Goal: Transaction & Acquisition: Purchase product/service

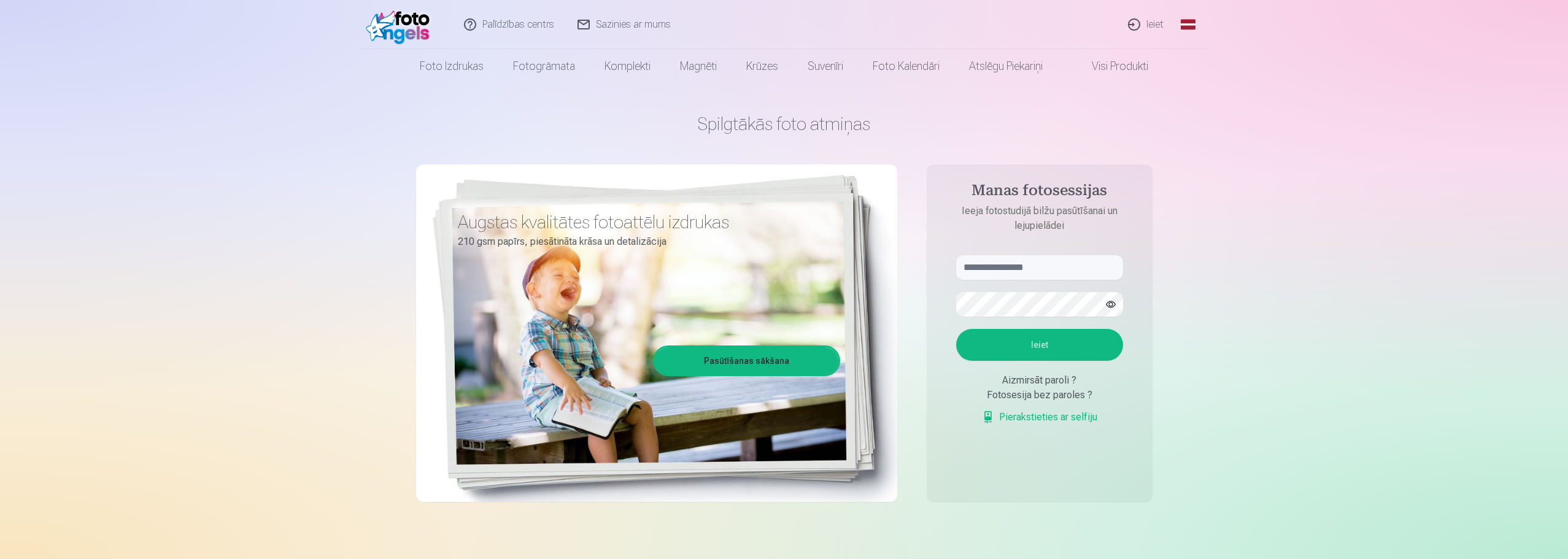
click at [1154, 23] on link "Ieiet" at bounding box center [1146, 24] width 59 height 49
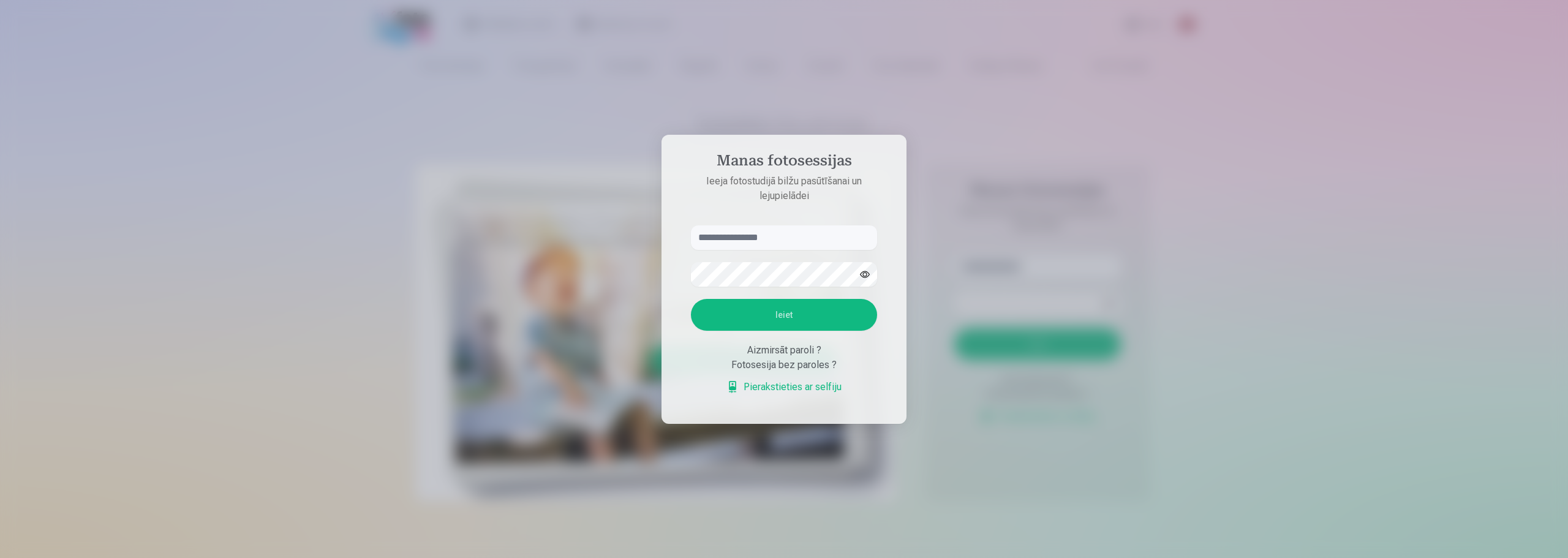
click at [759, 225] on input "text" at bounding box center [784, 237] width 186 height 24
click at [790, 312] on button "Ieiet" at bounding box center [784, 314] width 186 height 32
click at [863, 263] on button "button" at bounding box center [865, 274] width 24 height 24
click at [782, 242] on input "******" at bounding box center [784, 237] width 186 height 24
type input "**********"
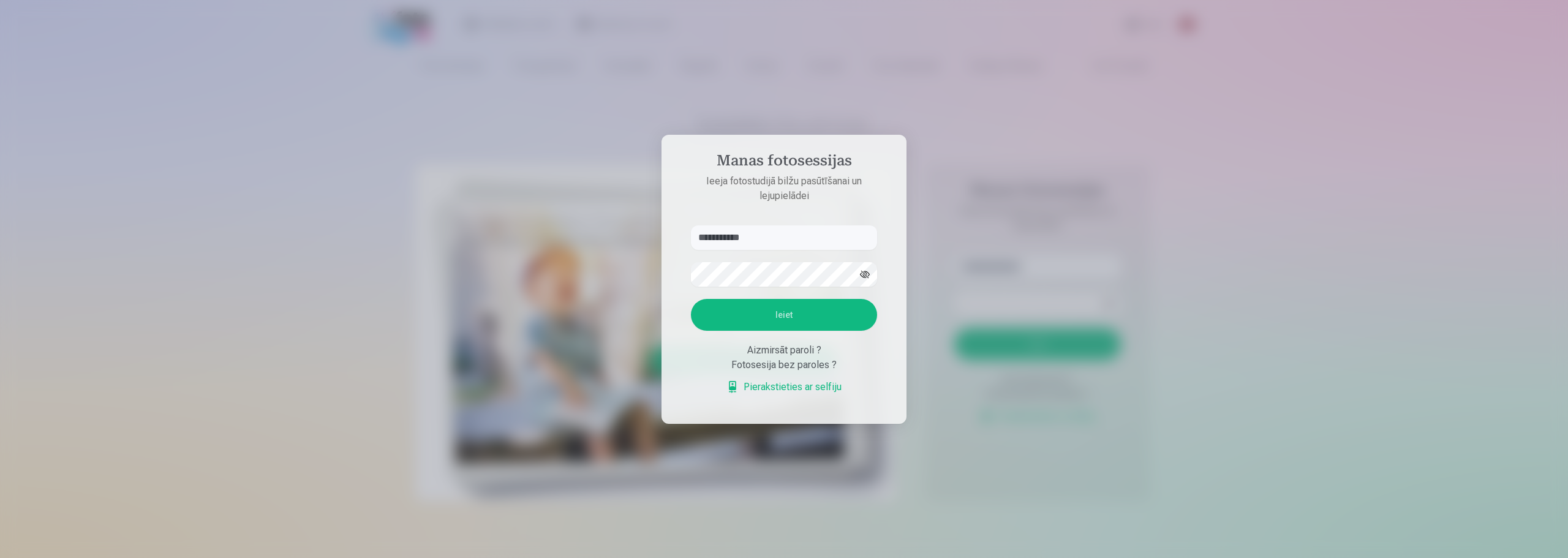
click at [759, 291] on form "**********" at bounding box center [784, 316] width 211 height 181
click at [760, 308] on button "Ieiet" at bounding box center [784, 314] width 186 height 32
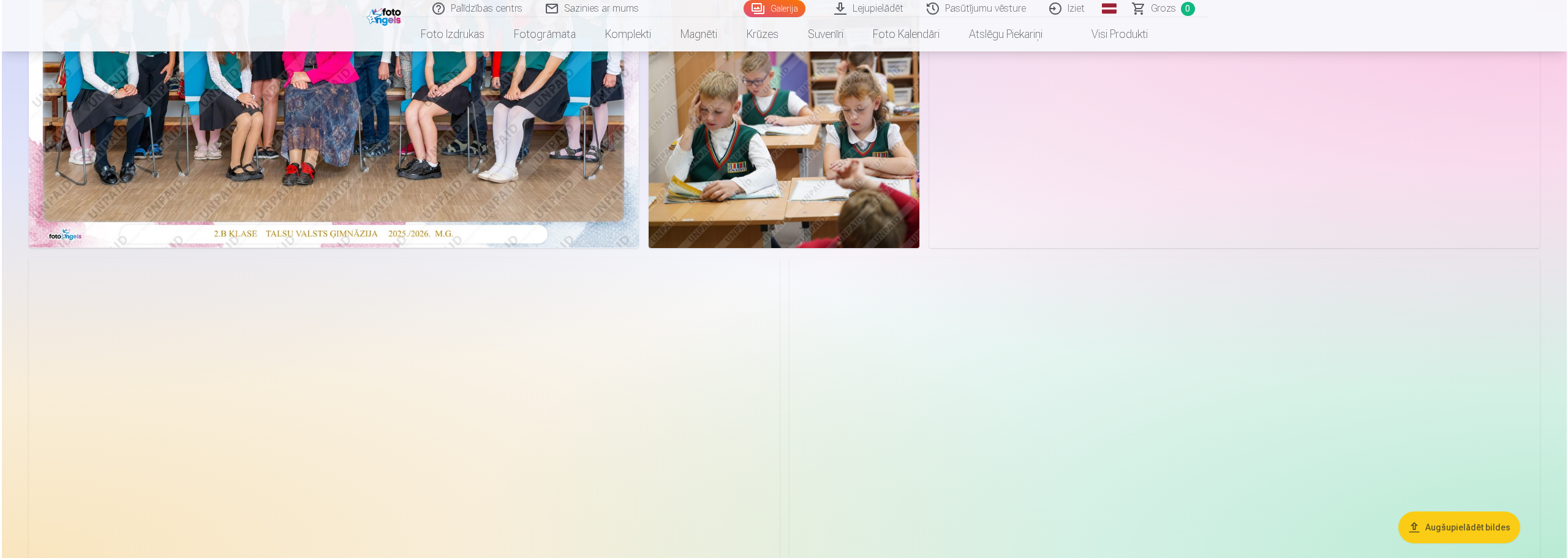
scroll to position [307, 0]
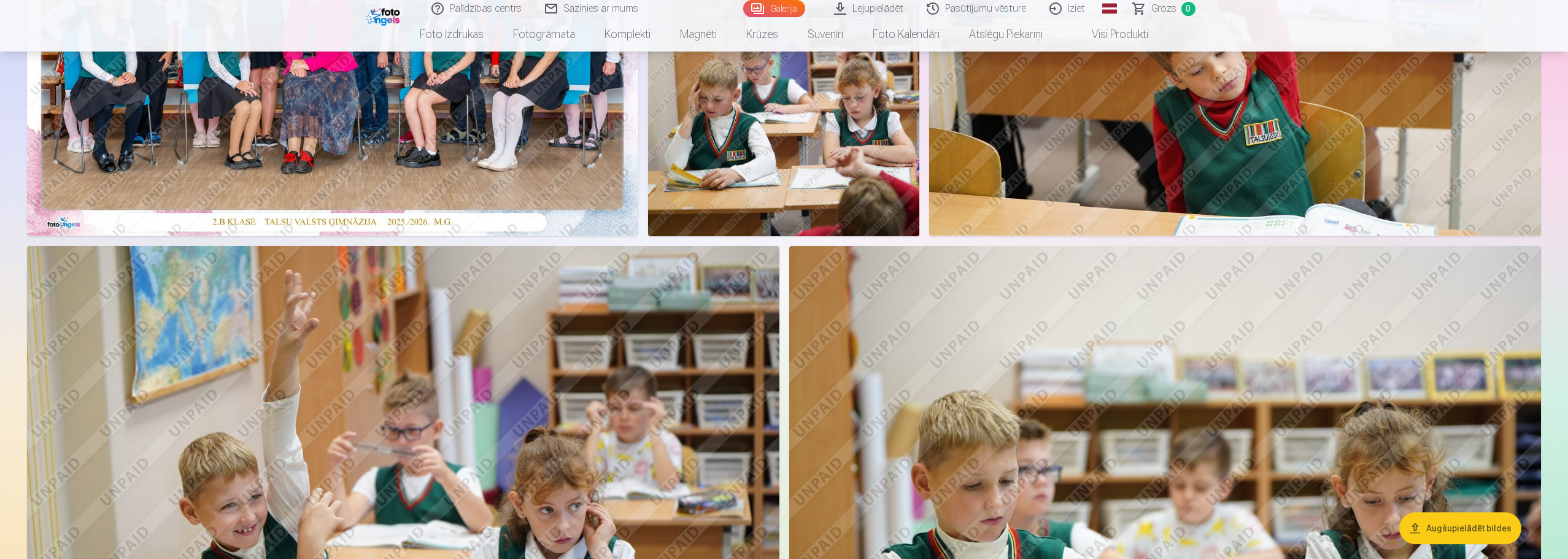
click at [407, 183] on img at bounding box center [333, 31] width 611 height 407
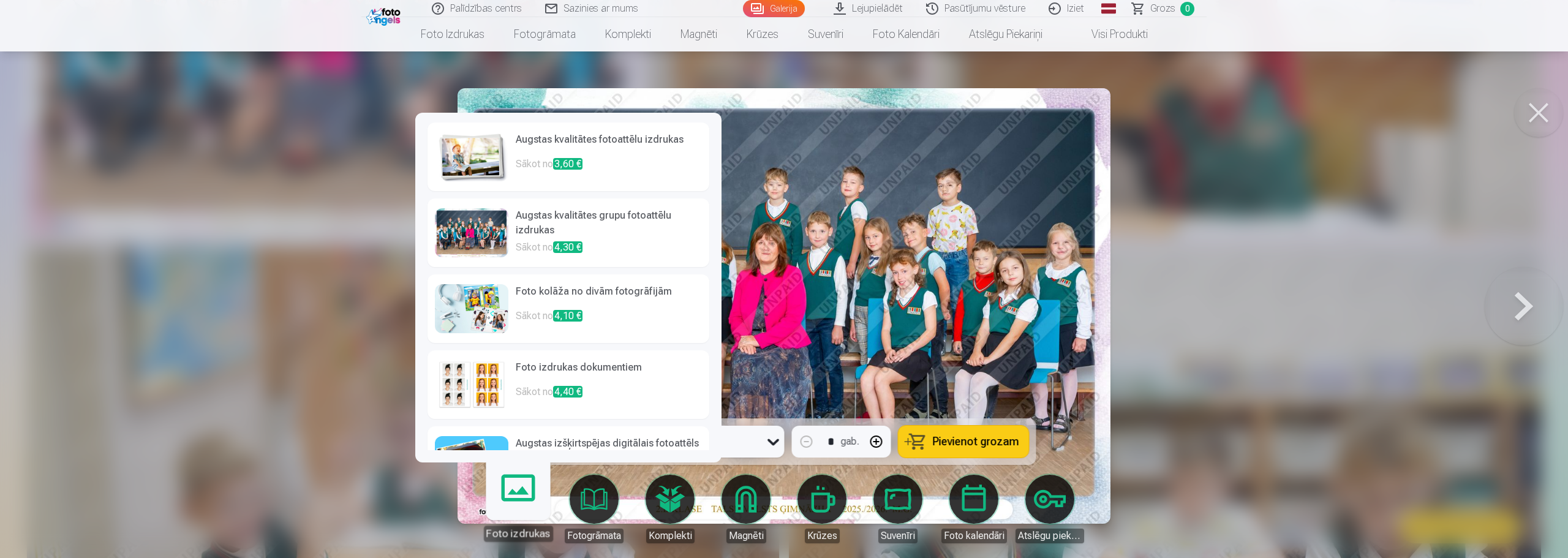
click at [607, 233] on h6 "Augstas kvalitātes grupu fotoattēlu izdrukas" at bounding box center [608, 224] width 186 height 32
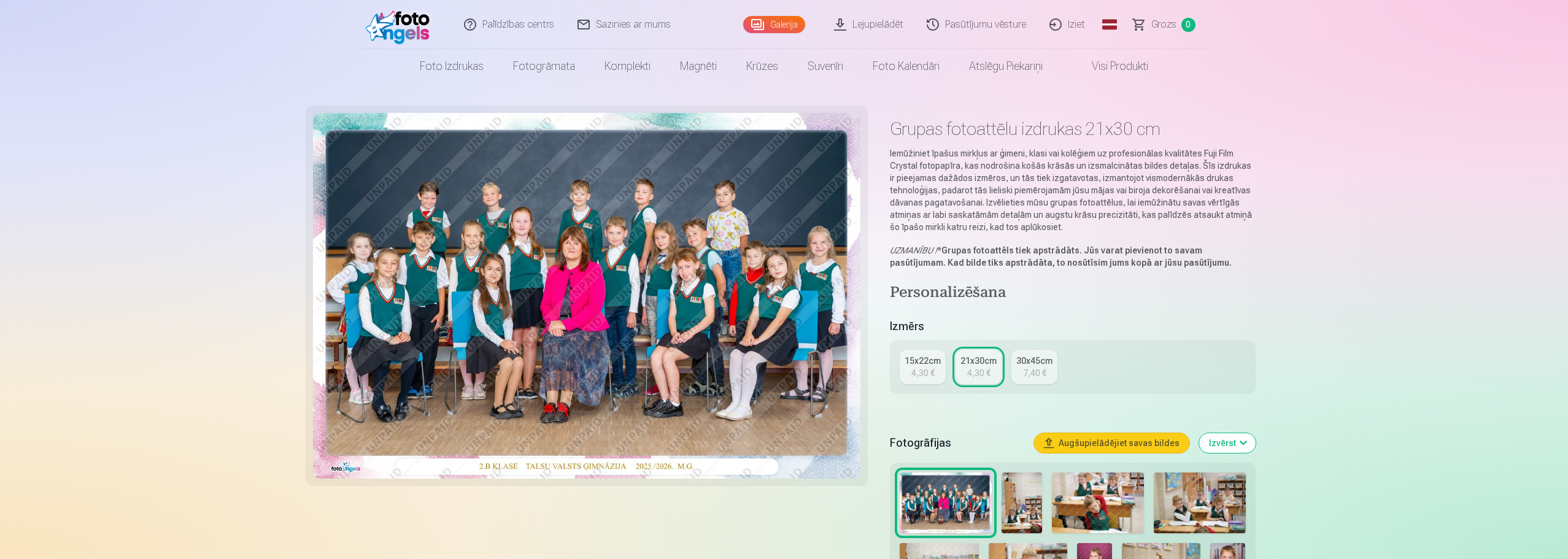
click at [926, 360] on div "15x22cm" at bounding box center [922, 361] width 36 height 12
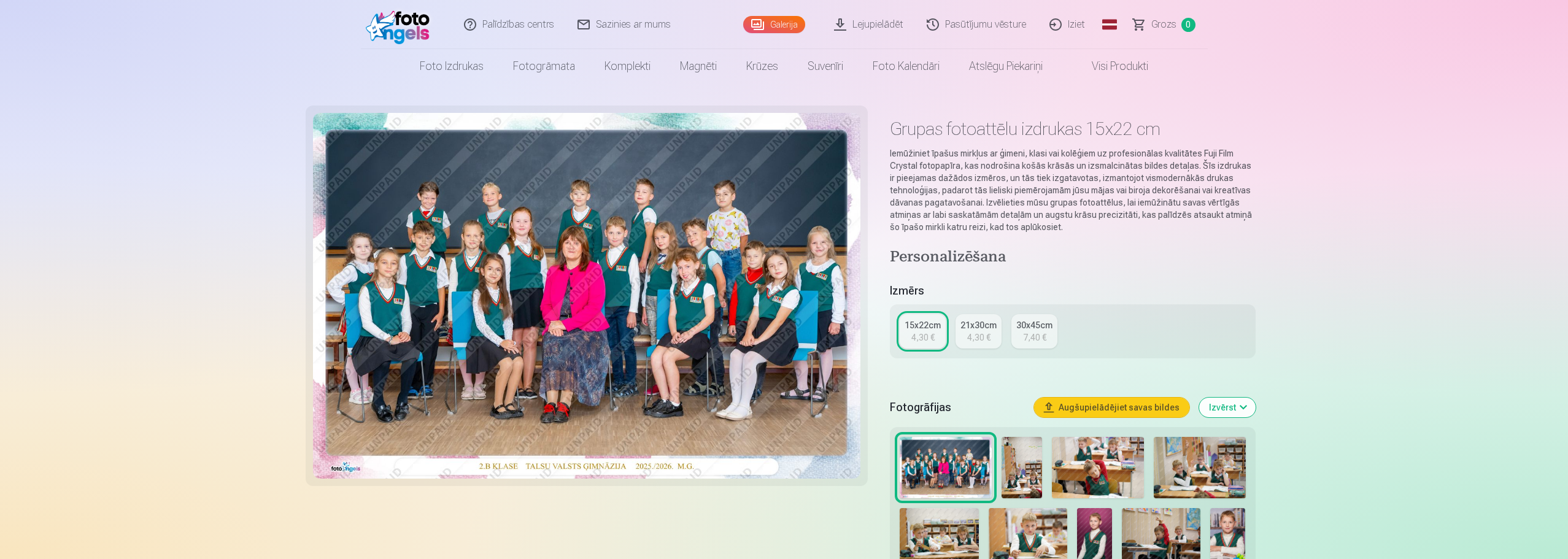
click at [970, 340] on div "4,30 €" at bounding box center [979, 337] width 24 height 12
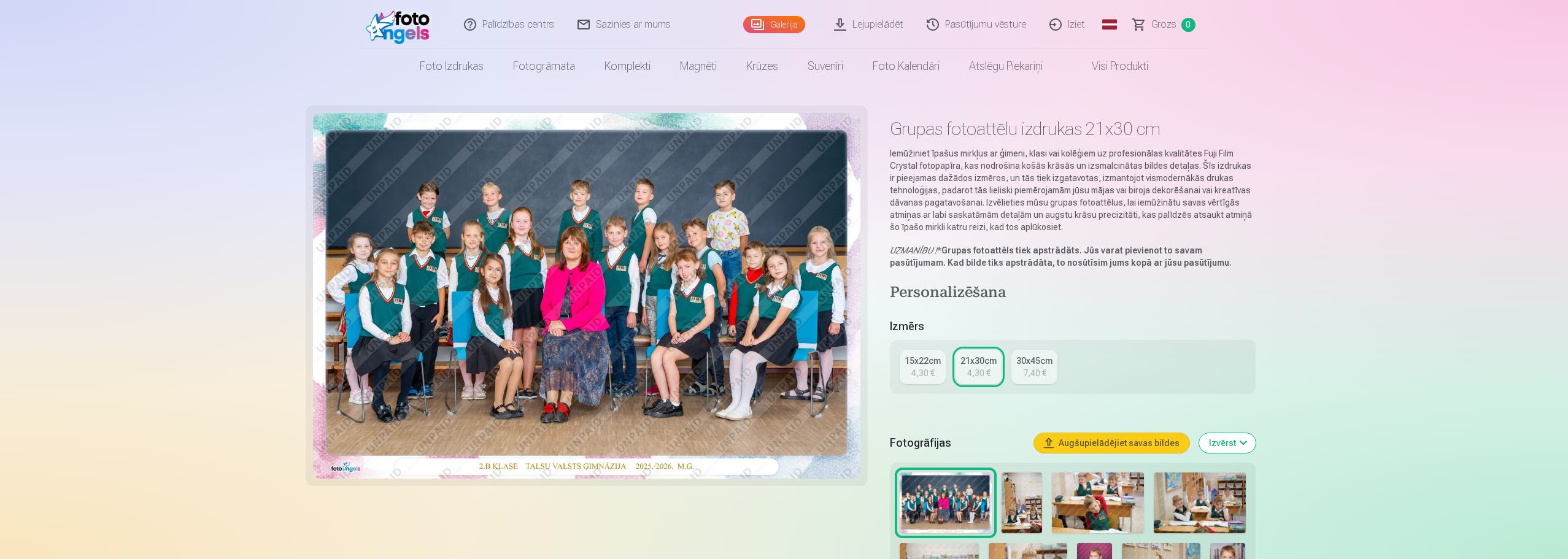
click at [936, 362] on div "15x22cm" at bounding box center [922, 361] width 36 height 12
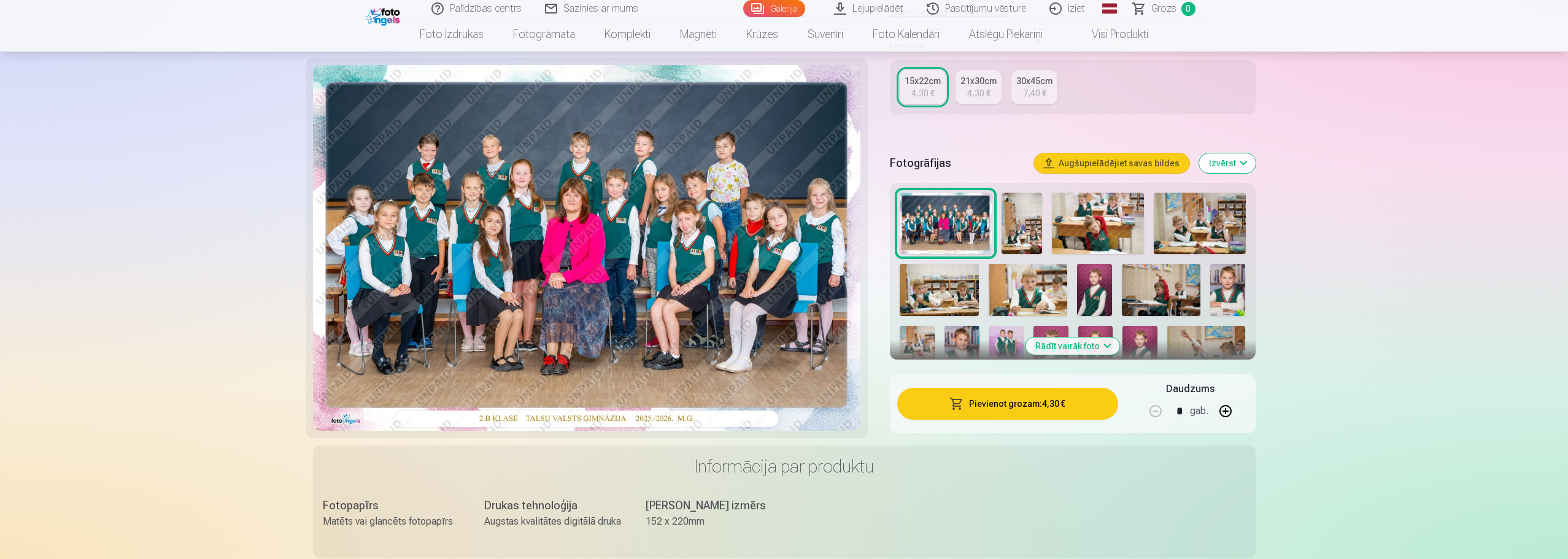
scroll to position [245, 0]
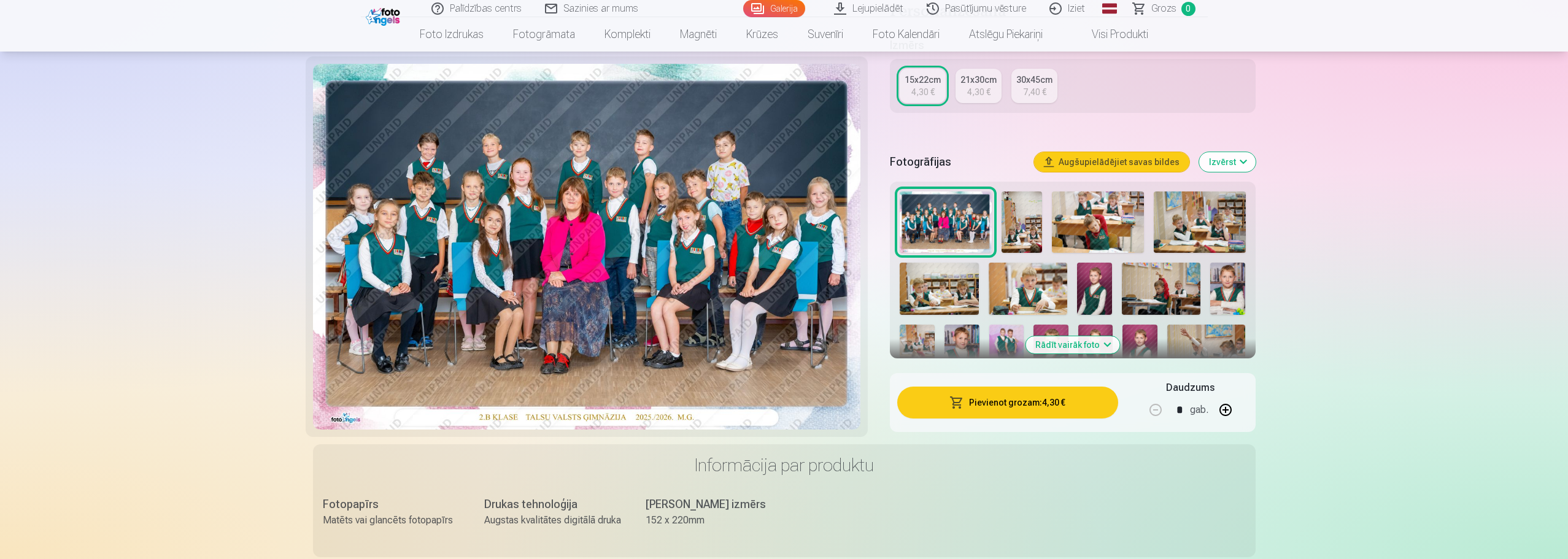
click at [972, 87] on div "4,30 €" at bounding box center [979, 92] width 24 height 12
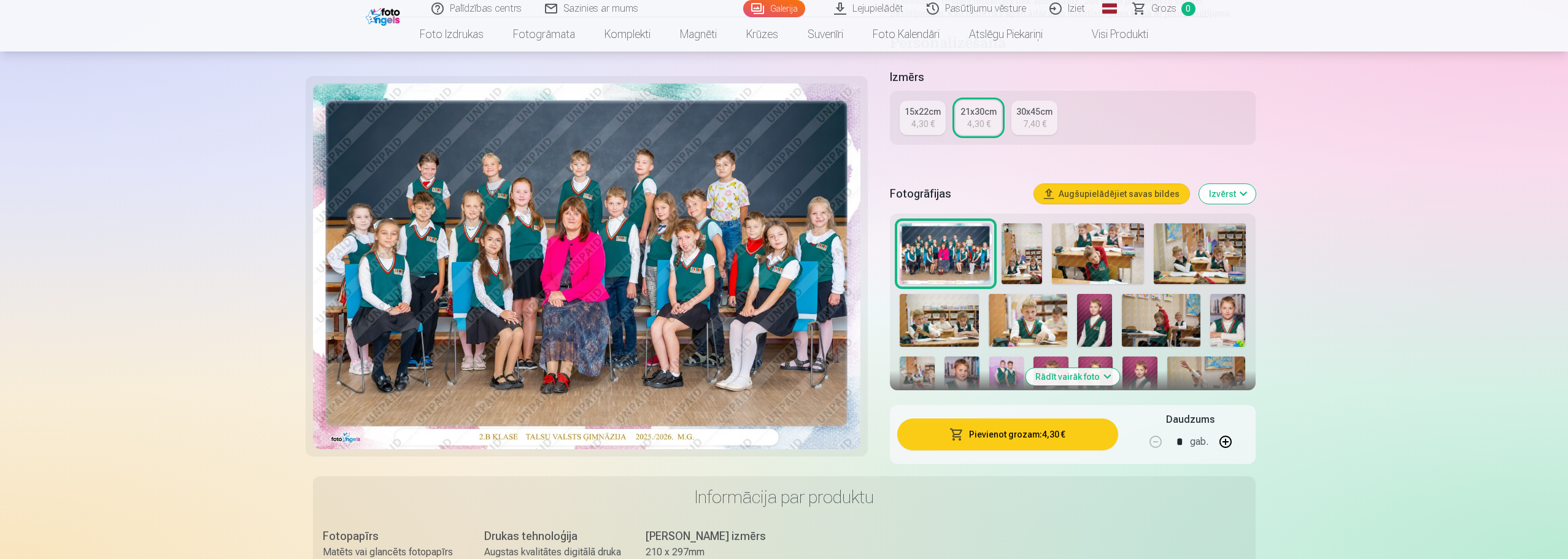
scroll to position [245, 0]
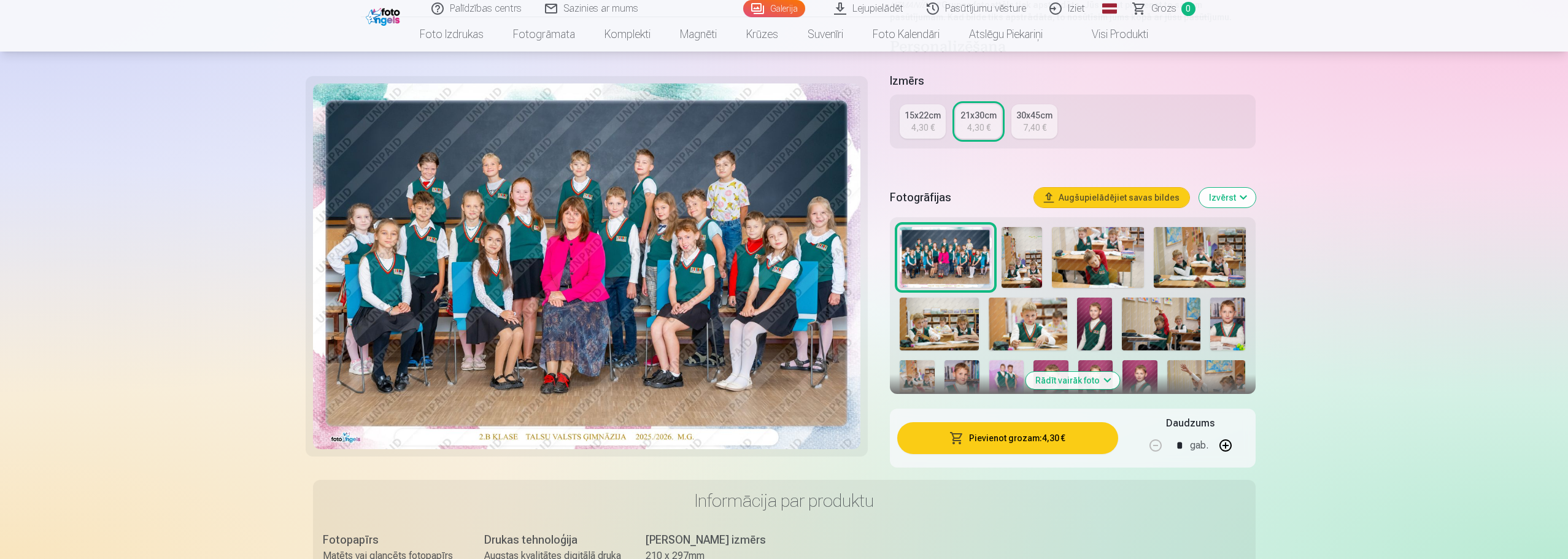
click at [934, 133] on div "4,30 €" at bounding box center [923, 127] width 24 height 12
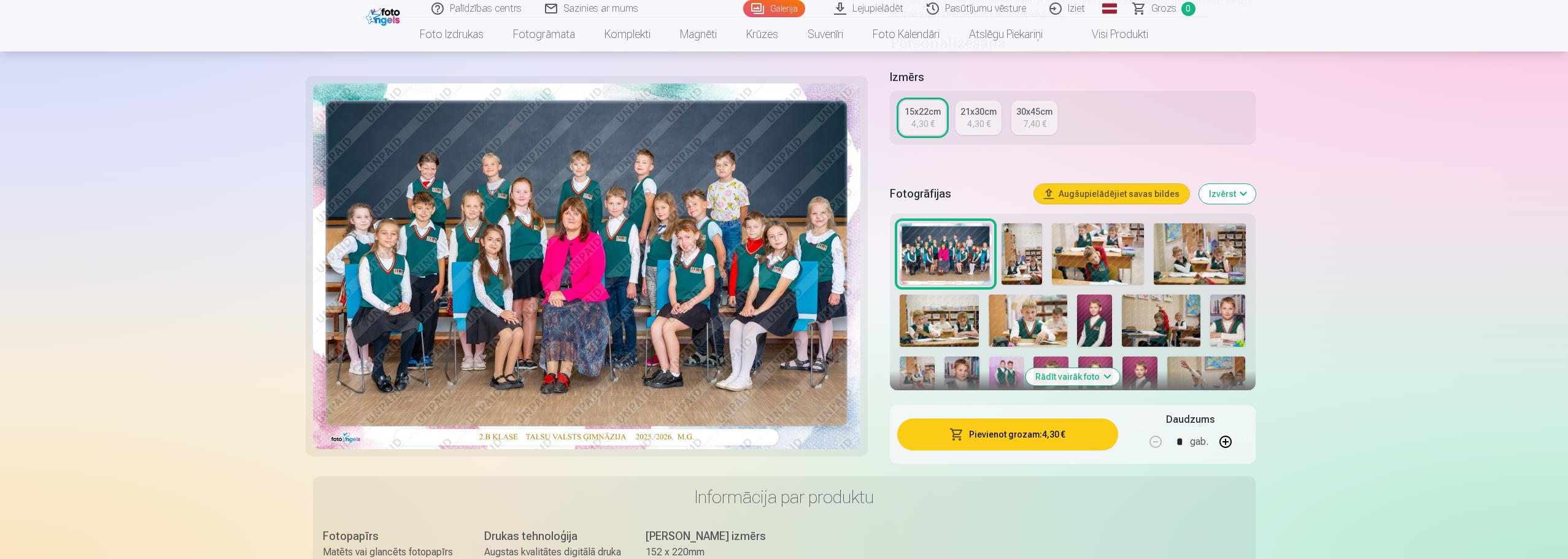
scroll to position [245, 0]
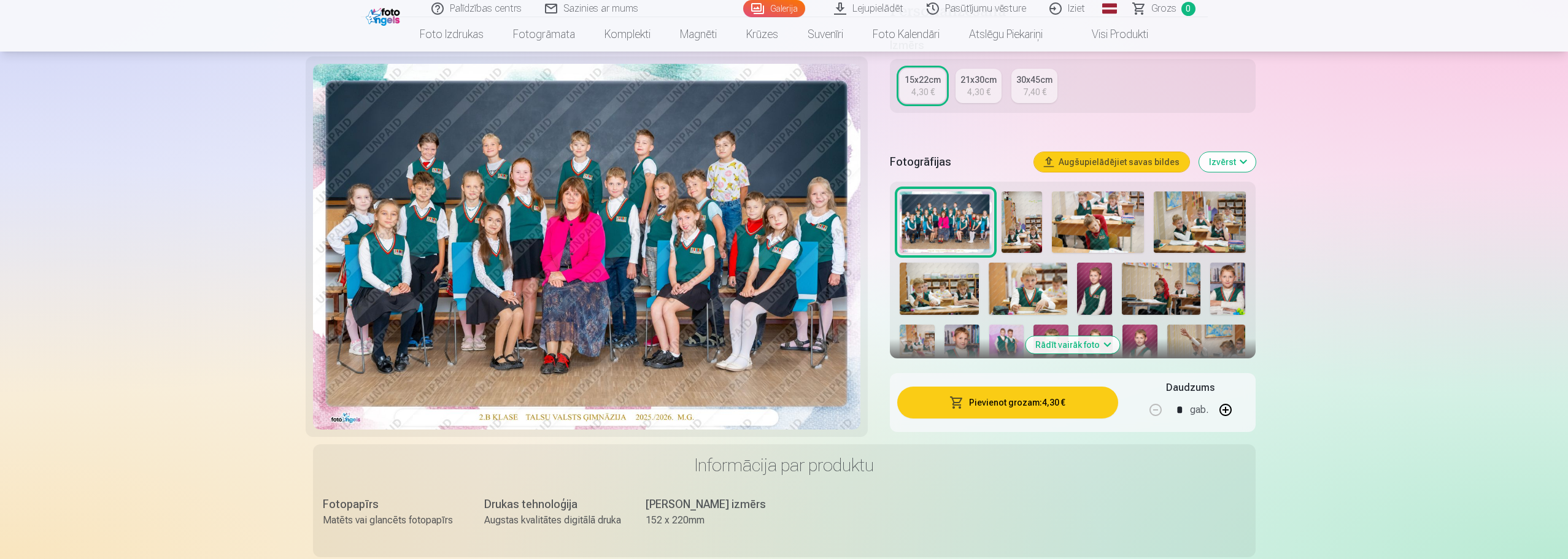
click at [974, 402] on button "Pievienot grozam : 4,30 €" at bounding box center [1007, 402] width 220 height 32
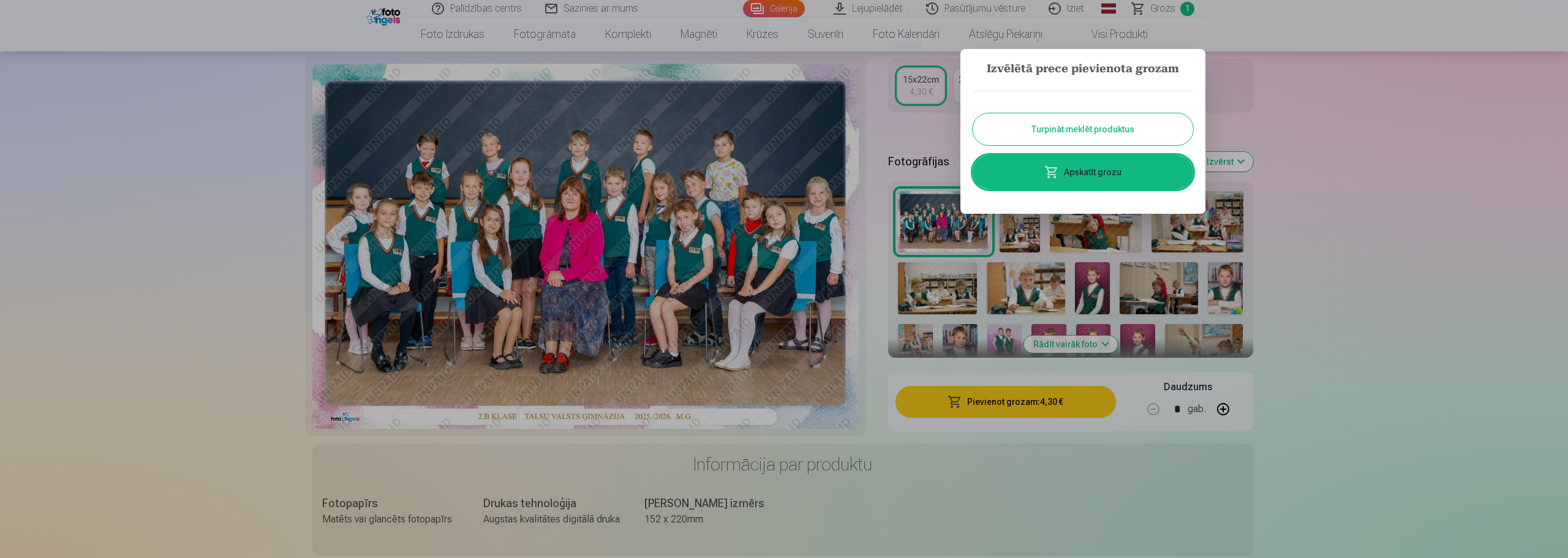
click at [1029, 119] on button "Turpināt meklēt produktus" at bounding box center [1083, 129] width 221 height 32
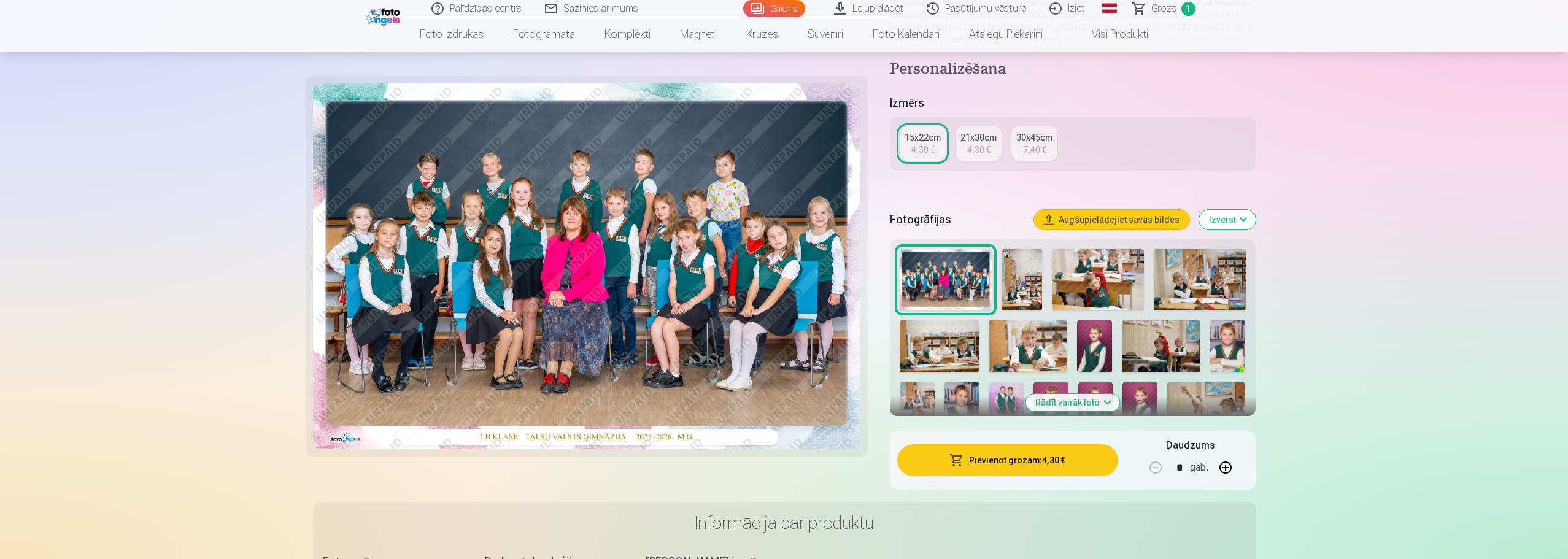
scroll to position [184, 0]
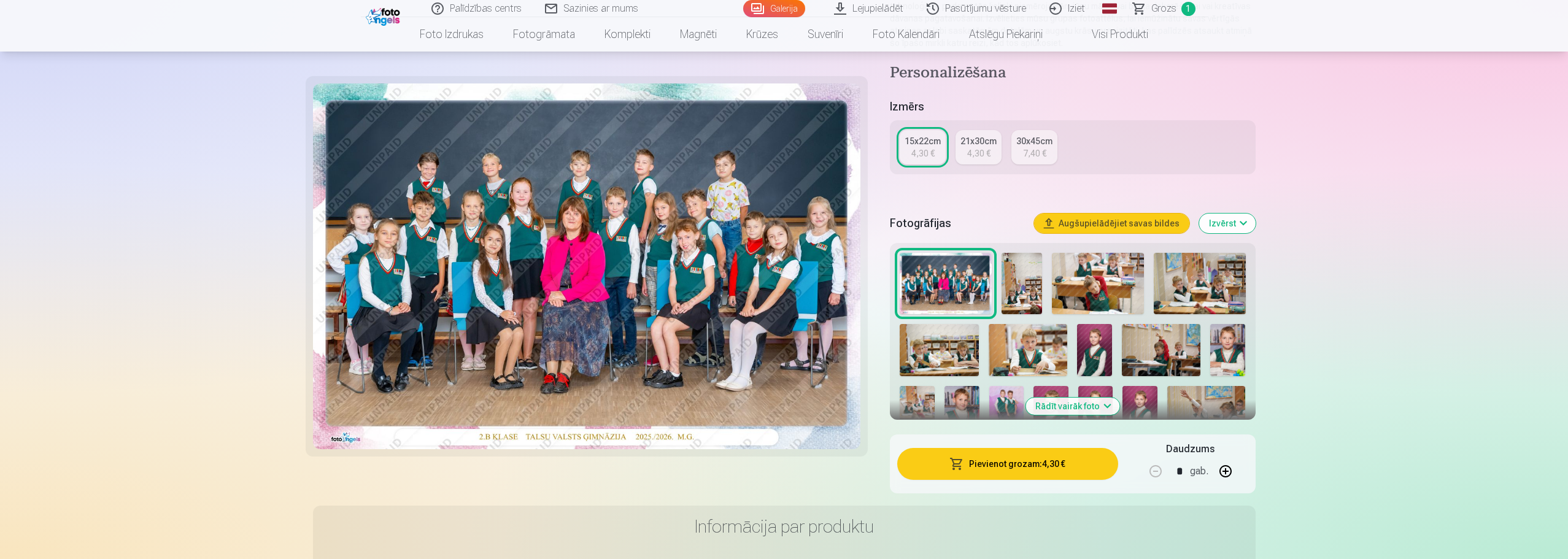
click at [1024, 293] on img at bounding box center [1021, 283] width 41 height 62
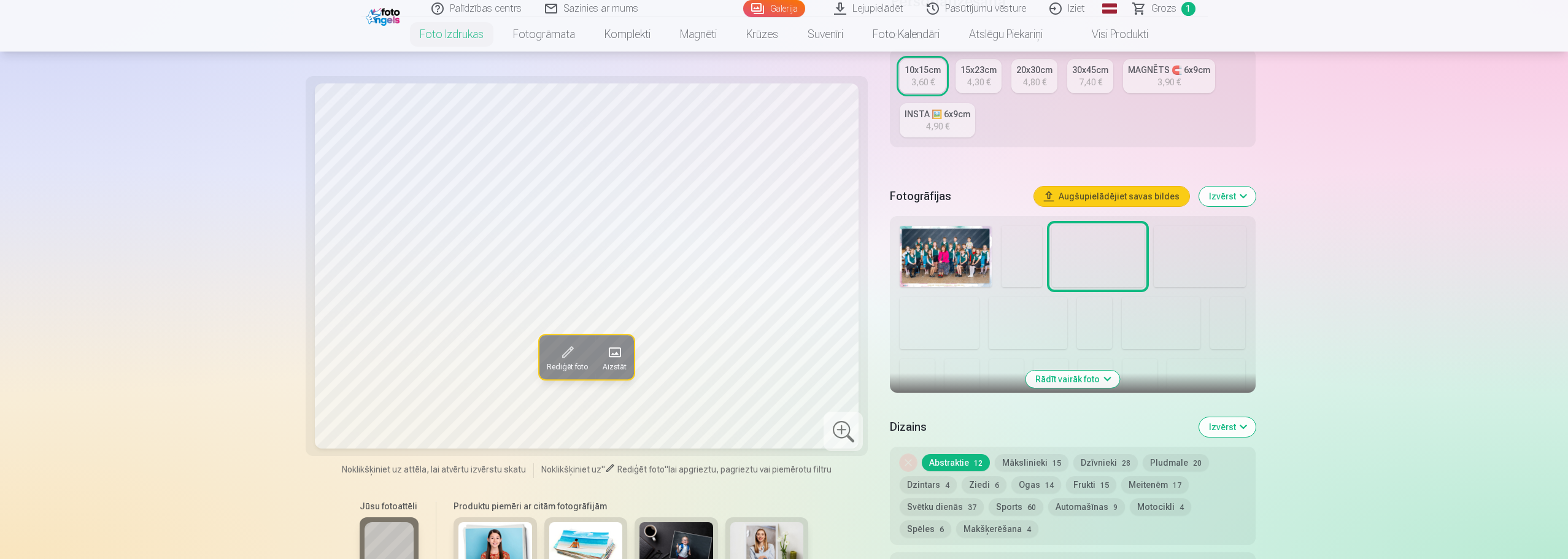
scroll to position [245, 0]
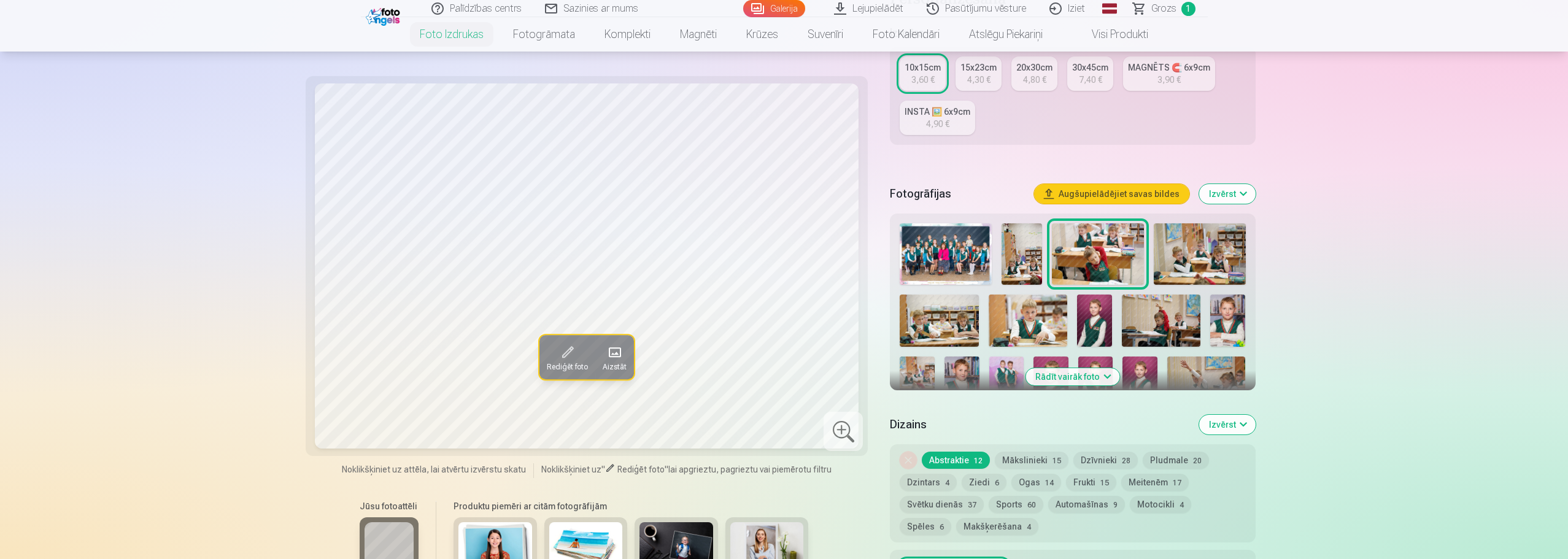
click at [1033, 257] on img at bounding box center [1021, 254] width 41 height 62
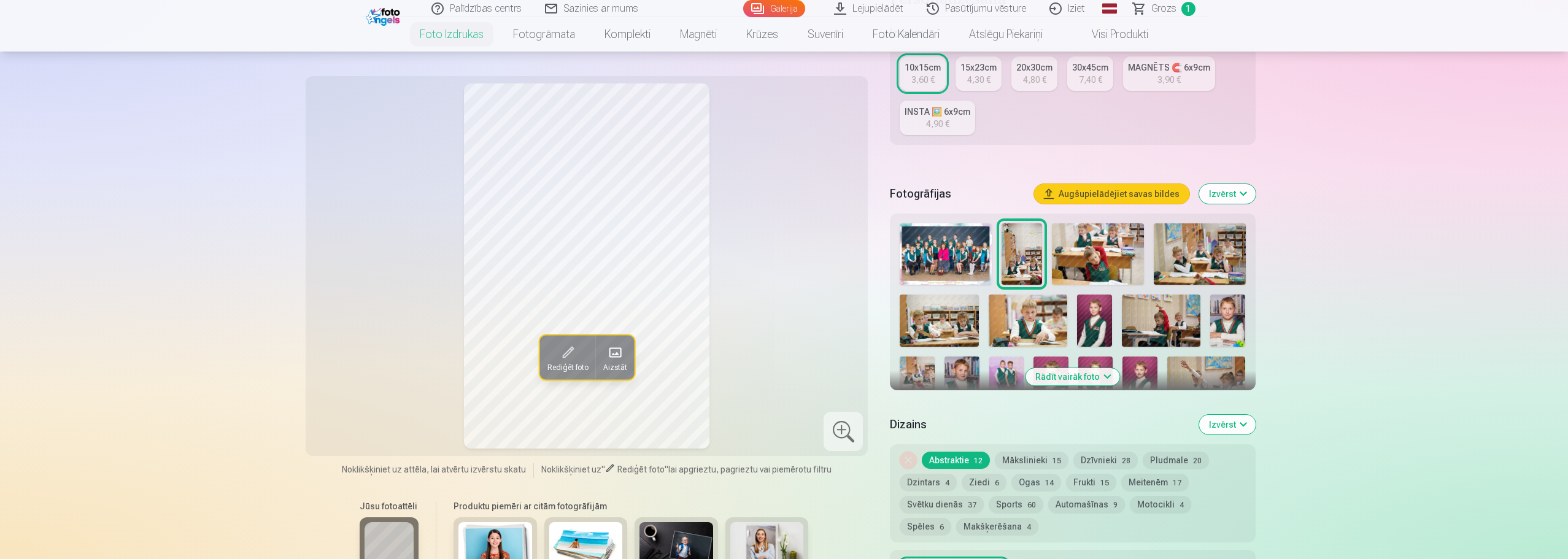
click at [1076, 373] on button "Rādīt vairāk foto" at bounding box center [1072, 377] width 94 height 17
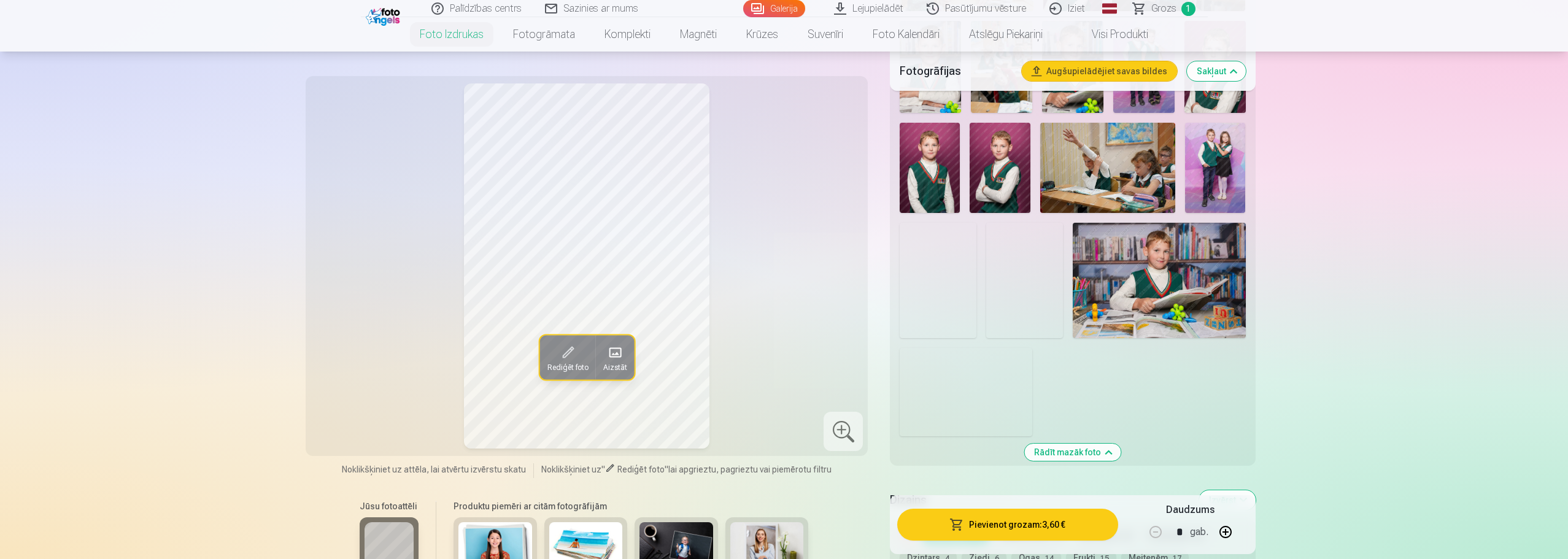
scroll to position [798, 0]
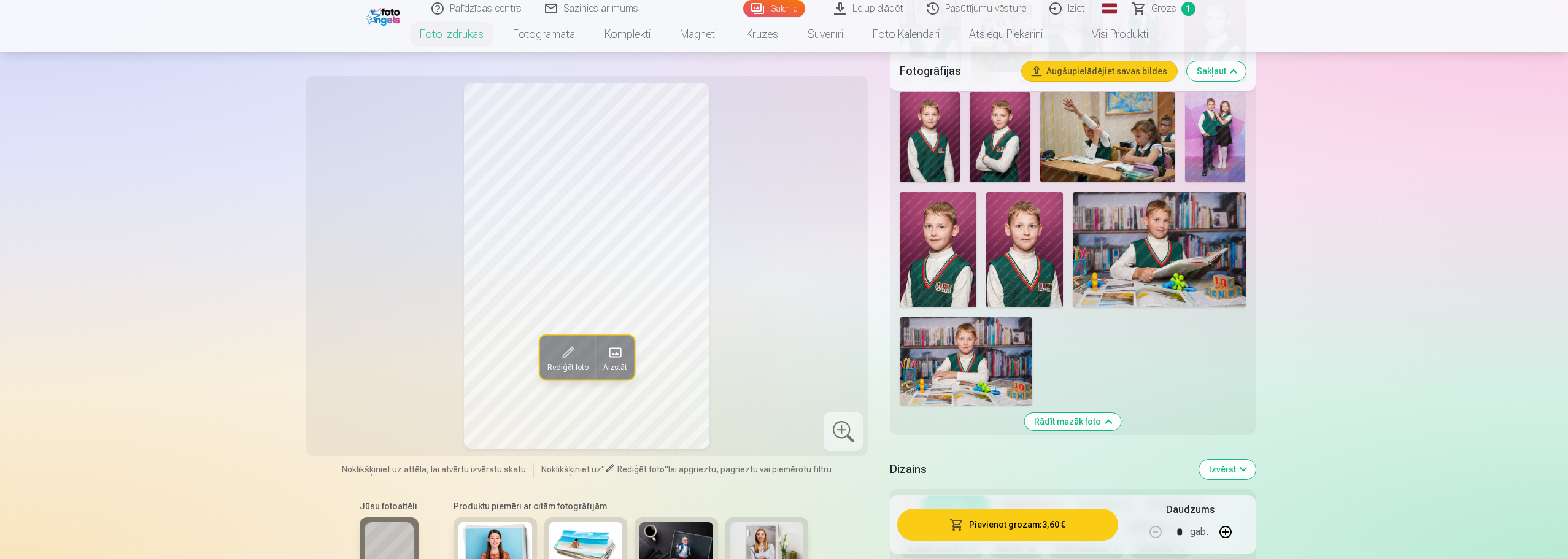
click at [991, 340] on img at bounding box center [966, 362] width 133 height 89
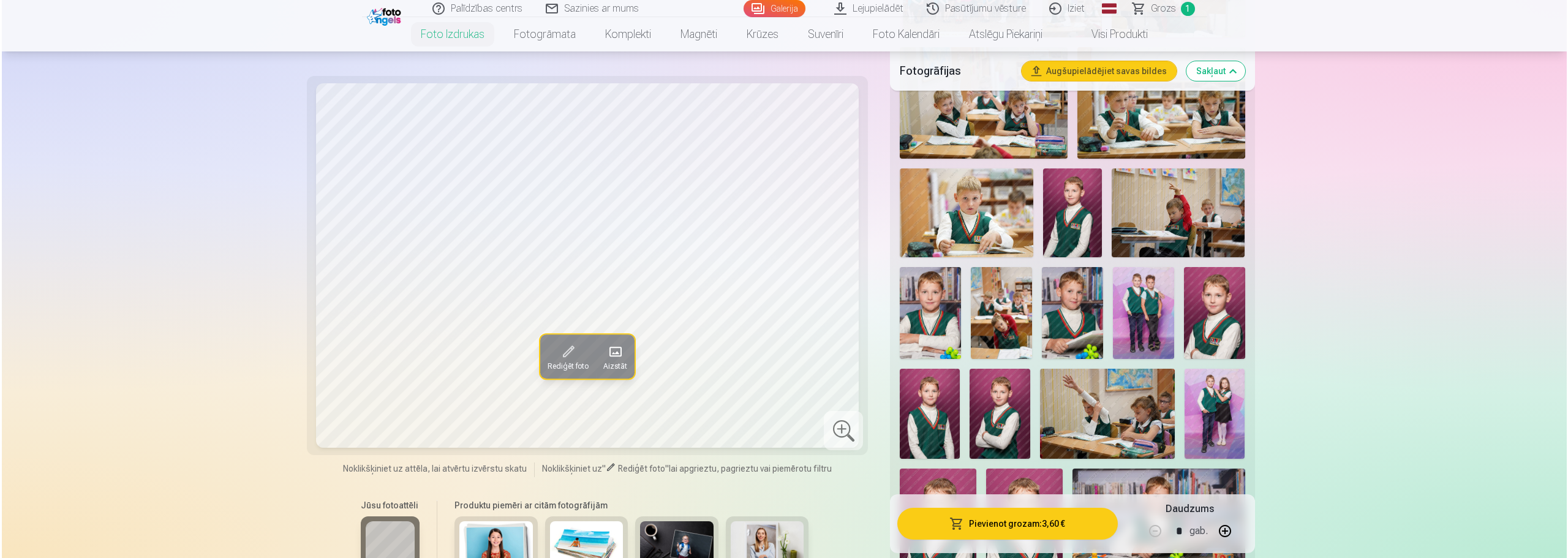
scroll to position [551, 0]
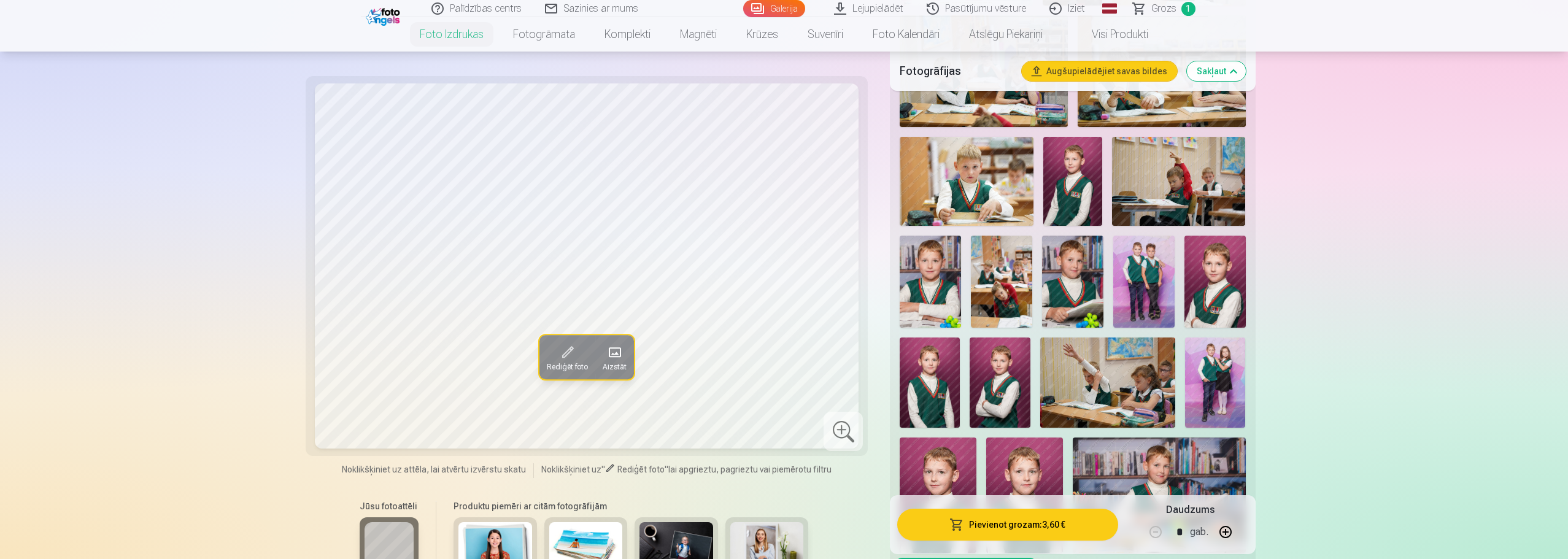
click at [1002, 524] on button "Pievienot grozam : 3,60 €" at bounding box center [1007, 524] width 220 height 32
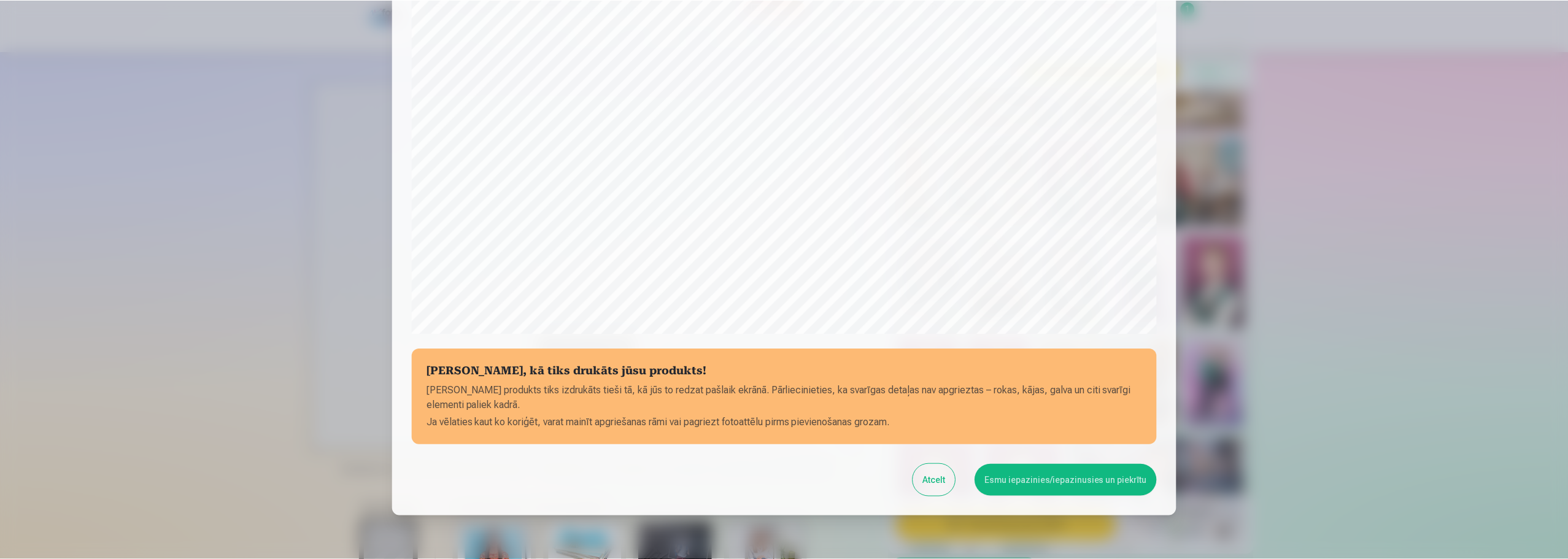
scroll to position [325, 0]
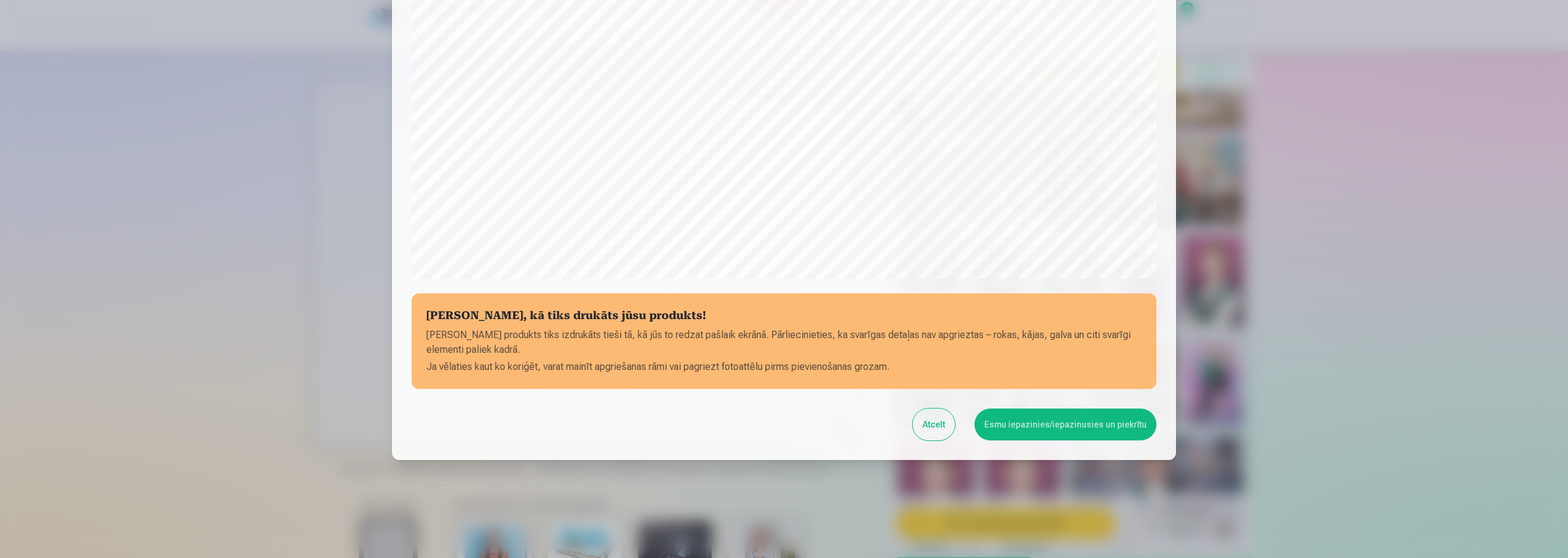
click at [1029, 427] on button "Esmu iepazinies/iepazinusies un piekrītu" at bounding box center [1066, 424] width 182 height 32
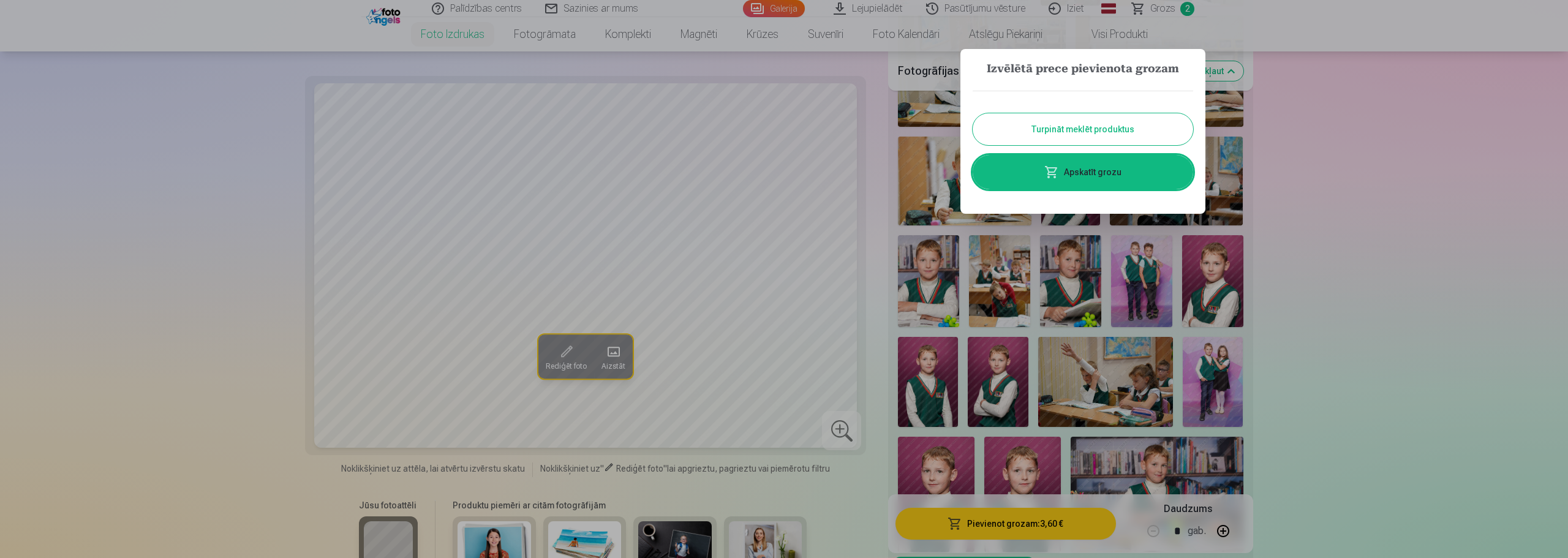
click at [1080, 128] on button "Turpināt meklēt produktus" at bounding box center [1083, 129] width 221 height 32
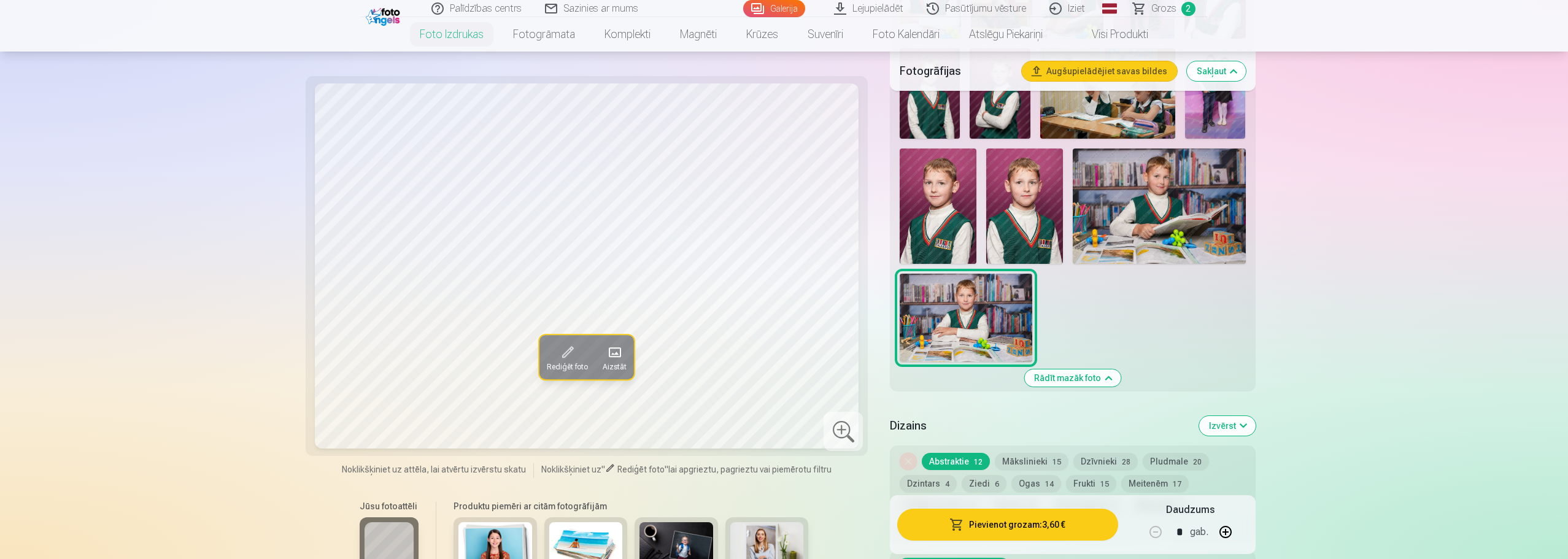
scroll to position [859, 0]
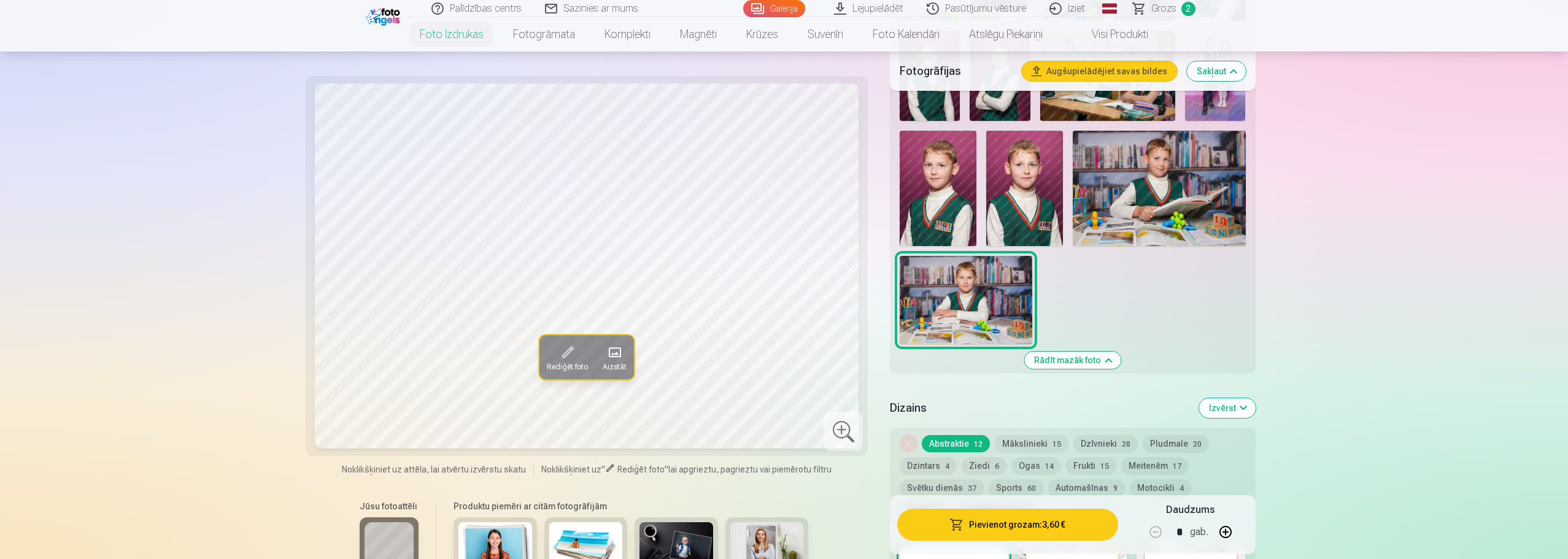
click at [1151, 202] on img at bounding box center [1159, 188] width 173 height 115
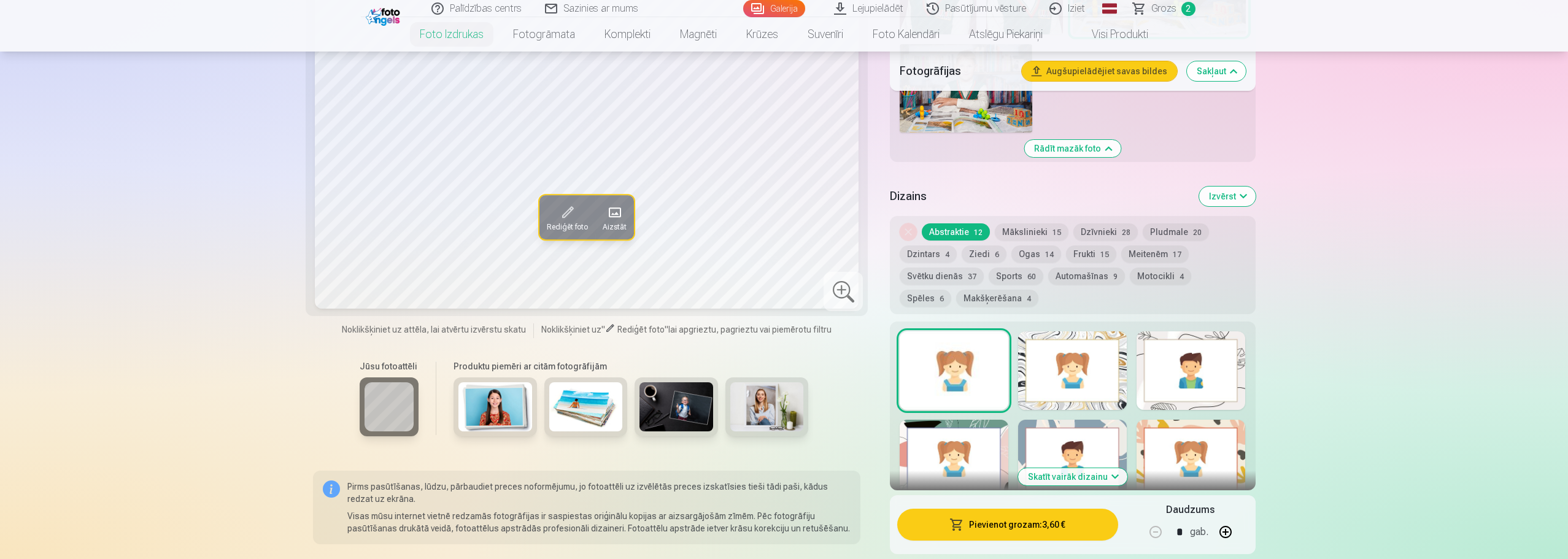
scroll to position [1043, 0]
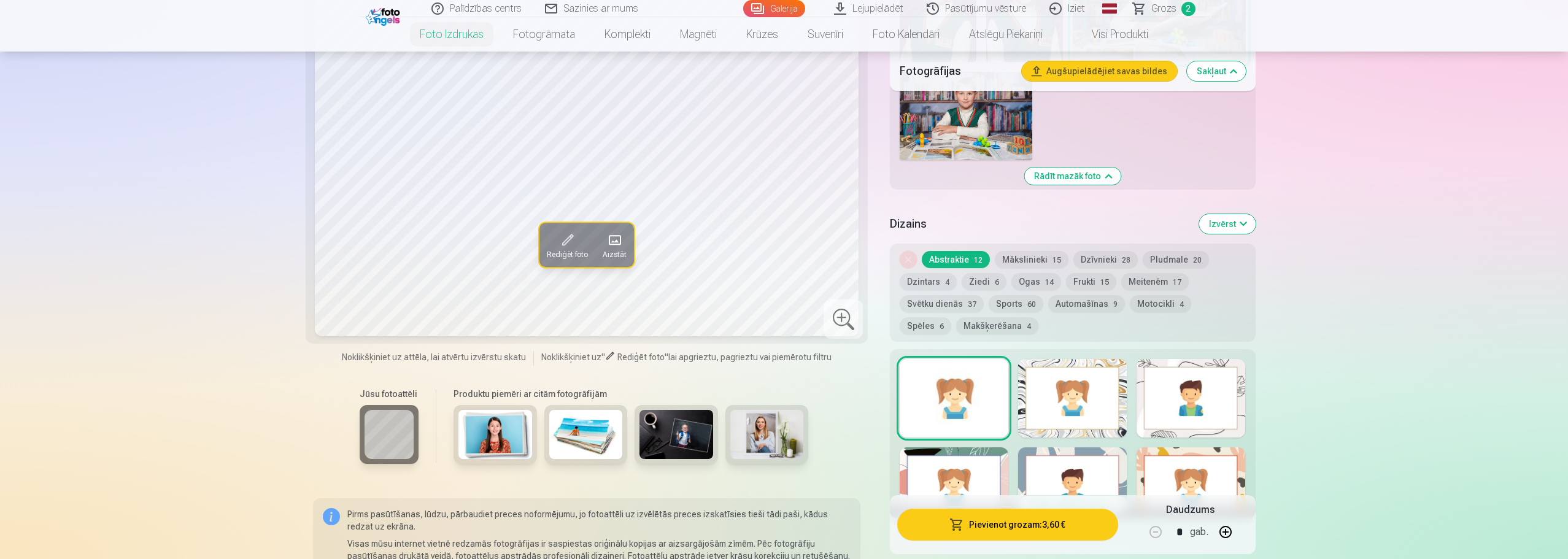
click at [609, 432] on img at bounding box center [586, 434] width 73 height 49
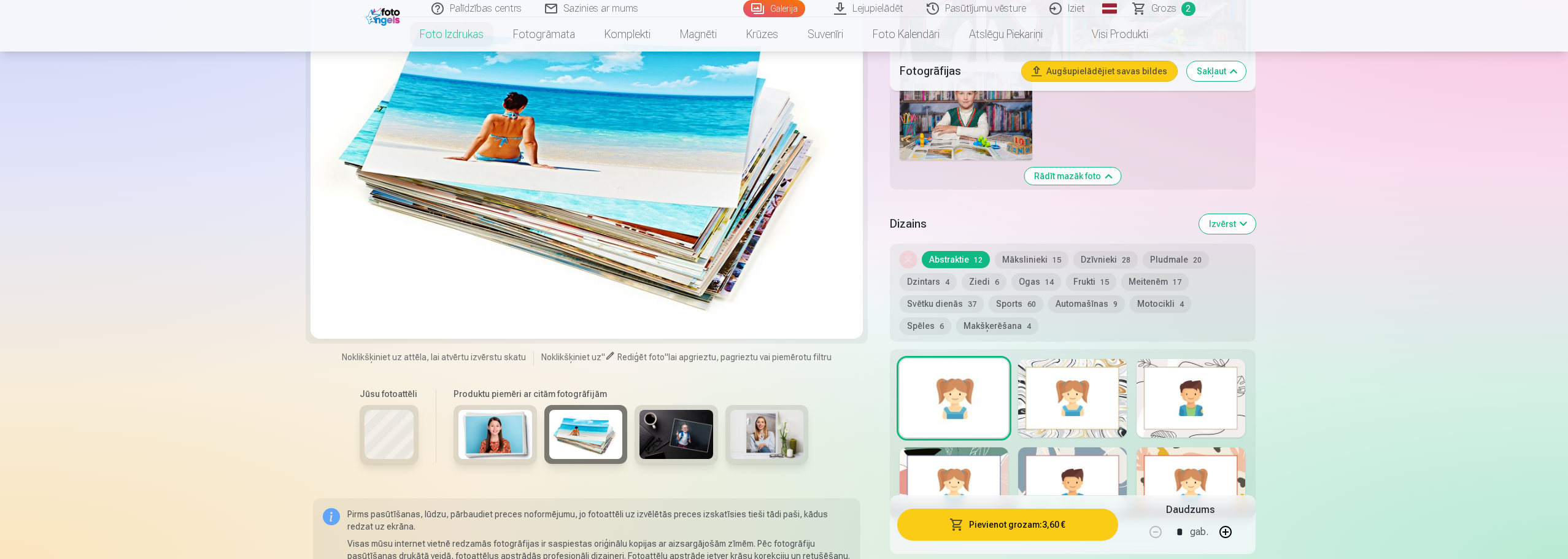
click at [504, 436] on img at bounding box center [495, 434] width 73 height 49
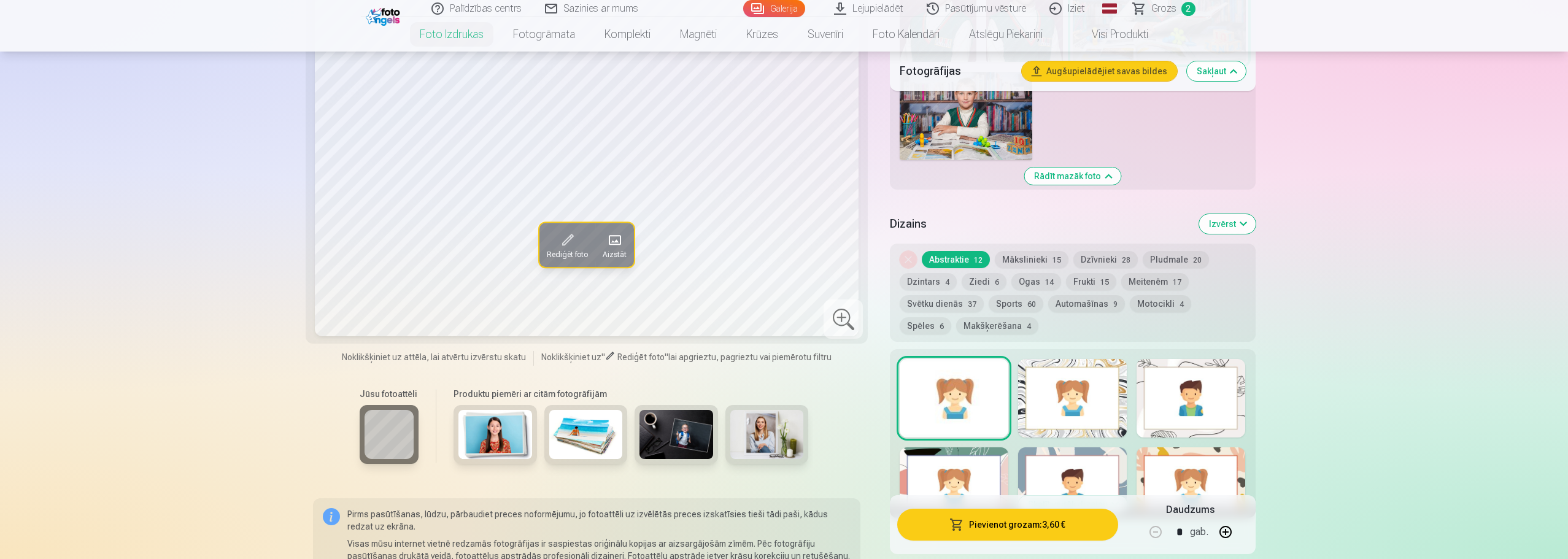
click at [1087, 398] on div at bounding box center [1073, 398] width 109 height 79
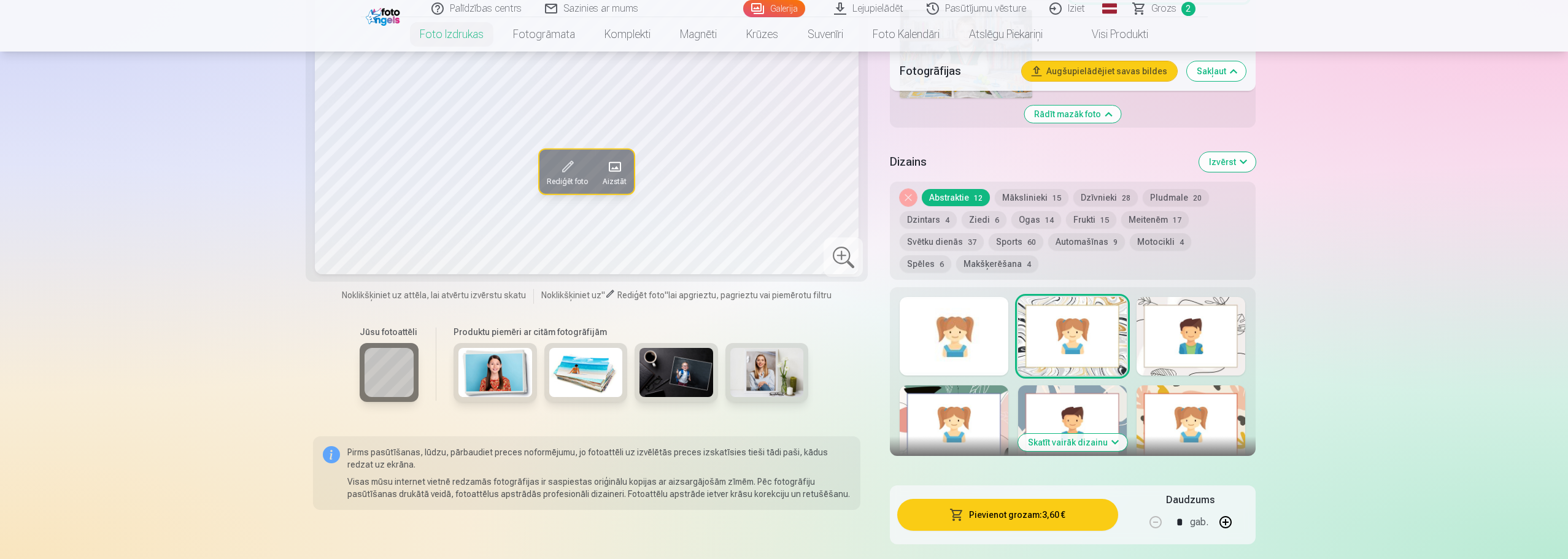
scroll to position [1104, 0]
click at [912, 341] on div at bounding box center [954, 337] width 109 height 79
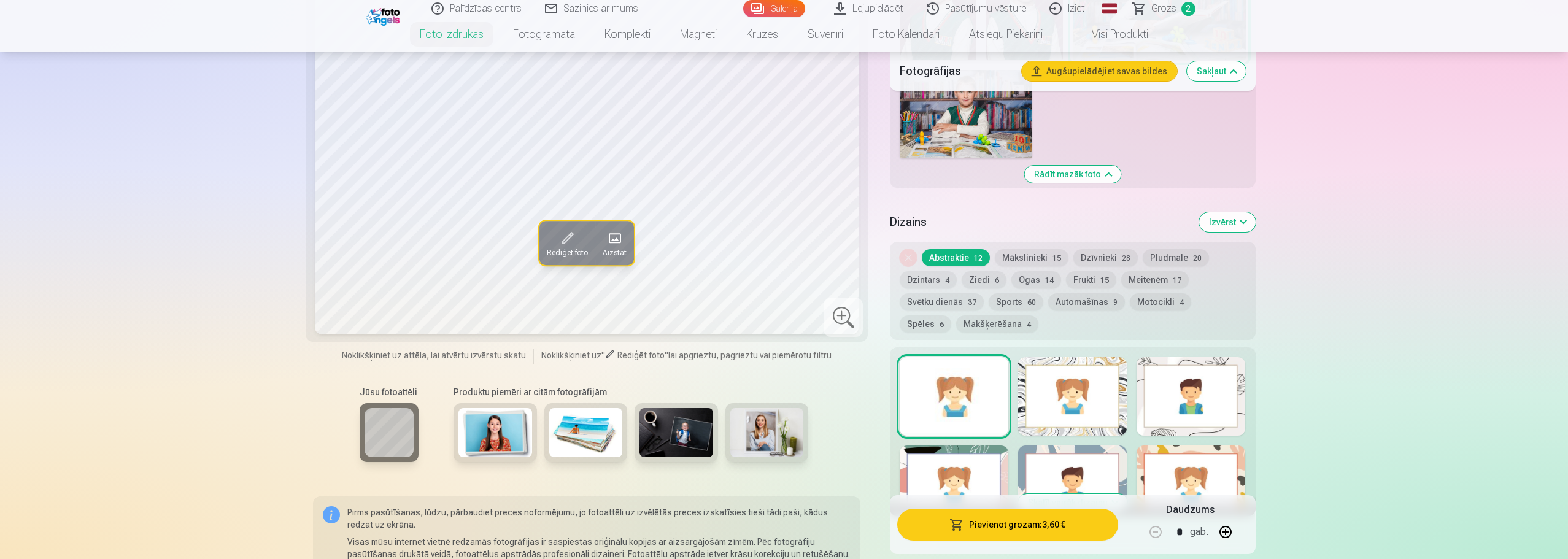
scroll to position [1043, 0]
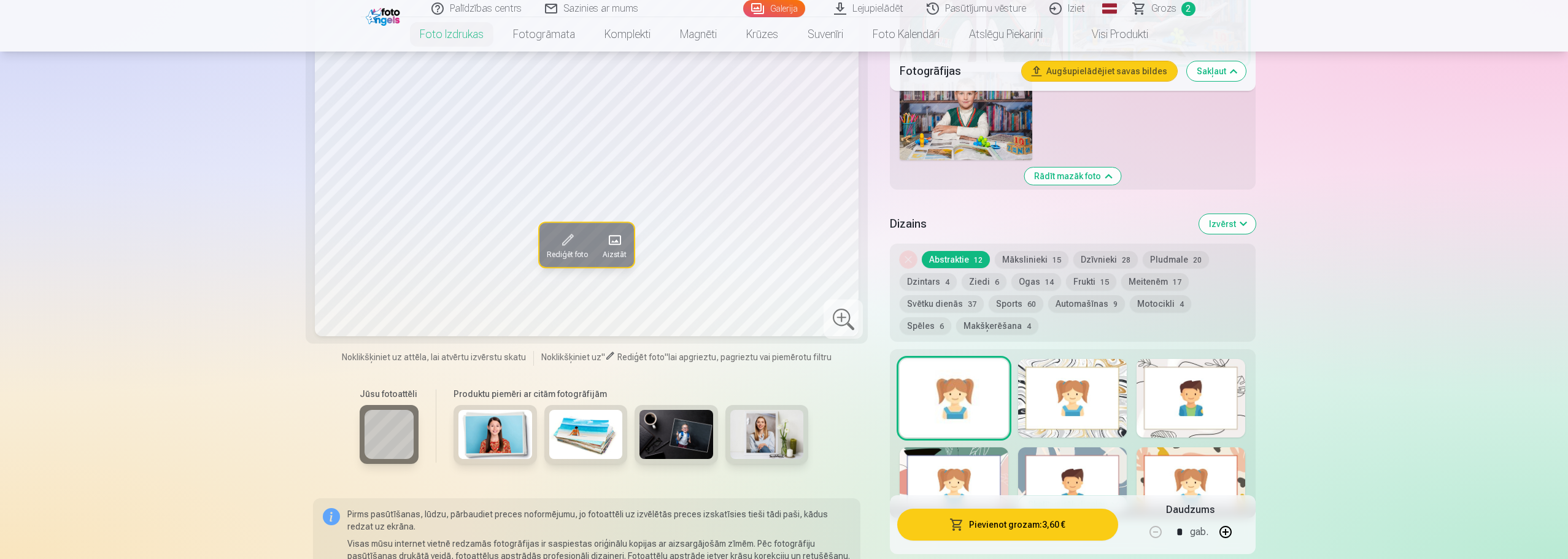
click at [1140, 405] on div at bounding box center [1191, 398] width 109 height 79
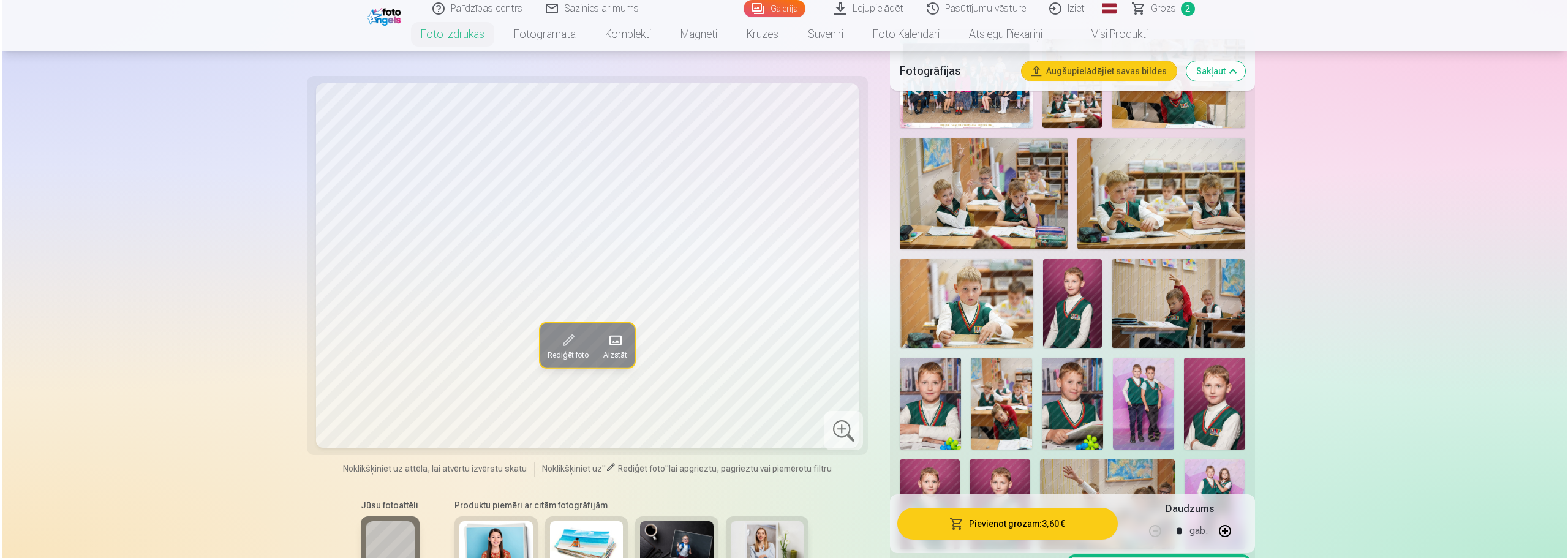
scroll to position [184, 0]
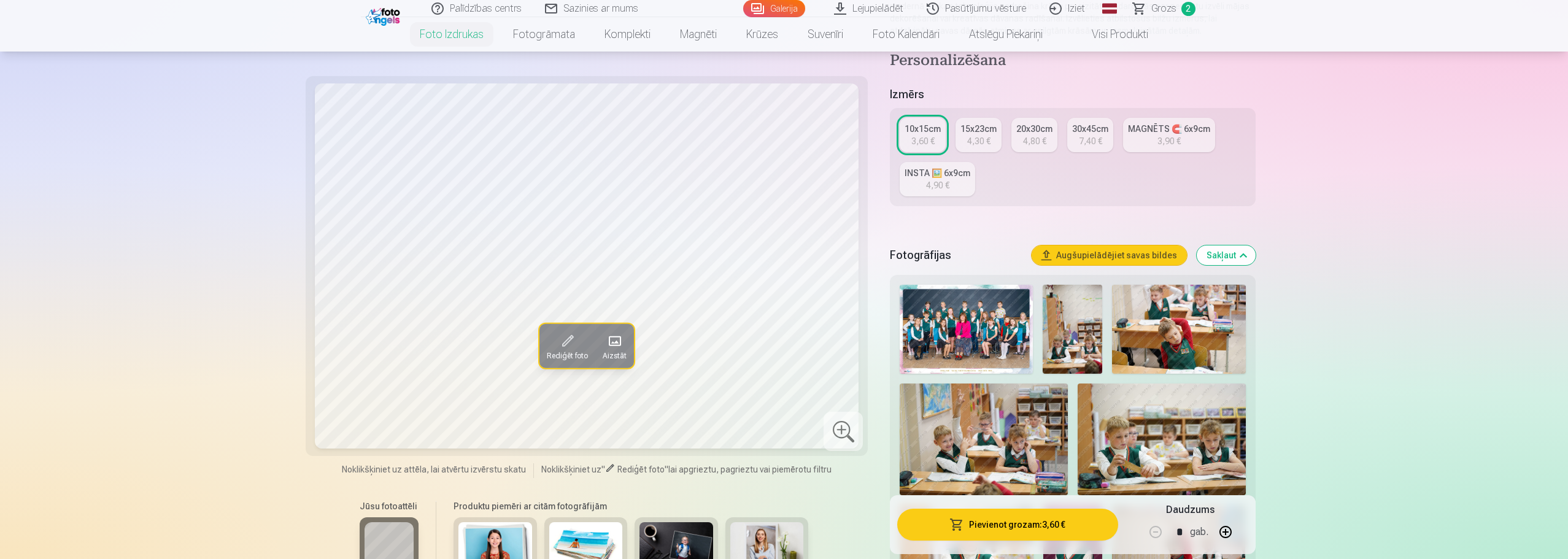
click at [1019, 522] on button "Pievienot grozam : 3,60 €" at bounding box center [1007, 524] width 220 height 32
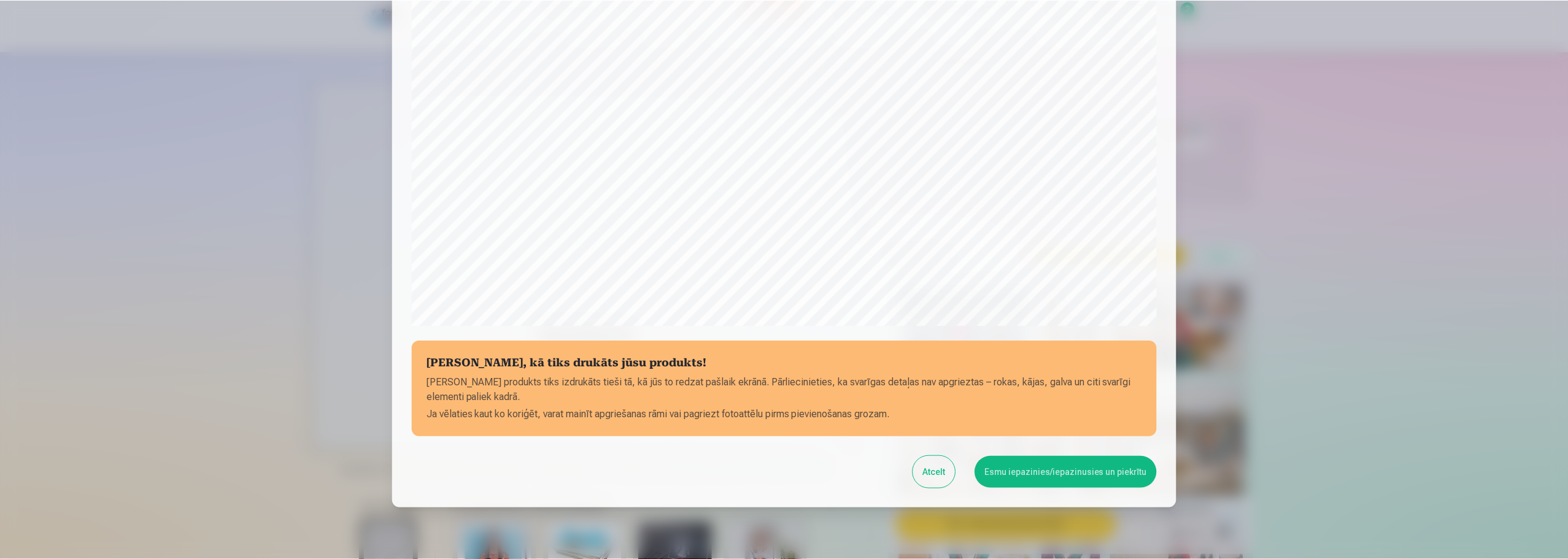
scroll to position [325, 0]
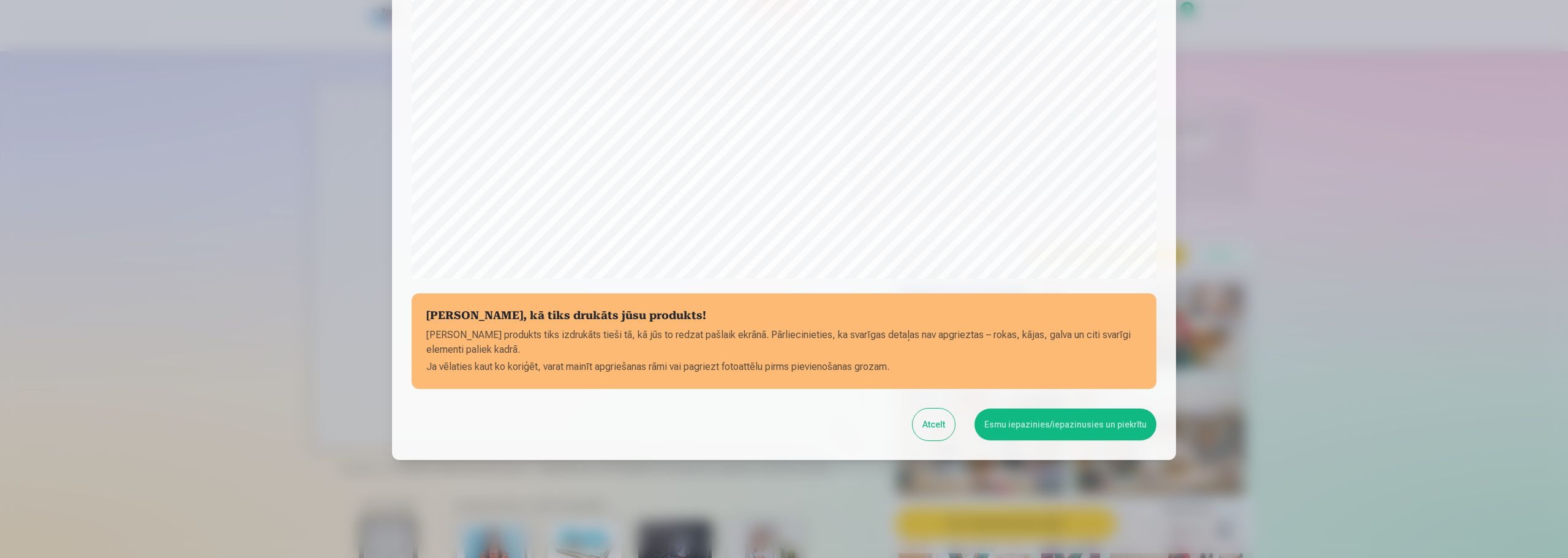
click at [1022, 432] on button "Esmu iepazinies/iepazinusies un piekrītu" at bounding box center [1066, 424] width 182 height 32
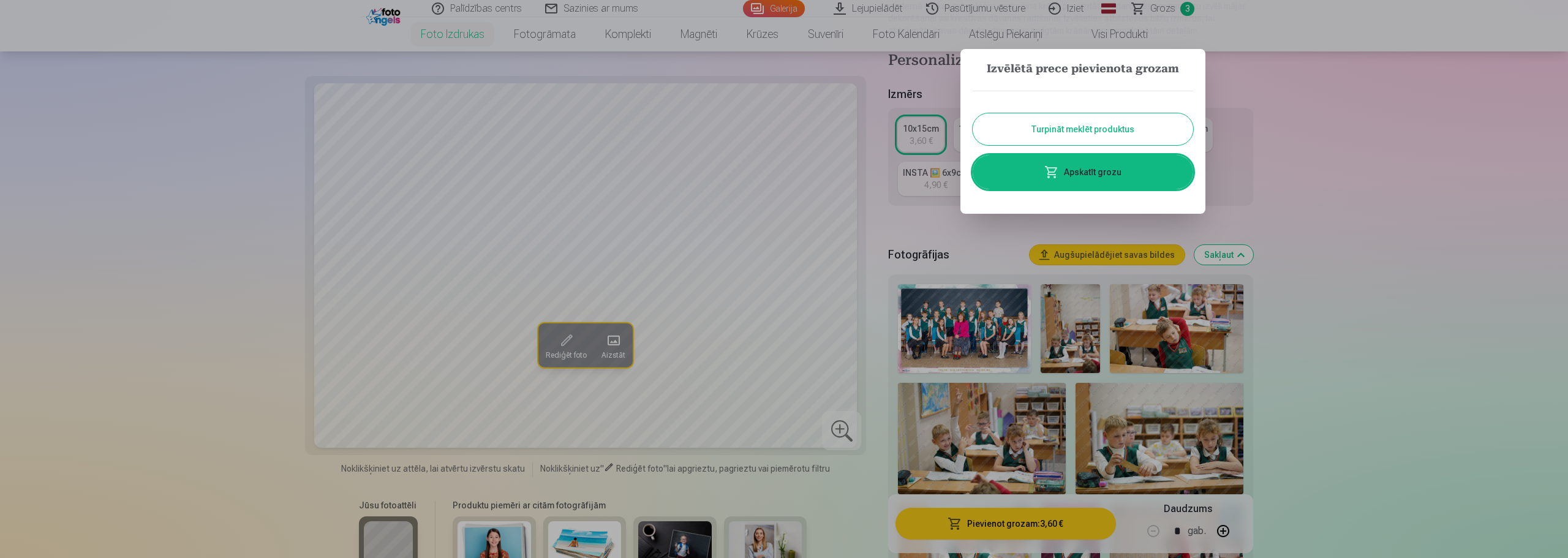
click at [1079, 132] on button "Turpināt meklēt produktus" at bounding box center [1083, 129] width 221 height 32
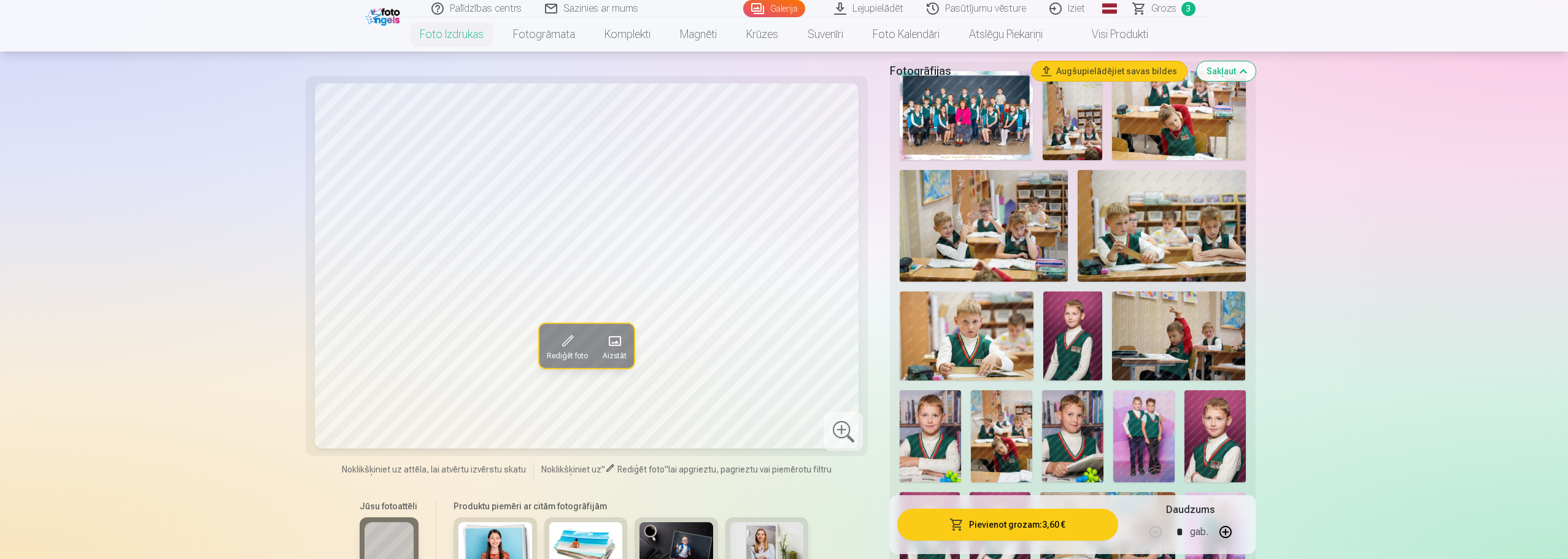
scroll to position [491, 0]
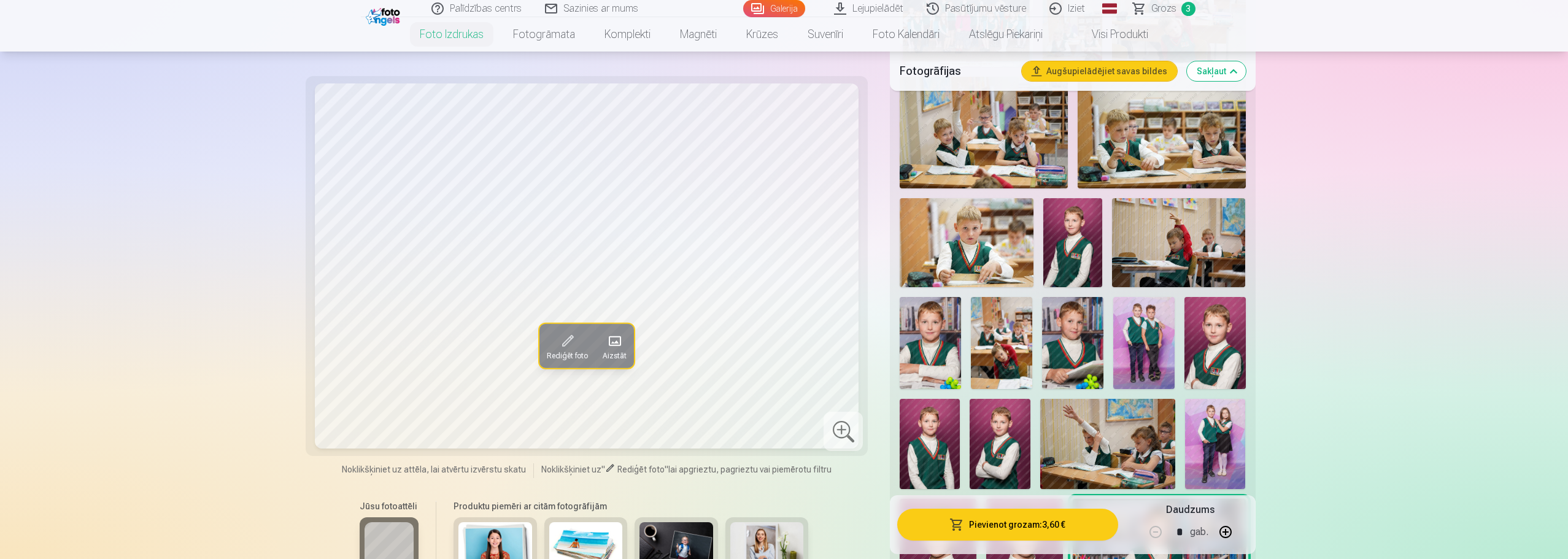
click at [1067, 248] on img at bounding box center [1073, 243] width 60 height 89
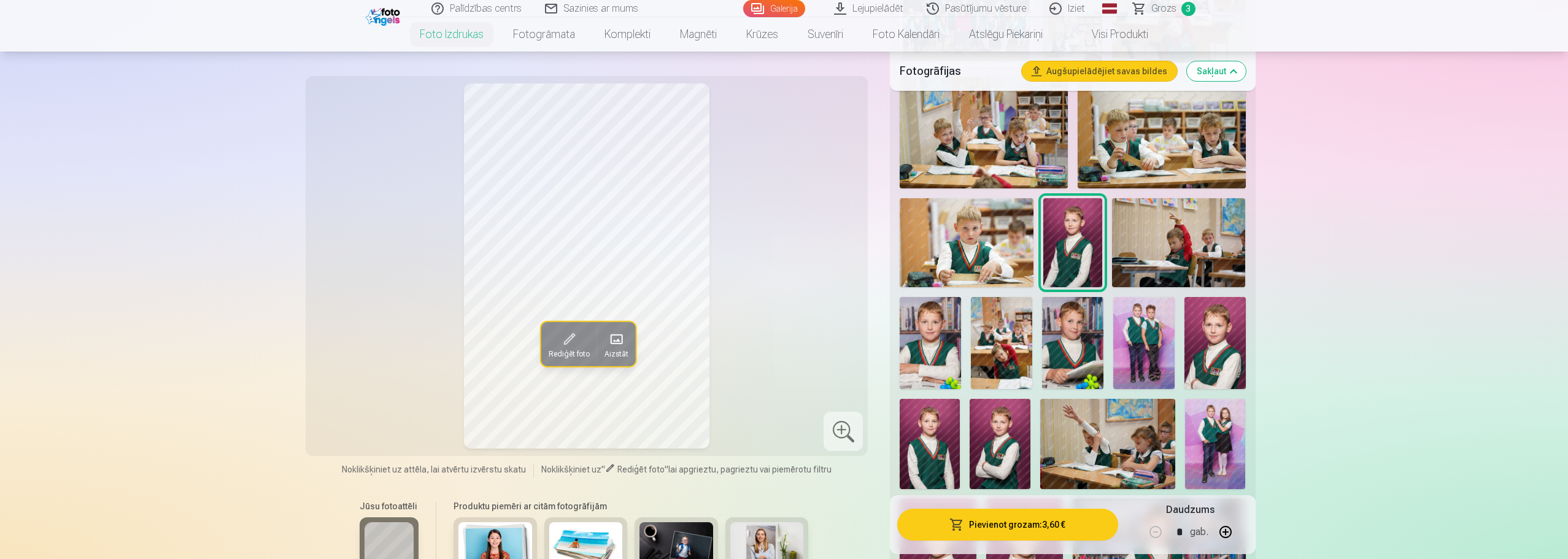
click at [1156, 339] on img at bounding box center [1144, 343] width 62 height 92
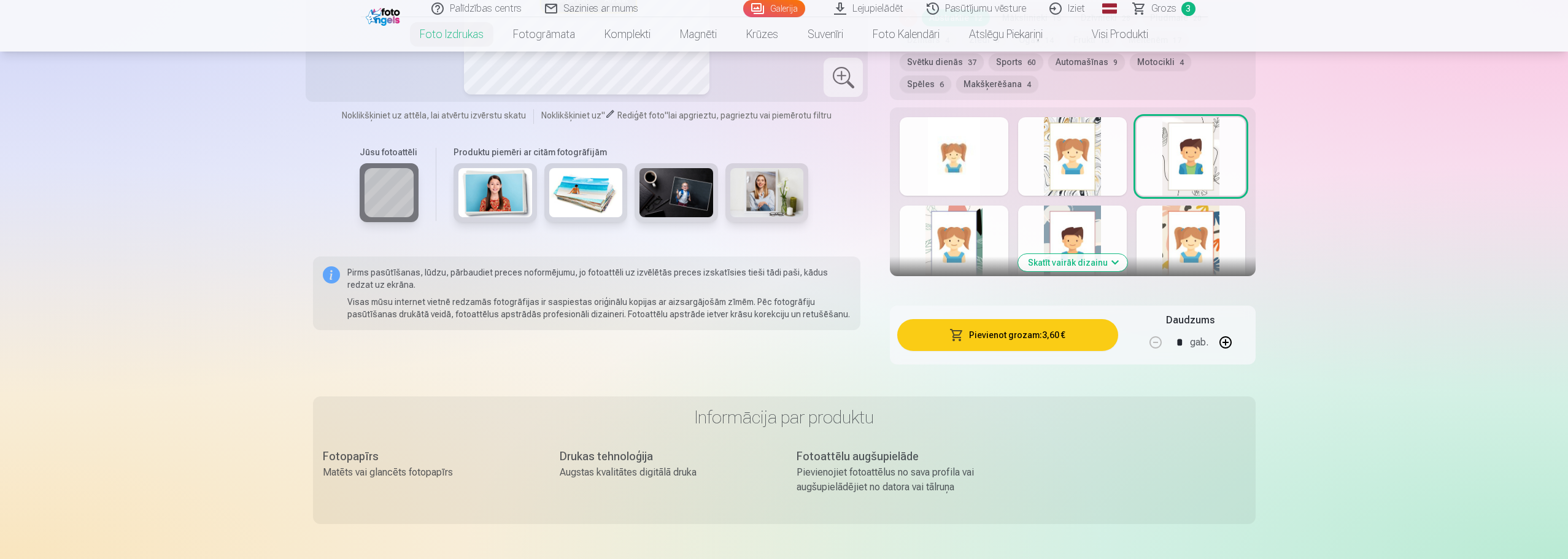
scroll to position [1289, 0]
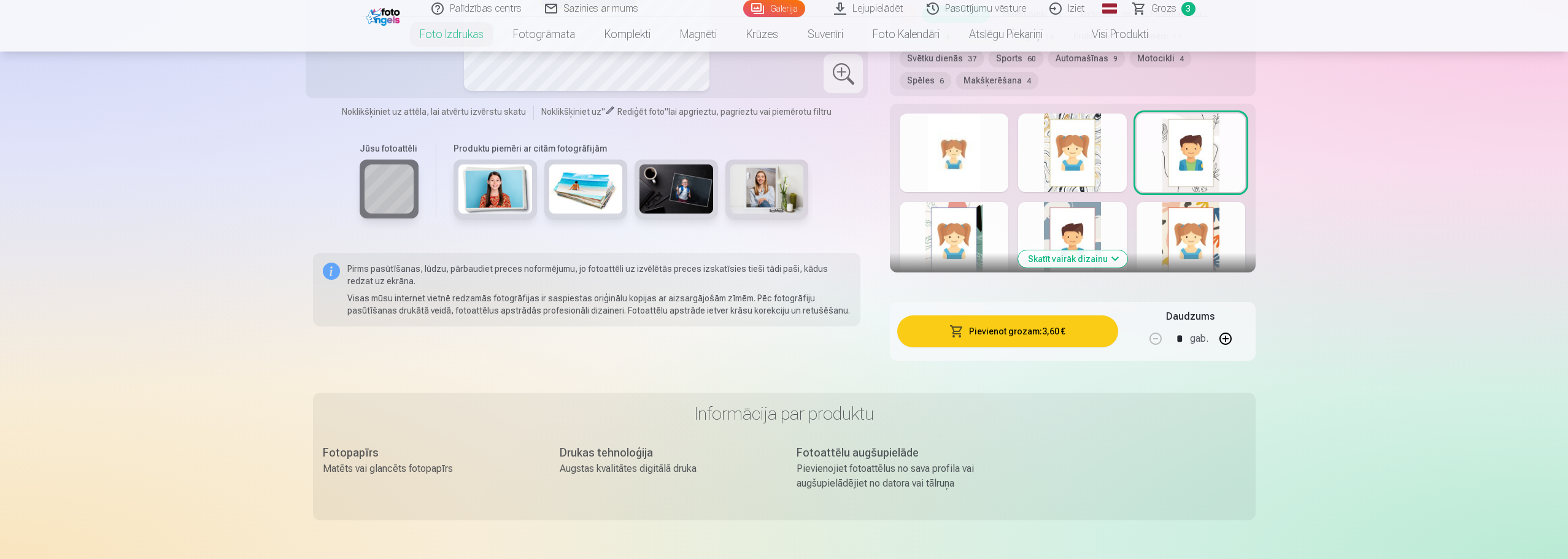
click at [1068, 264] on button "Skatīt vairāk dizainu" at bounding box center [1073, 259] width 109 height 17
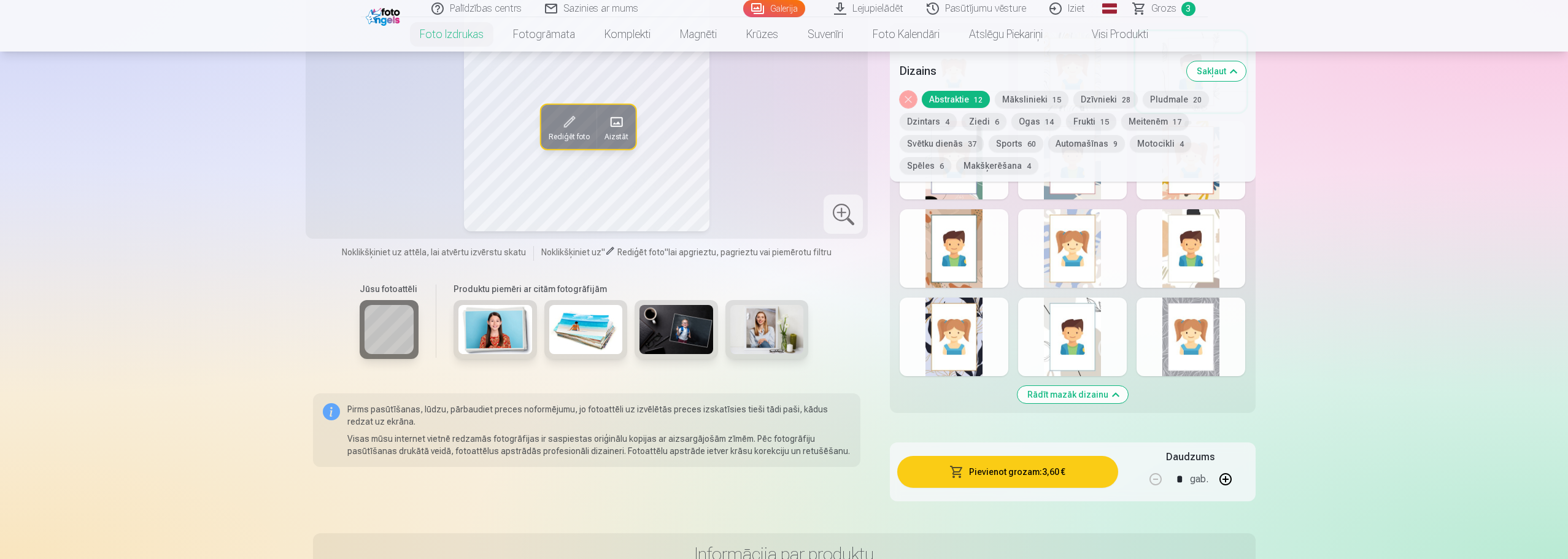
scroll to position [1350, 0]
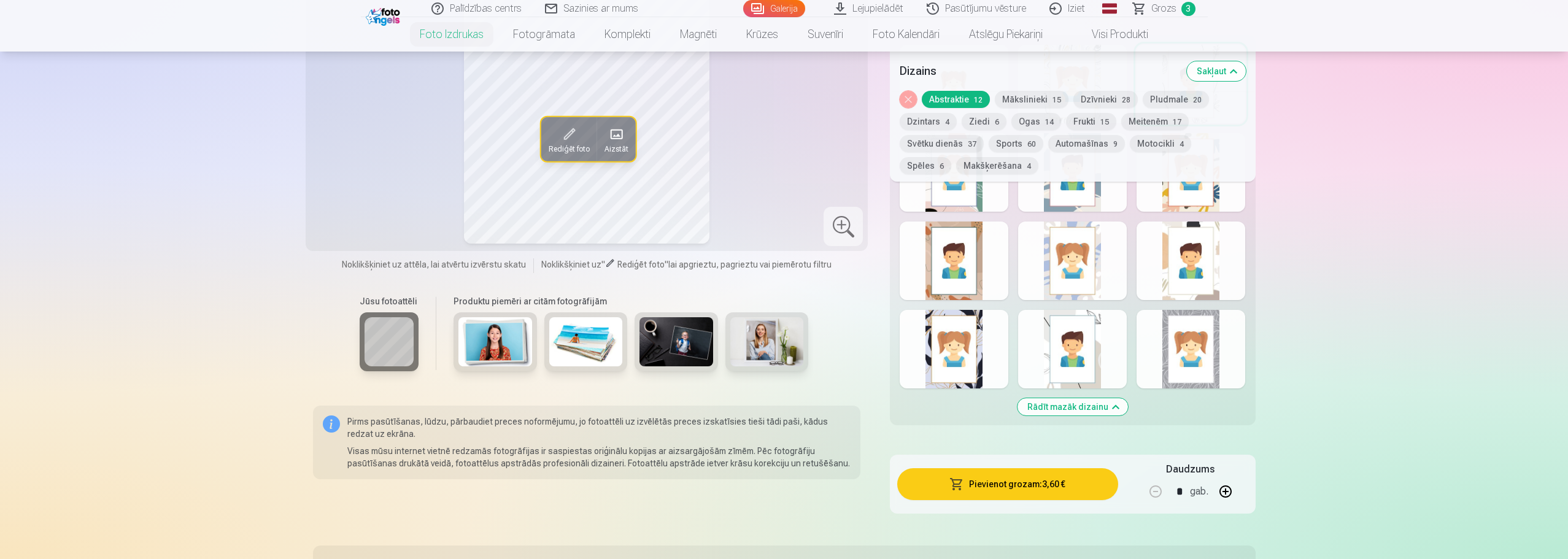
click at [1189, 371] on div at bounding box center [1191, 349] width 109 height 79
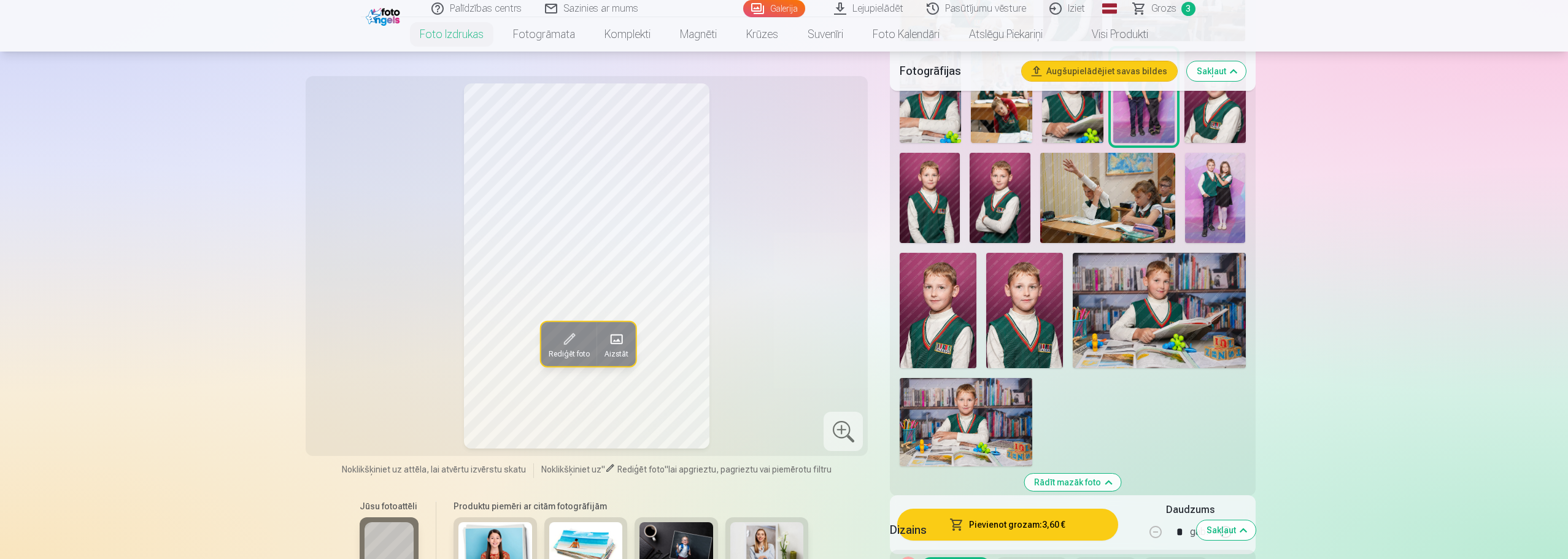
scroll to position [736, 0]
click at [1002, 524] on h5 "Dizains" at bounding box center [1038, 531] width 297 height 17
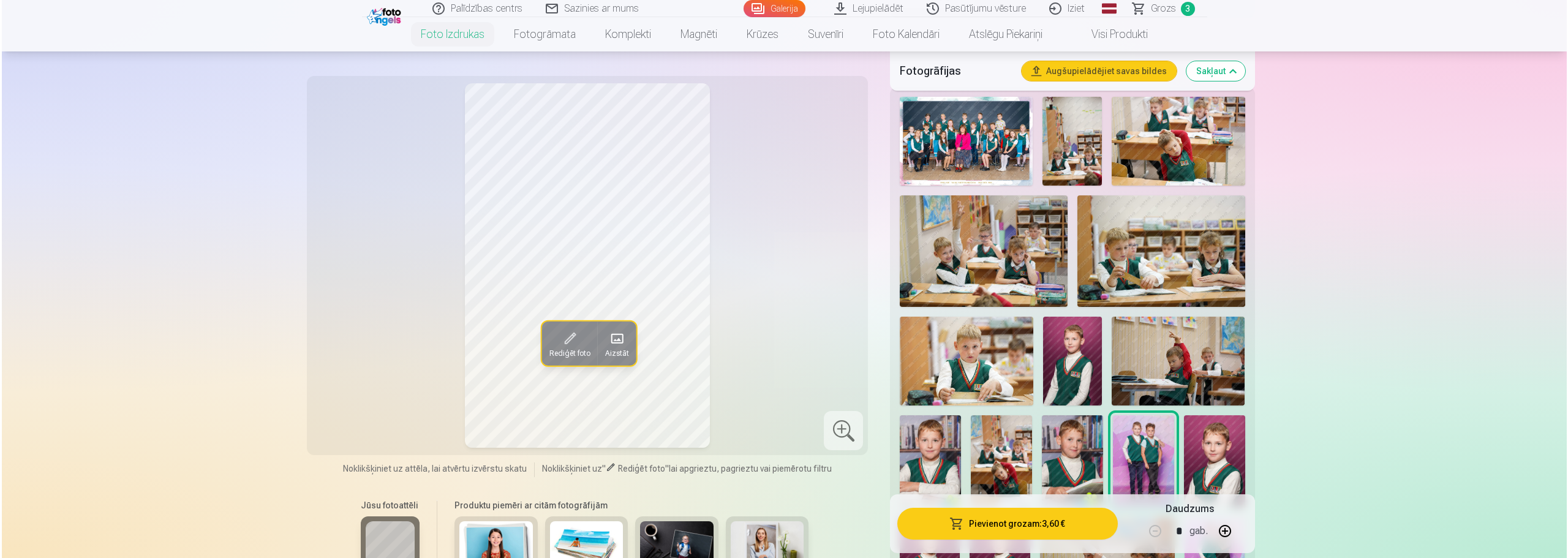
scroll to position [367, 0]
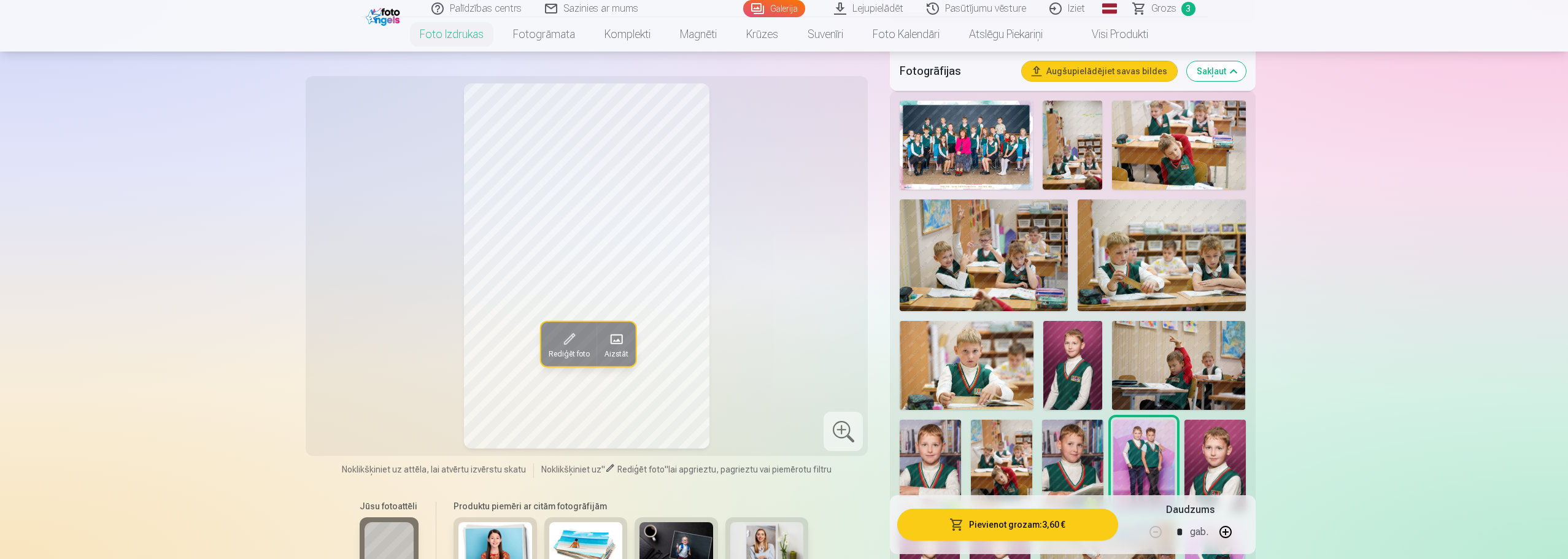
click at [1014, 522] on button "Pievienot grozam : 3,60 €" at bounding box center [1007, 524] width 220 height 32
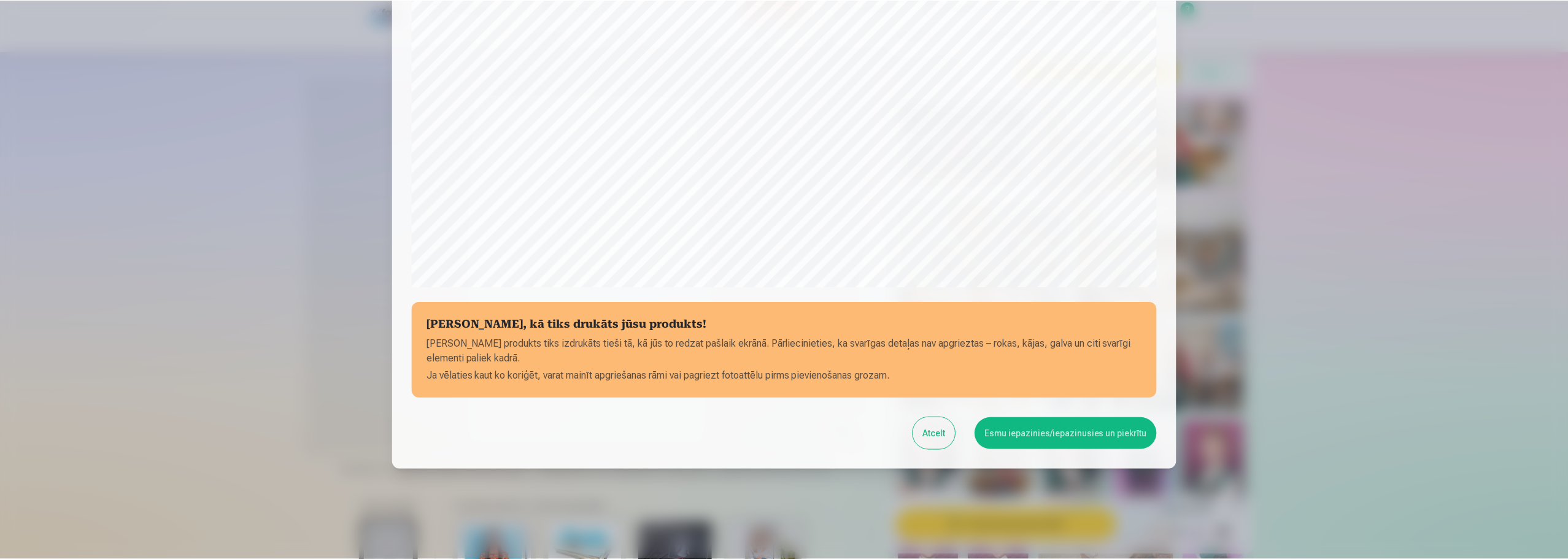
scroll to position [325, 0]
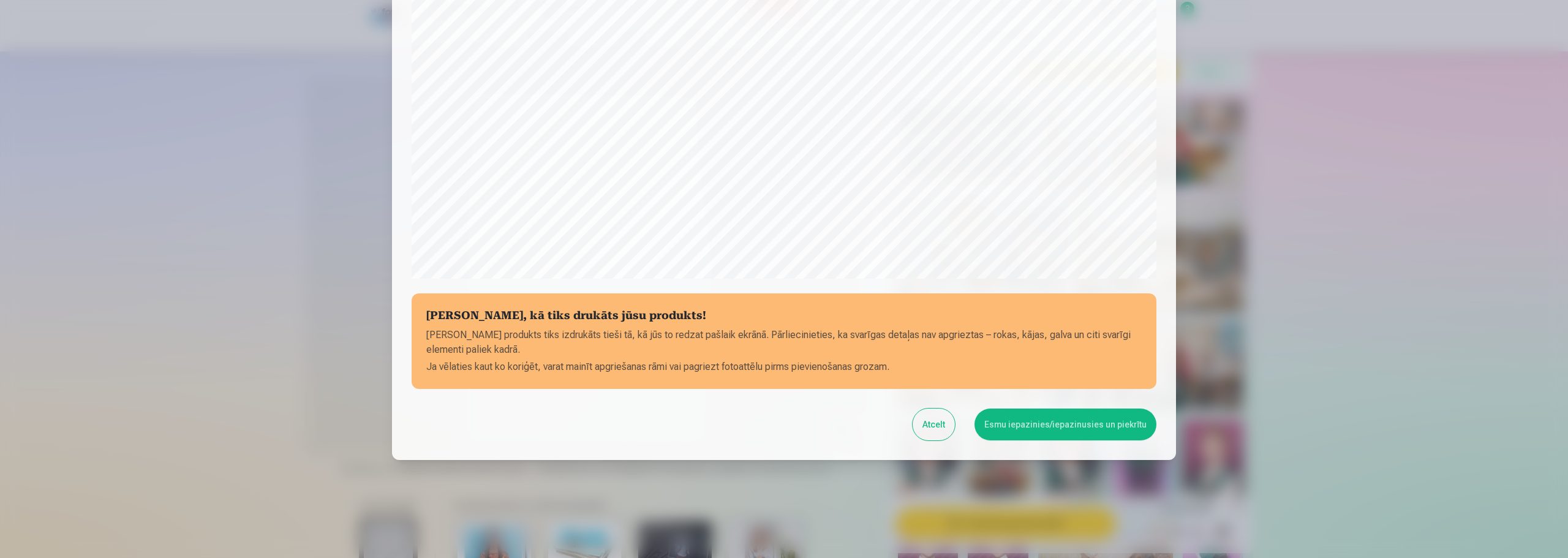
click at [1041, 430] on button "Esmu iepazinies/iepazinusies un piekrītu" at bounding box center [1066, 424] width 182 height 32
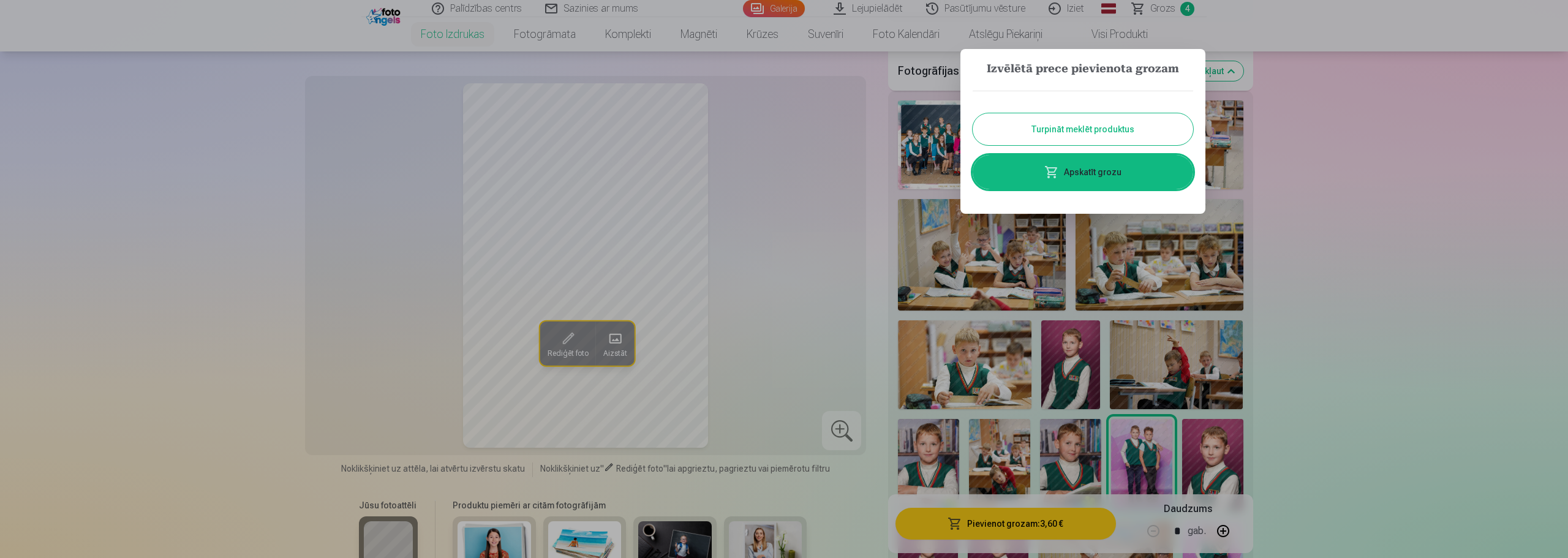
click at [1277, 236] on div at bounding box center [784, 279] width 1568 height 558
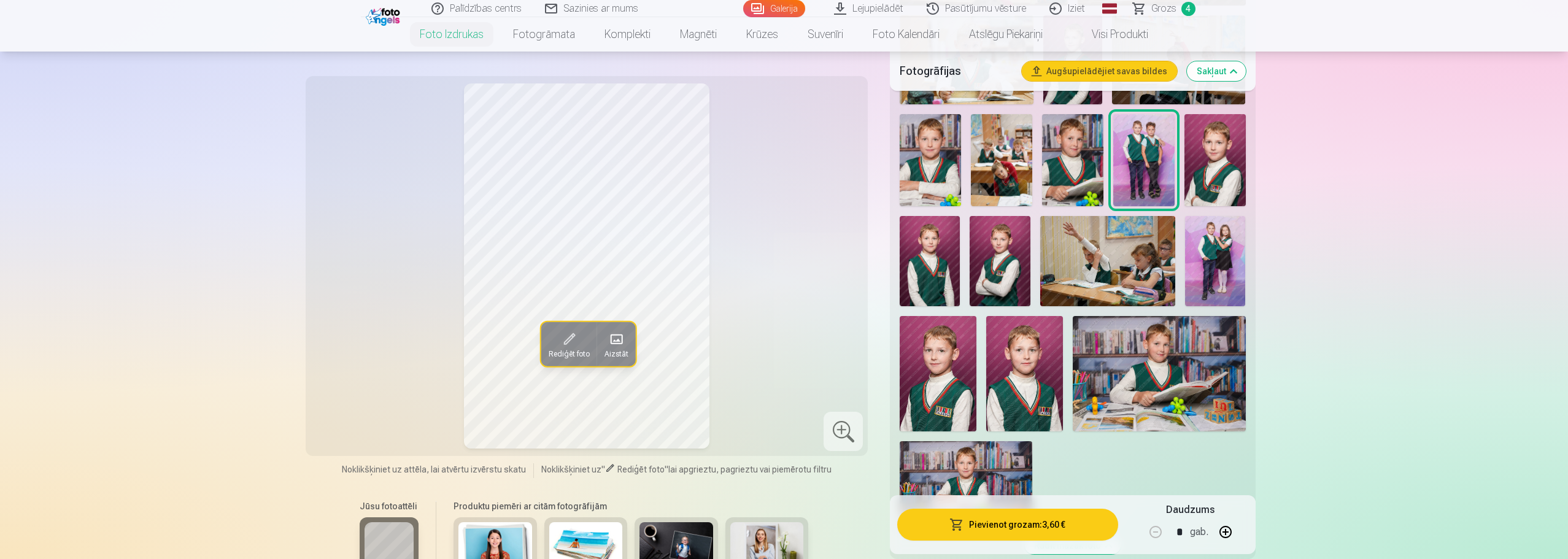
scroll to position [675, 0]
click at [1233, 154] on img at bounding box center [1215, 159] width 62 height 92
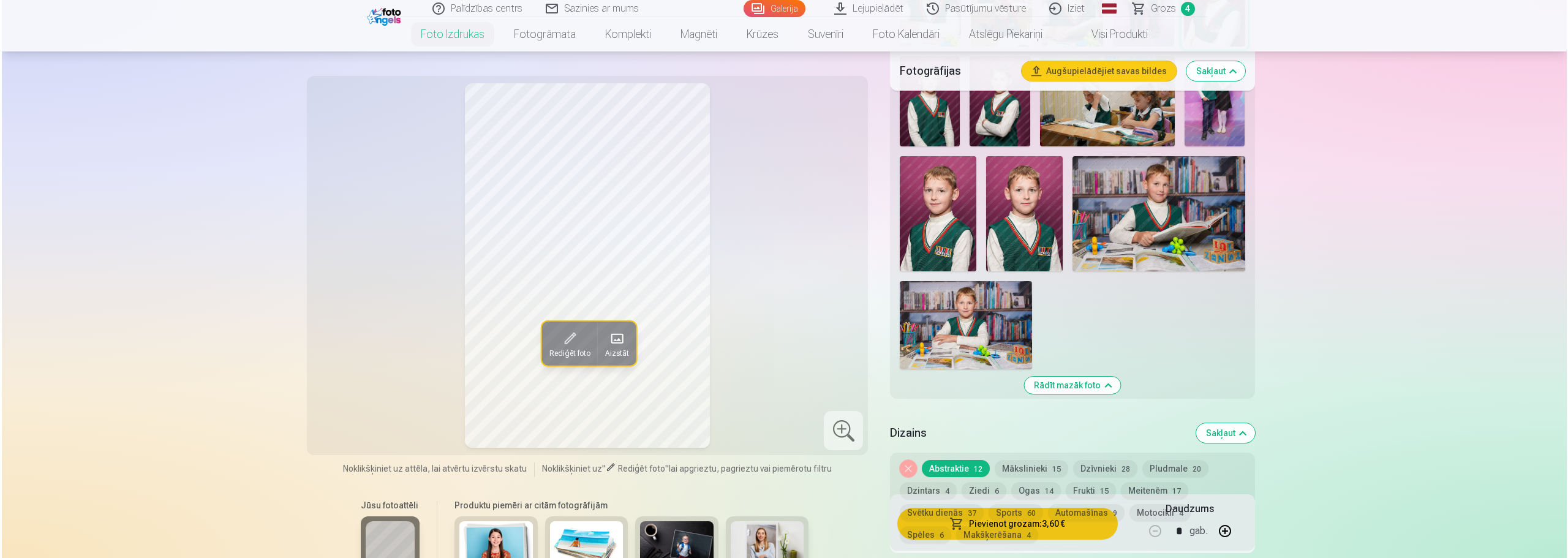
scroll to position [980, 0]
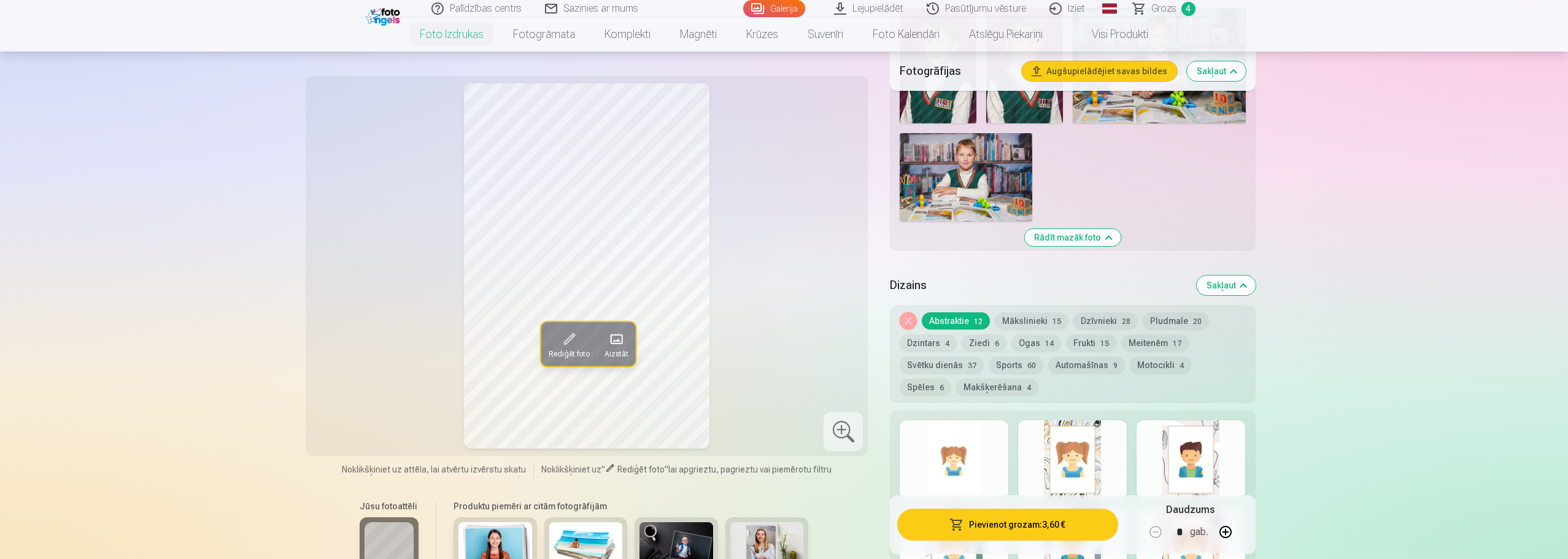
click at [1009, 531] on button "Pievienot grozam : 3,60 €" at bounding box center [1007, 524] width 220 height 32
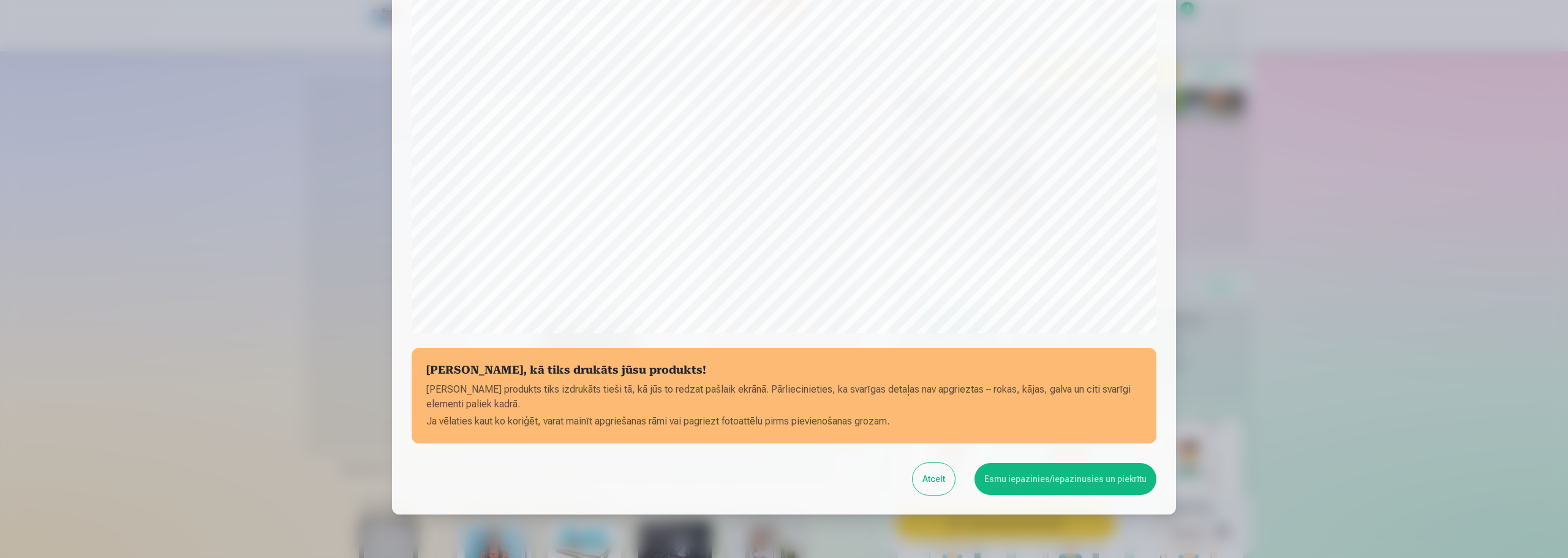
scroll to position [324, 0]
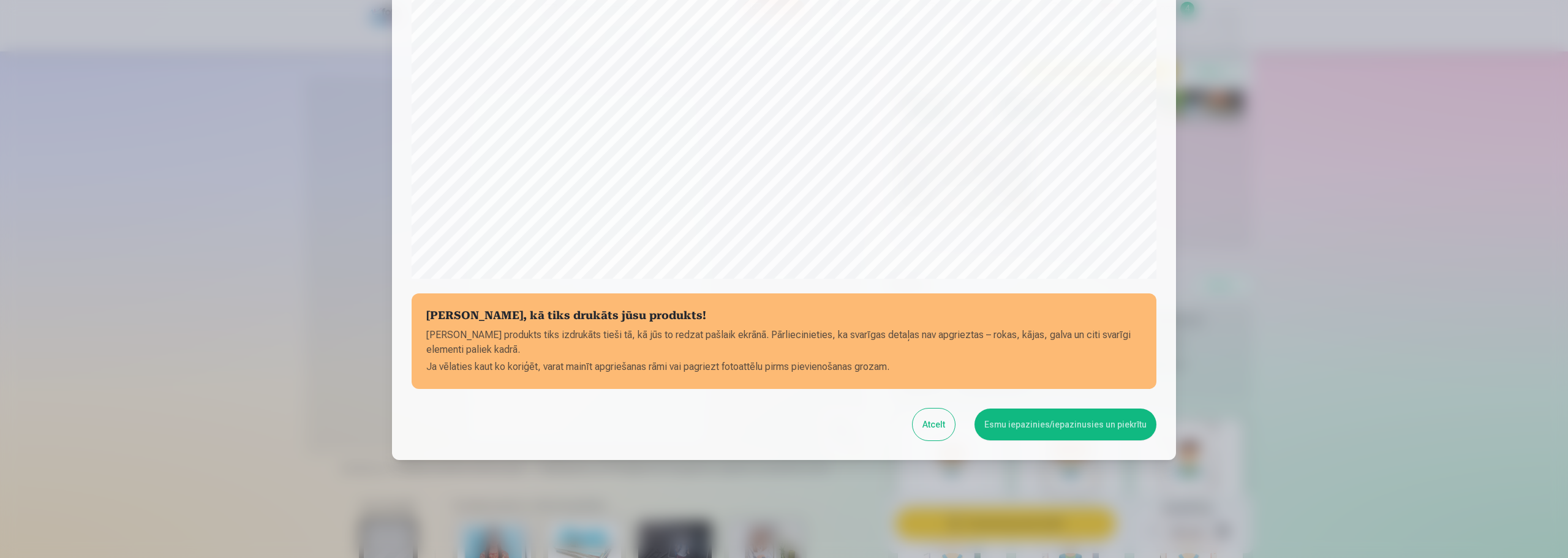
click at [945, 428] on button "Atcelt" at bounding box center [934, 424] width 43 height 32
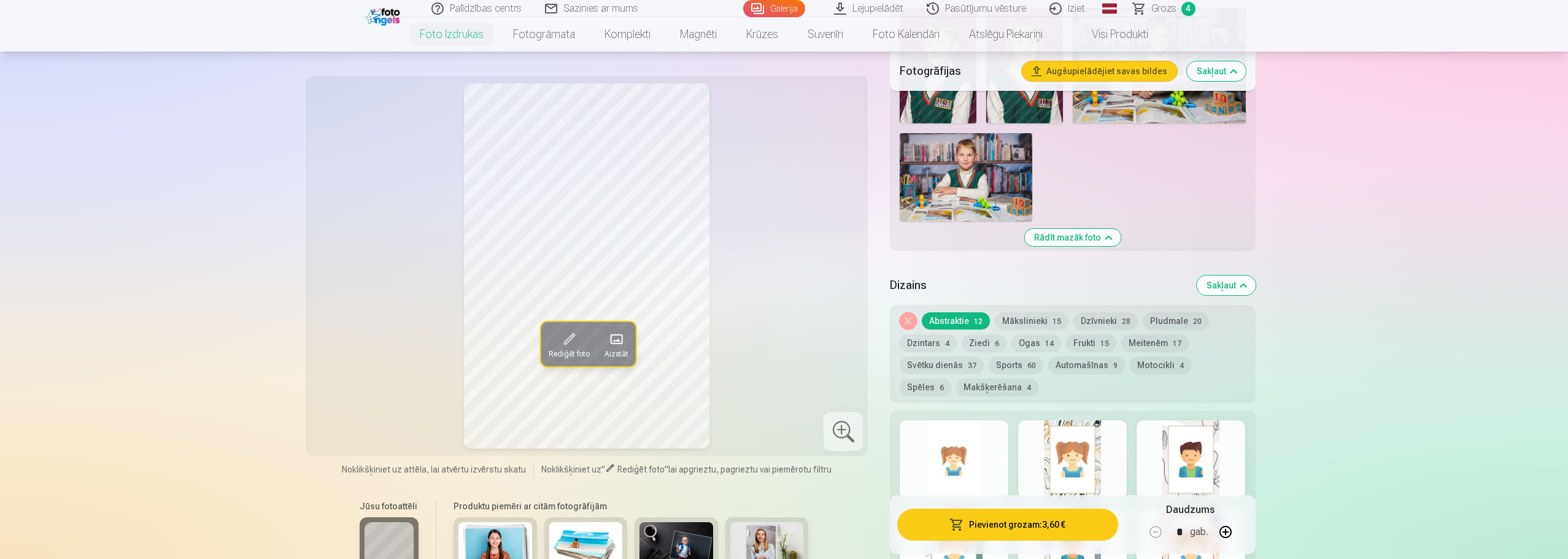
click at [956, 457] on div at bounding box center [954, 460] width 109 height 79
click at [1027, 528] on button "Pievienot grozam : 3,60 €" at bounding box center [1007, 524] width 220 height 32
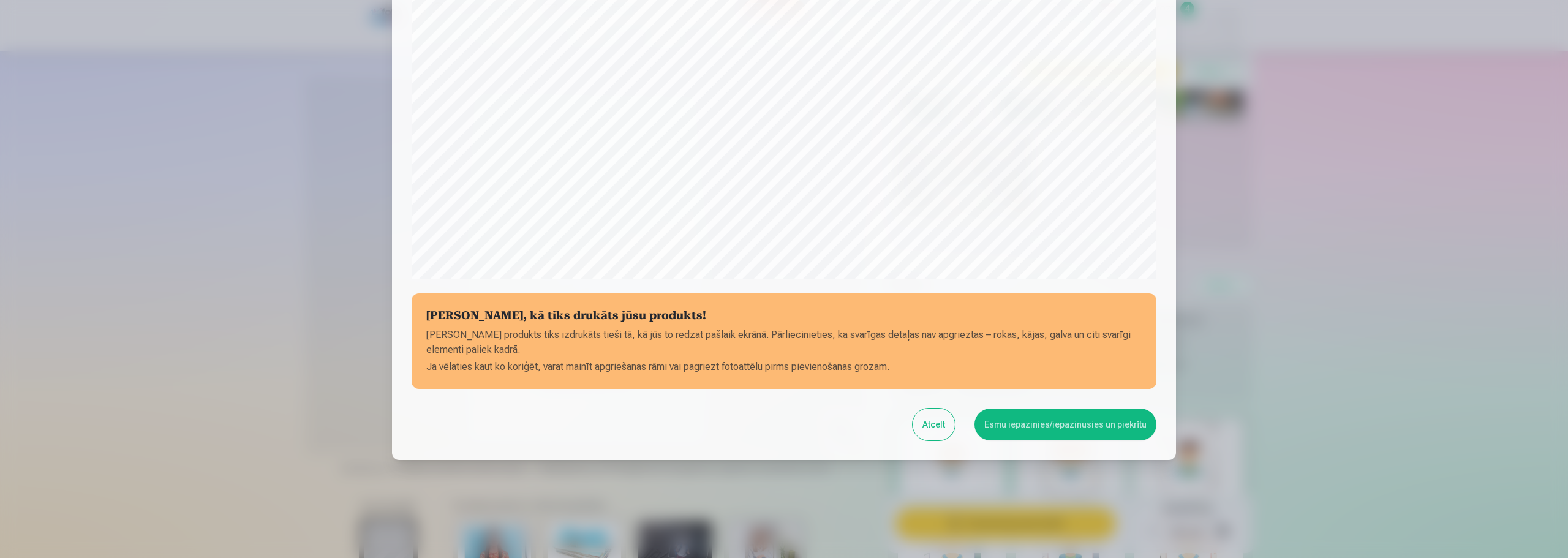
click at [1016, 432] on button "Esmu iepazinies/iepazinusies un piekrītu" at bounding box center [1066, 424] width 182 height 32
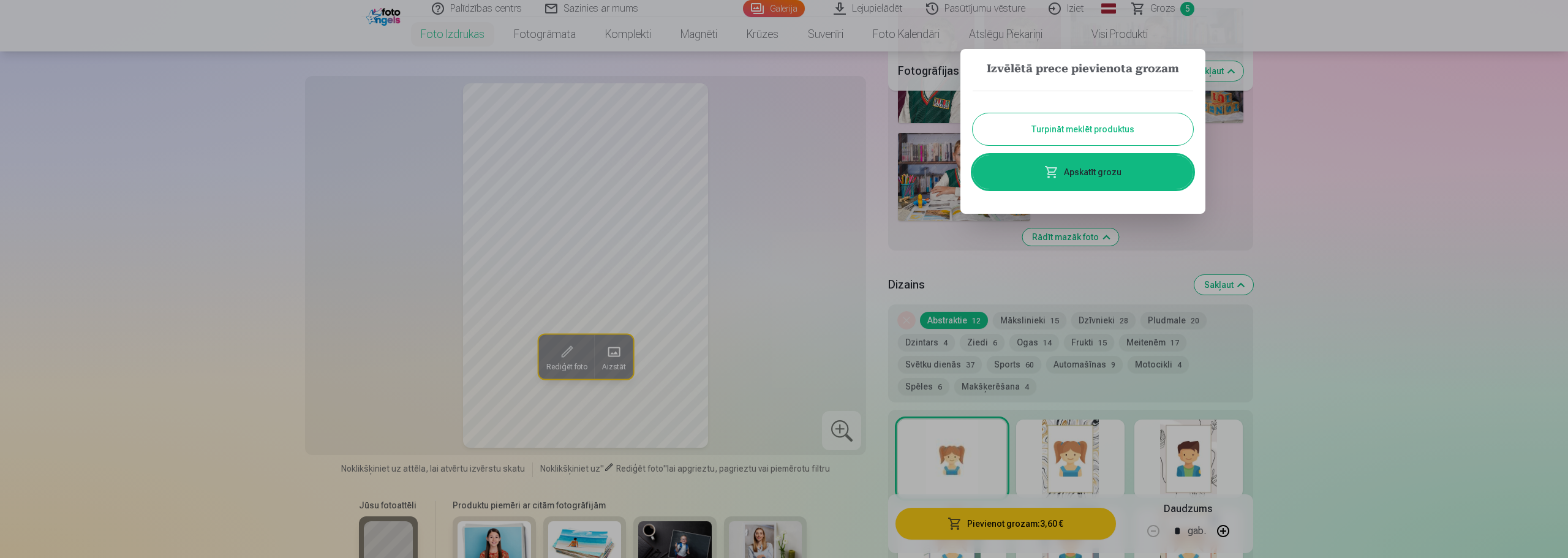
click at [1074, 174] on link "Apskatīt grozu" at bounding box center [1083, 172] width 221 height 34
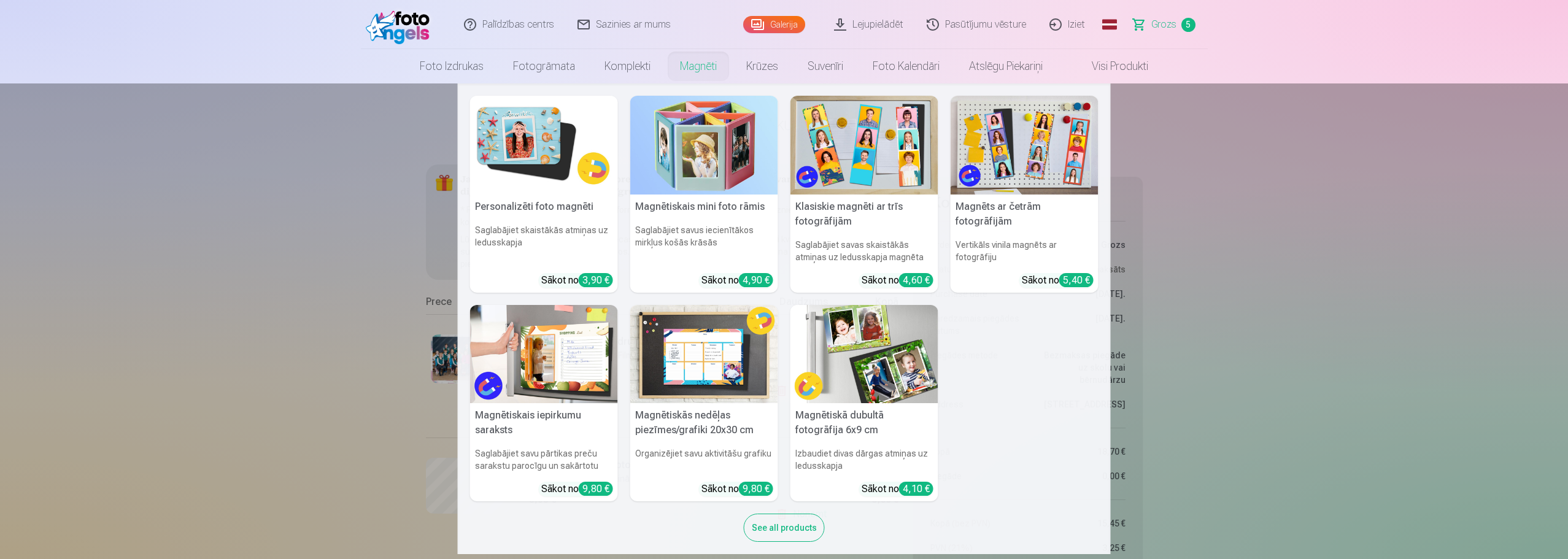
click at [703, 71] on link "Magnēti" at bounding box center [698, 66] width 66 height 34
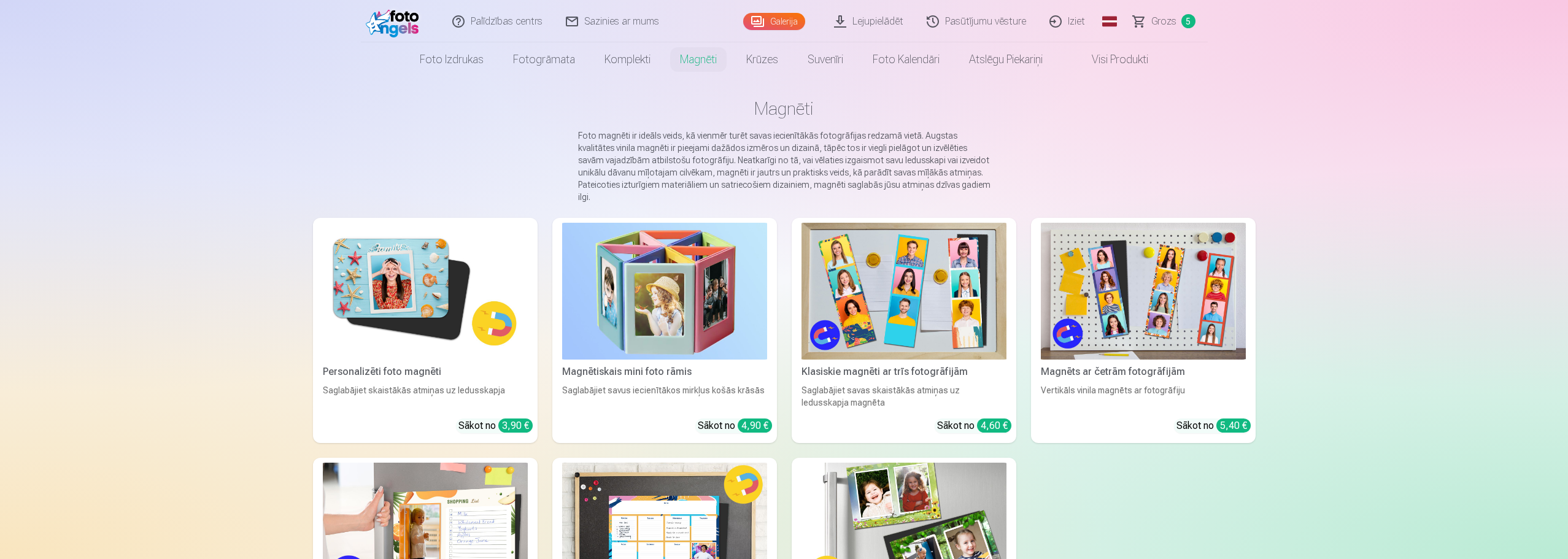
scroll to position [123, 0]
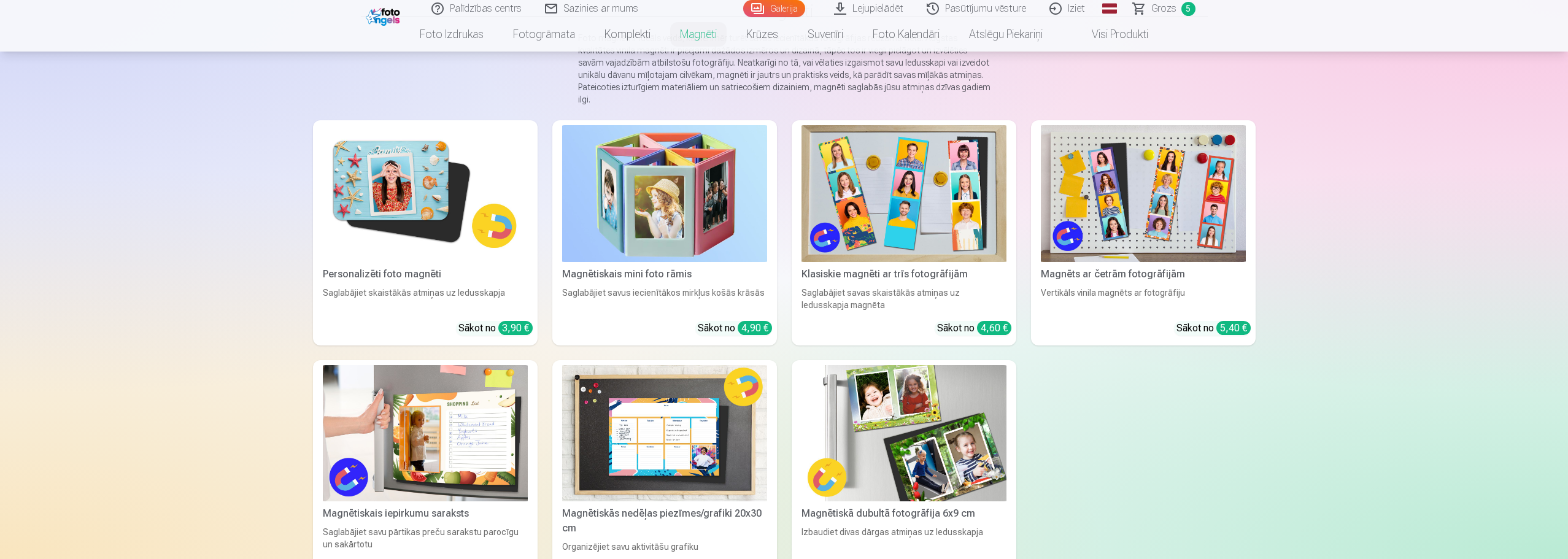
click at [425, 192] on img at bounding box center [425, 194] width 205 height 137
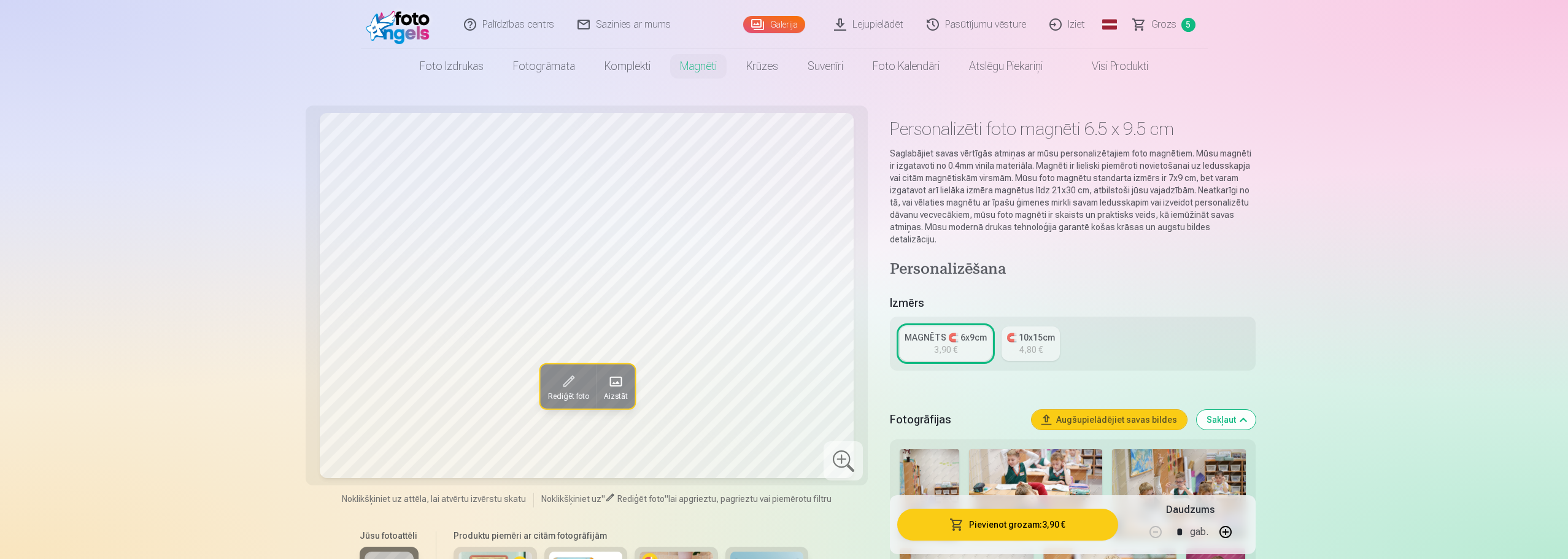
click at [966, 331] on link "MAGNĒTS 🧲 6x9cm 3,90 €" at bounding box center [945, 344] width 92 height 34
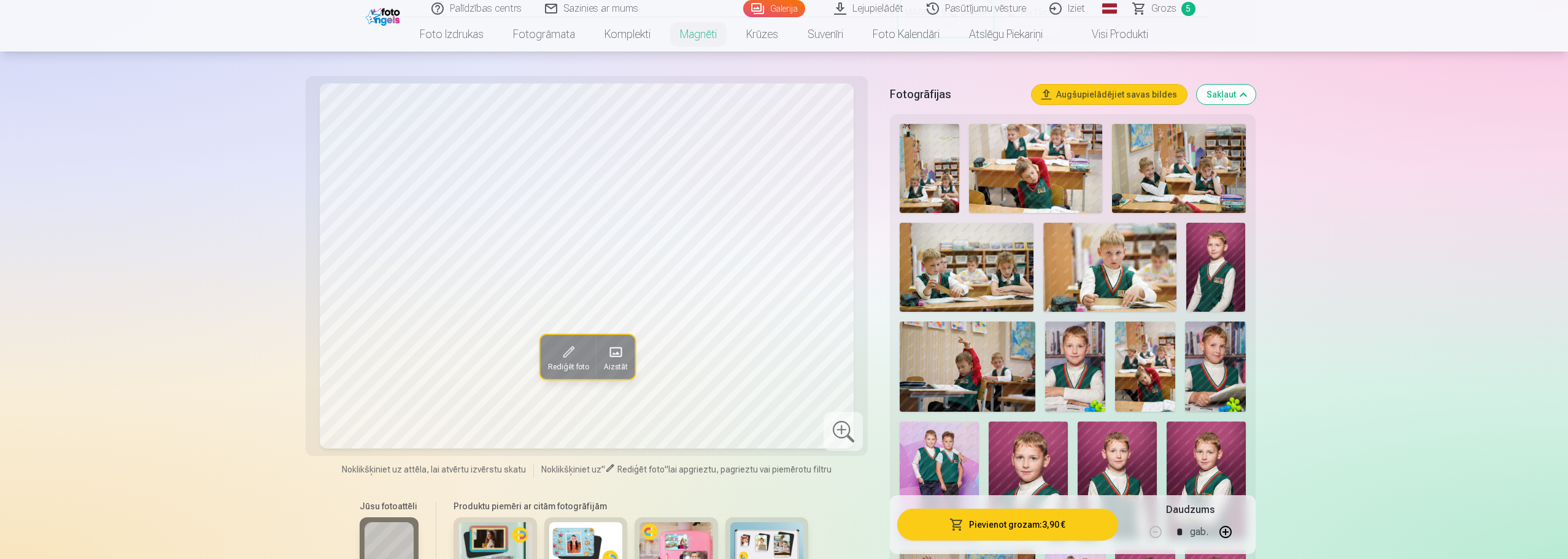
scroll to position [368, 0]
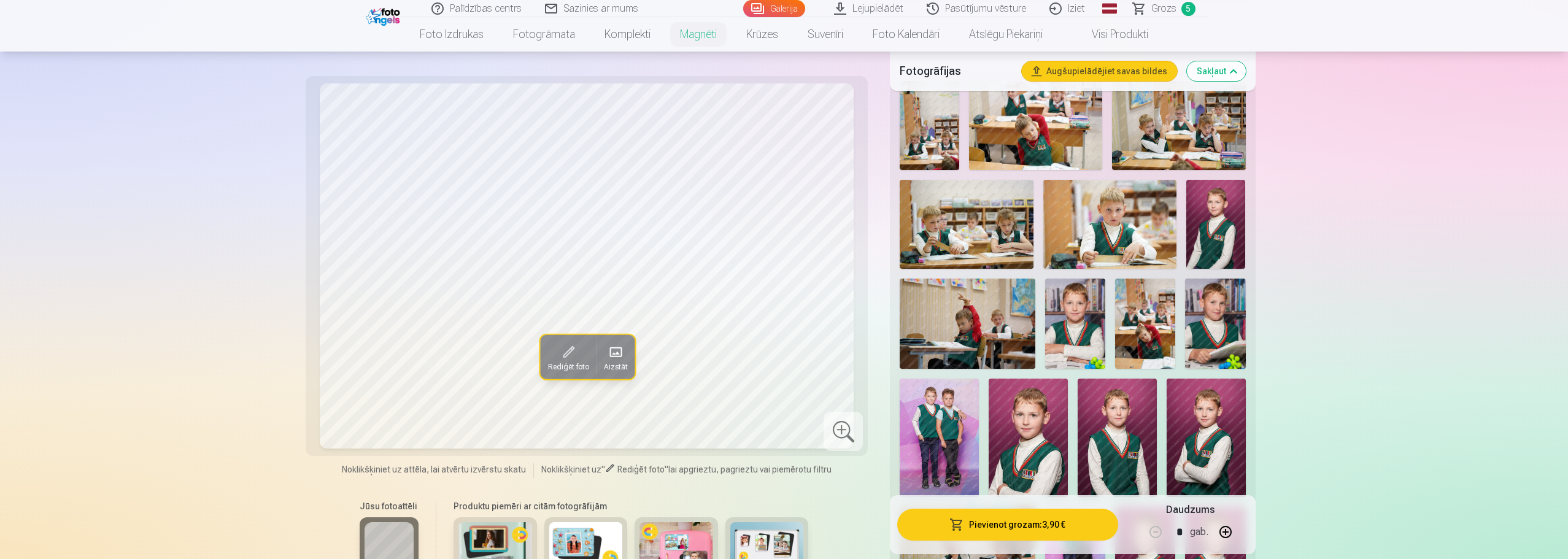
click at [1216, 199] on img at bounding box center [1216, 224] width 60 height 89
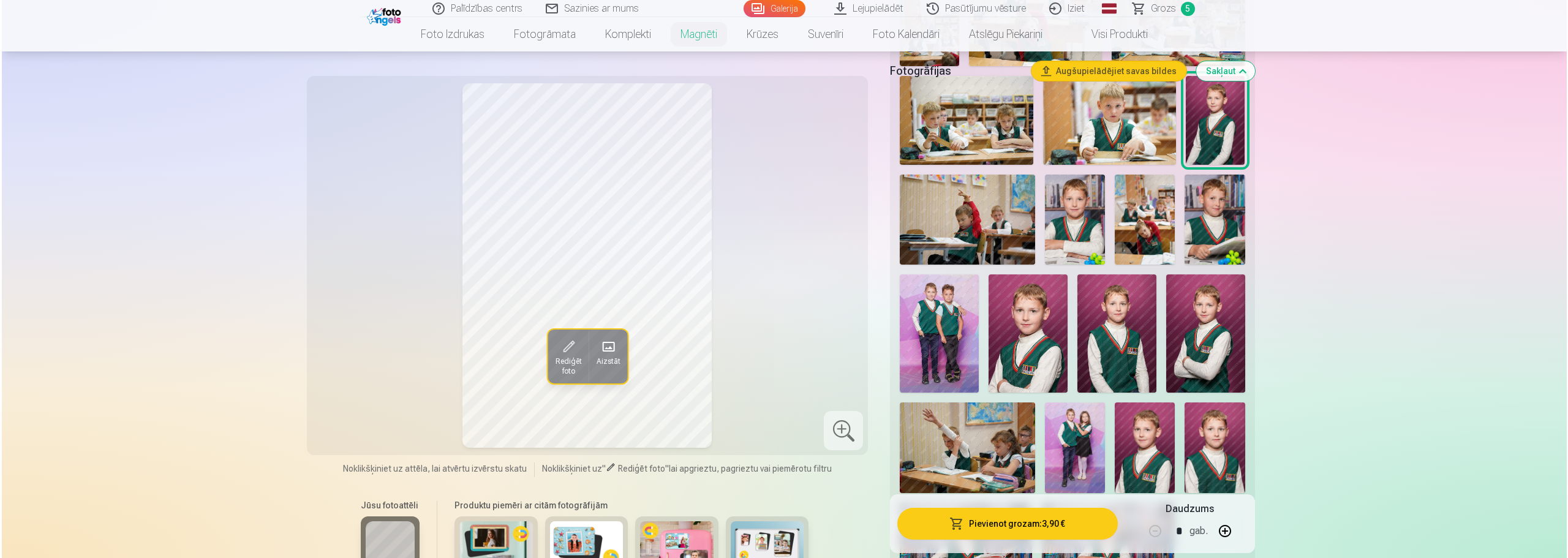
scroll to position [490, 0]
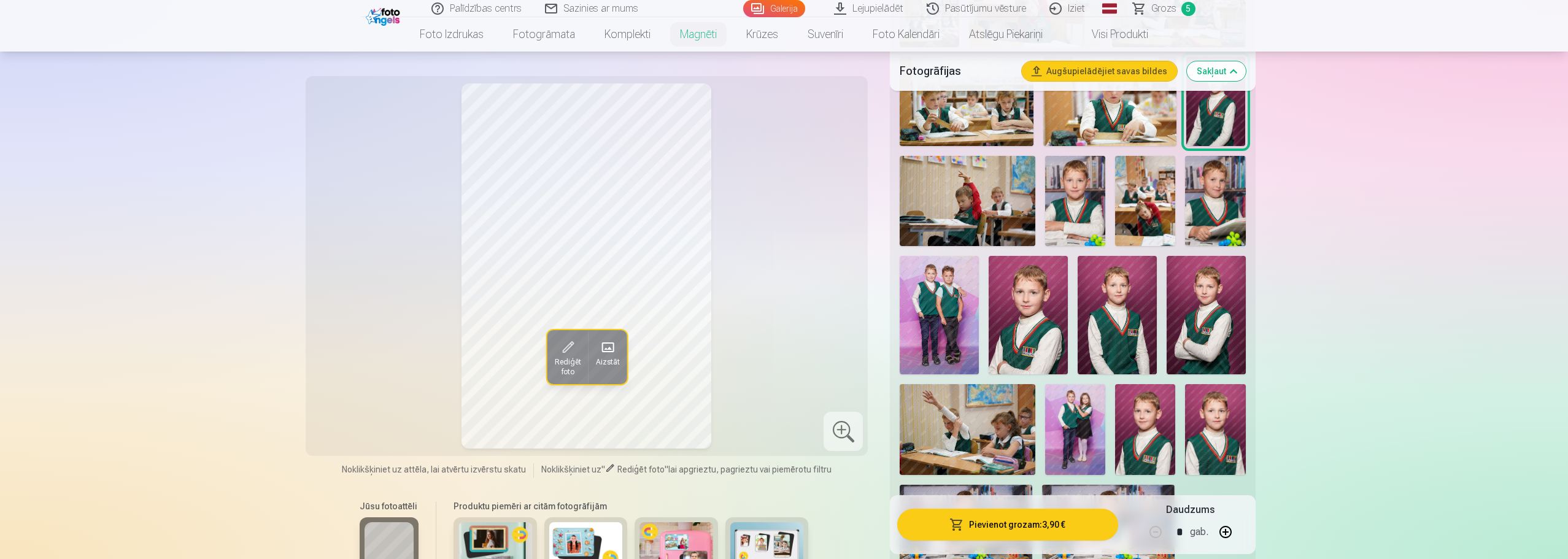
click at [1024, 337] on img at bounding box center [1028, 315] width 79 height 119
click at [1010, 517] on button "Pievienot grozam : 3,90 €" at bounding box center [1007, 524] width 220 height 32
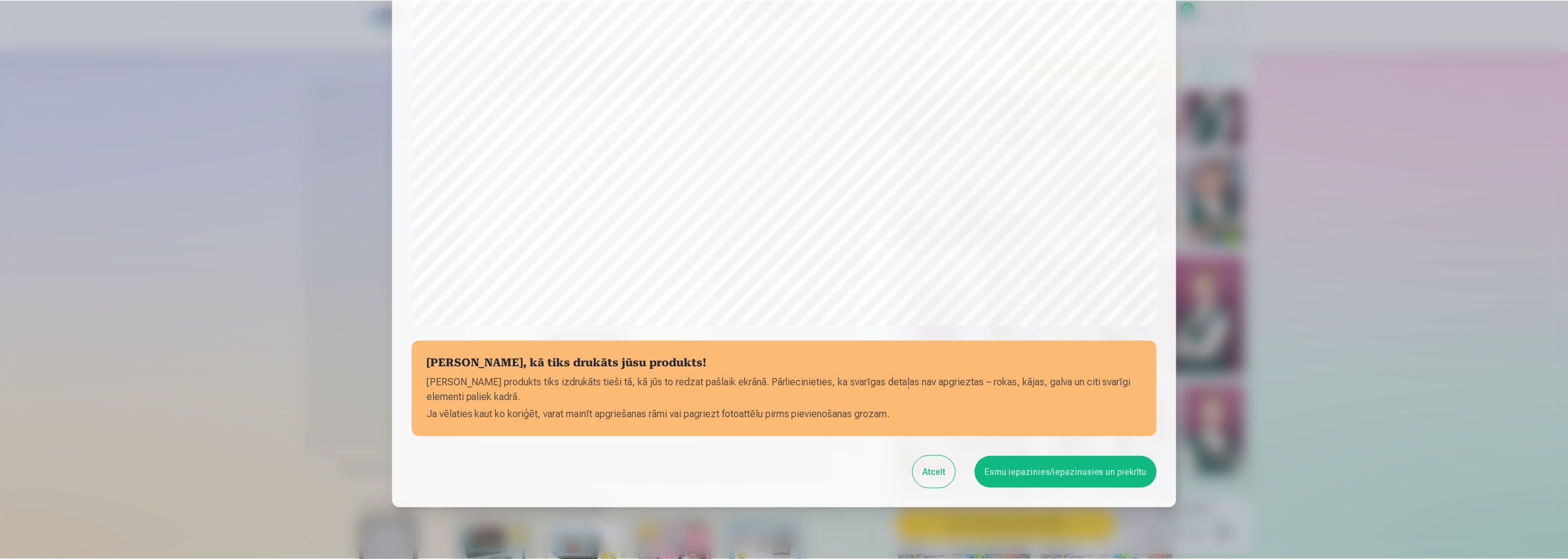
scroll to position [325, 0]
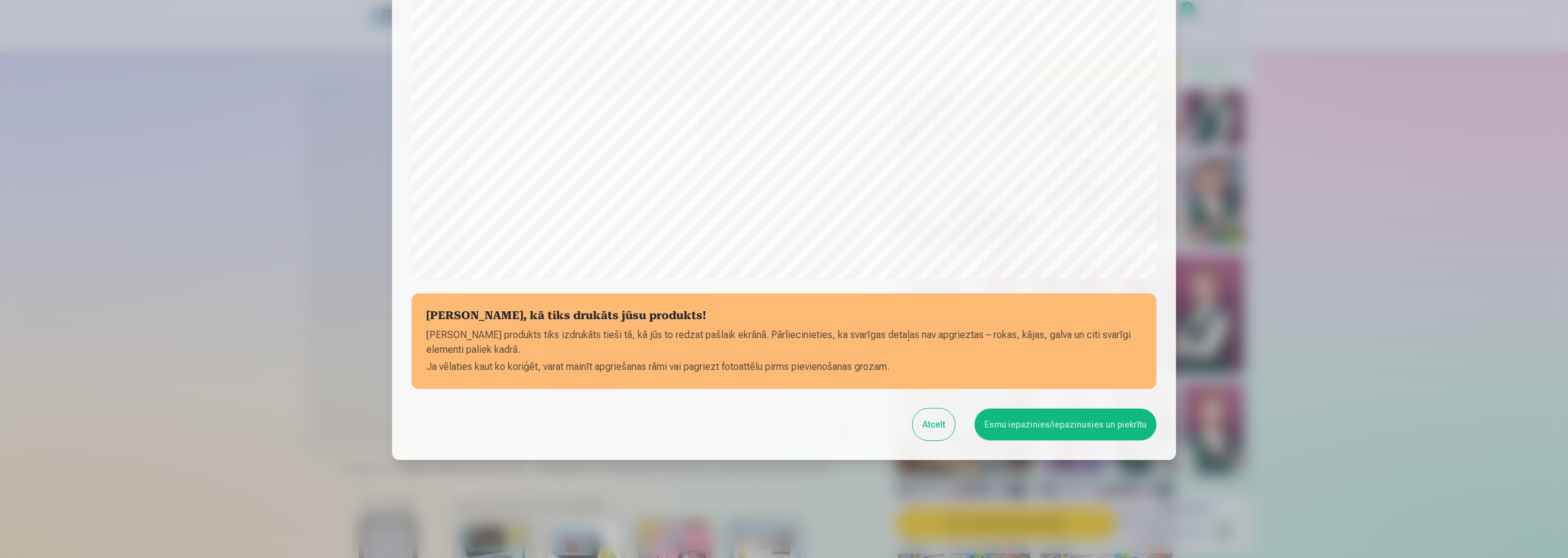
click at [1023, 412] on button "Esmu iepazinies/iepazinusies un piekrītu" at bounding box center [1066, 424] width 182 height 32
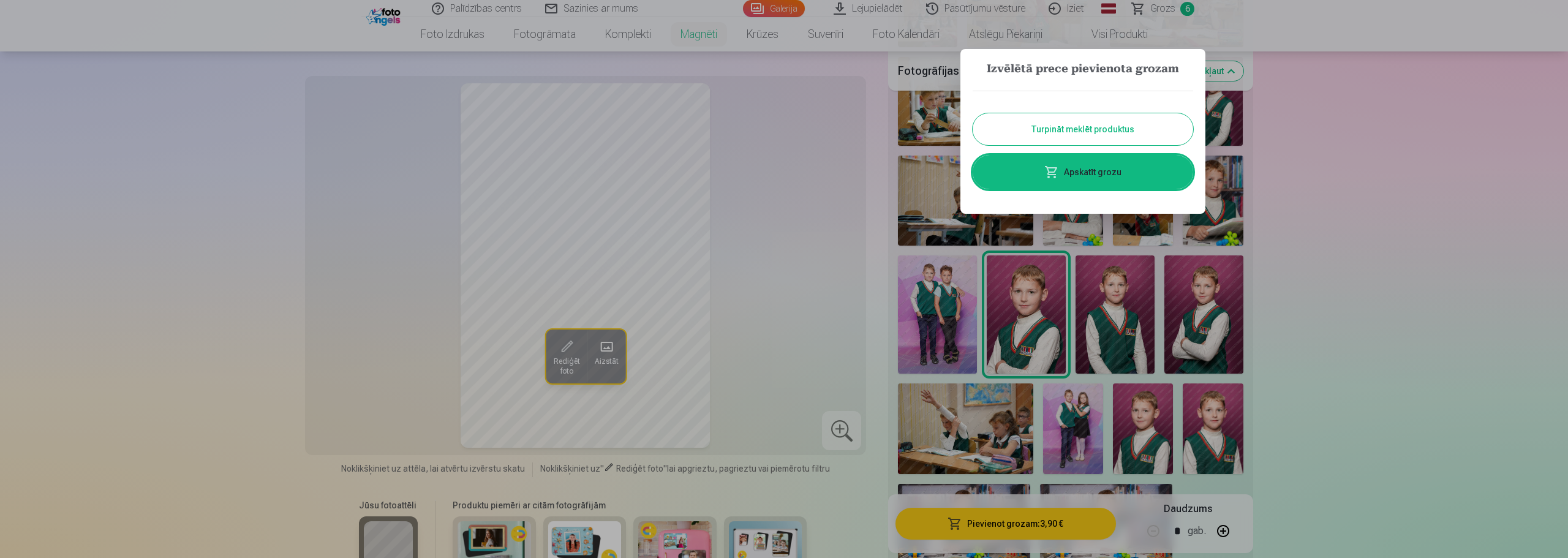
click at [1037, 124] on button "Turpināt meklēt produktus" at bounding box center [1083, 129] width 221 height 32
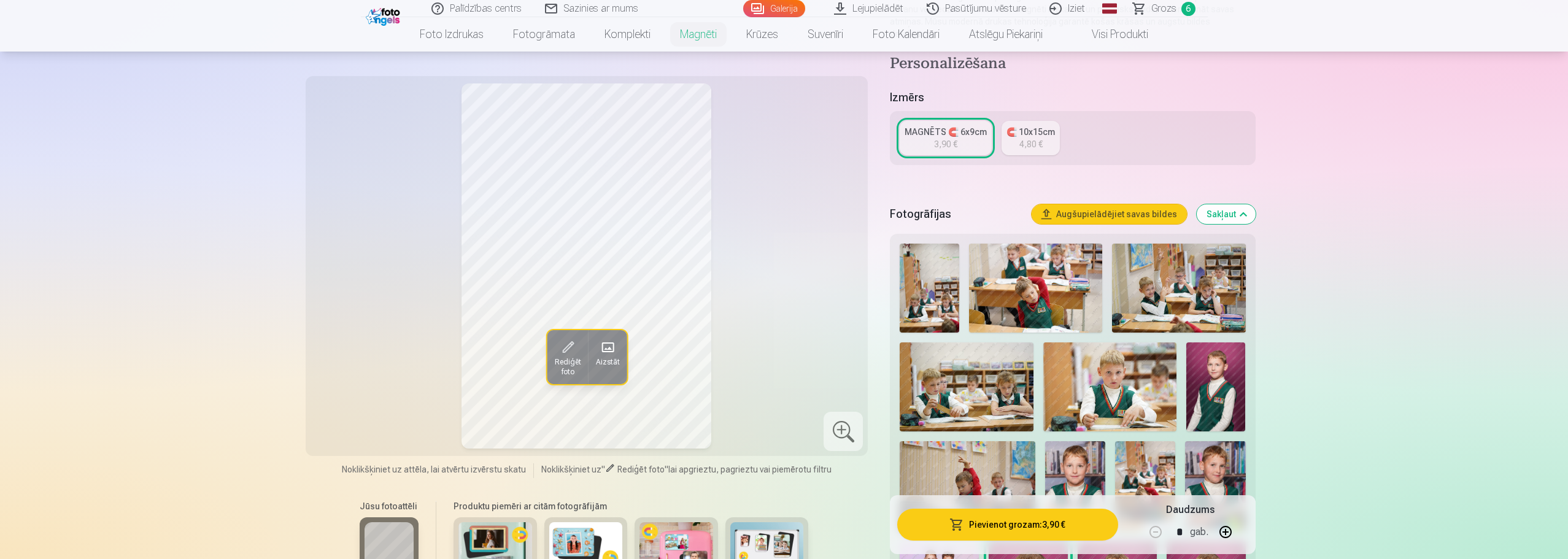
scroll to position [0, 0]
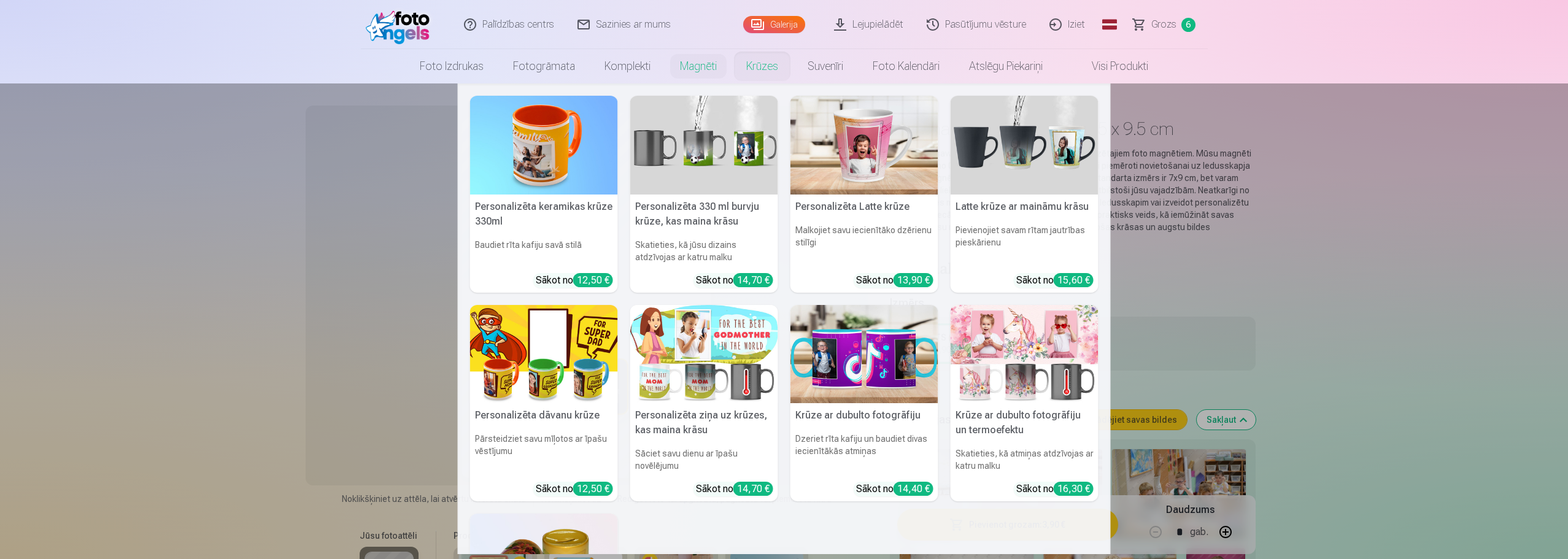
click at [752, 72] on link "Krūzes" at bounding box center [762, 66] width 62 height 34
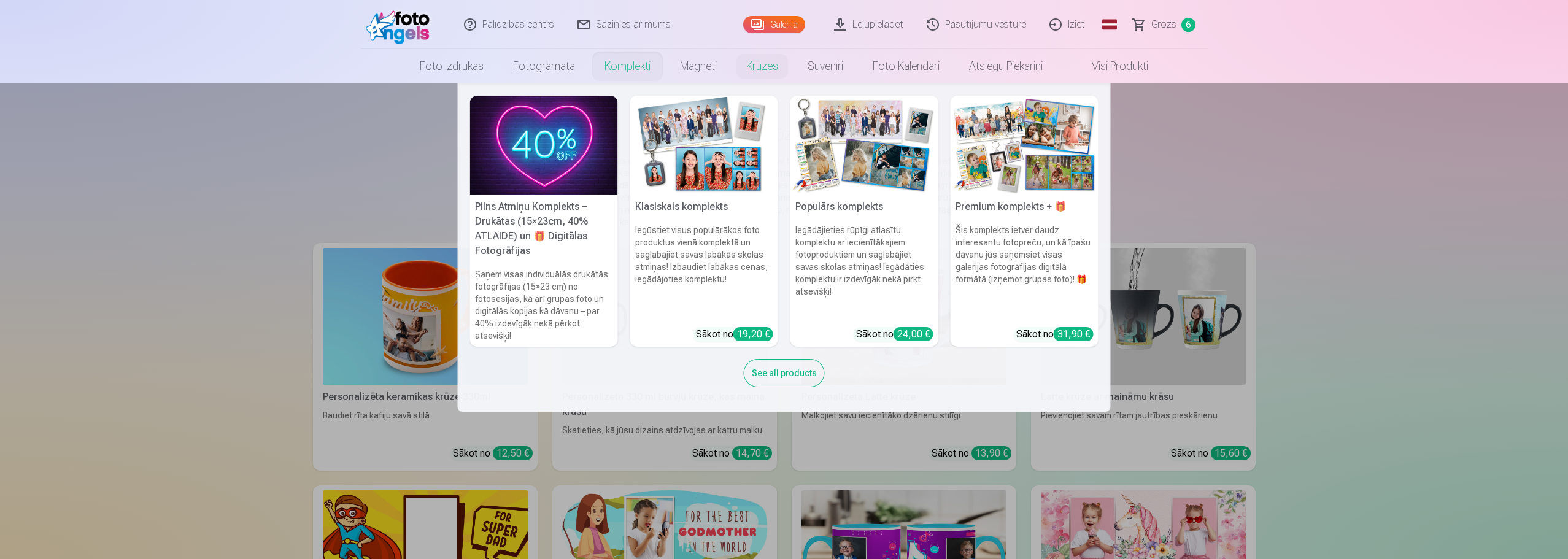
click at [1018, 146] on img at bounding box center [1024, 145] width 148 height 99
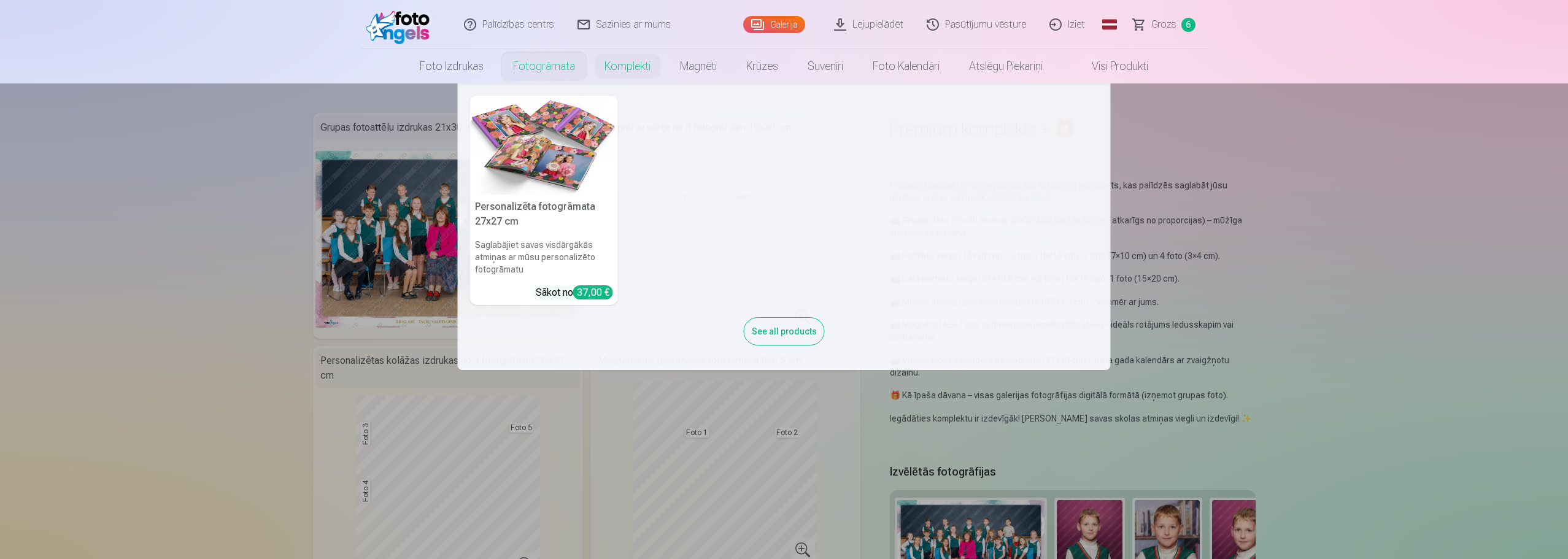
click at [557, 67] on link "Fotogrāmata" at bounding box center [543, 66] width 91 height 34
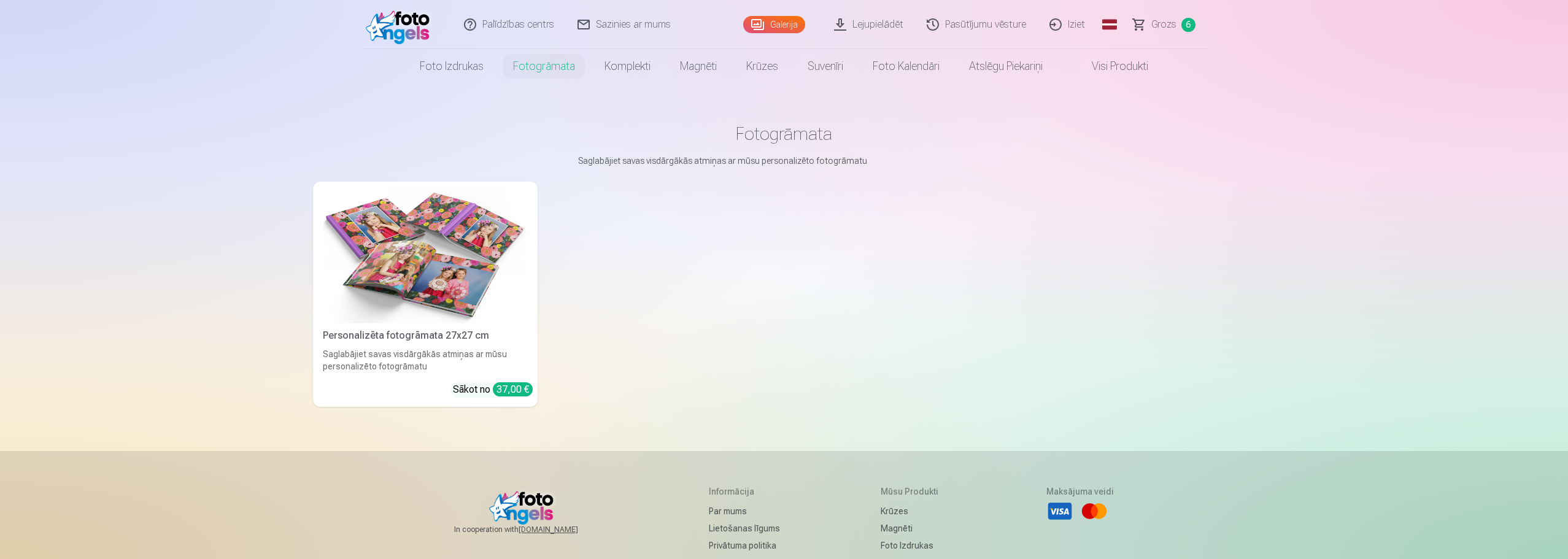
click at [449, 269] on img at bounding box center [425, 255] width 205 height 137
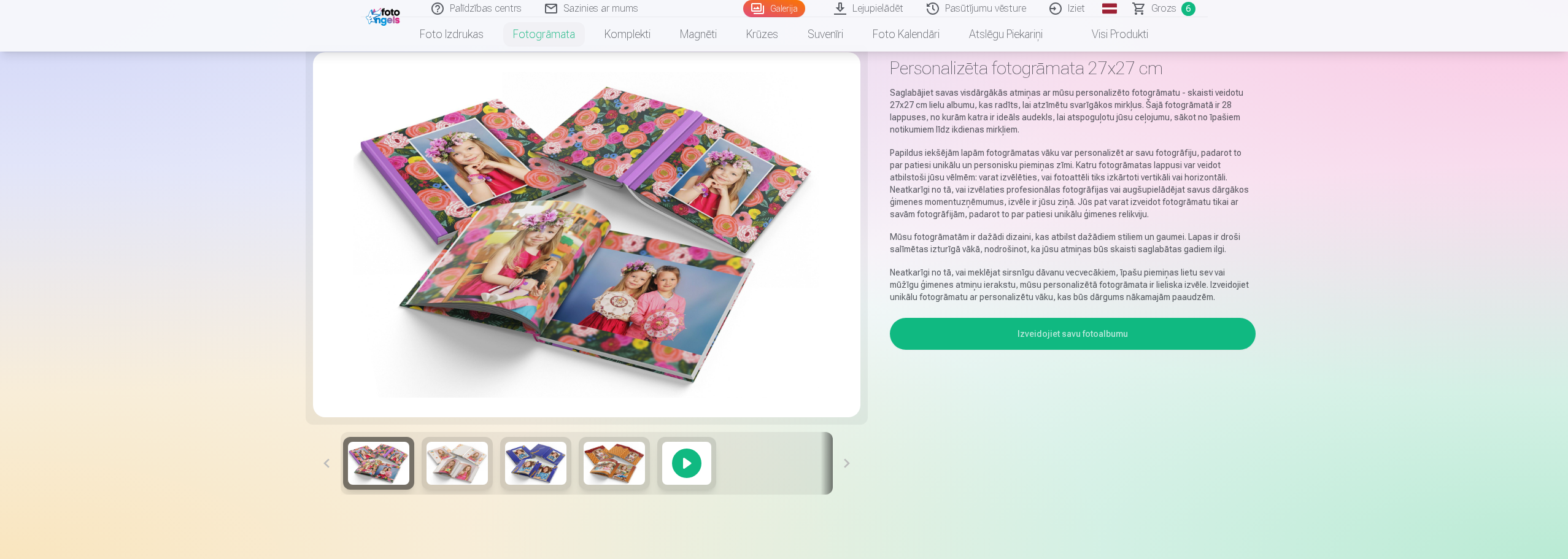
scroll to position [62, 0]
click at [443, 470] on img at bounding box center [457, 462] width 62 height 43
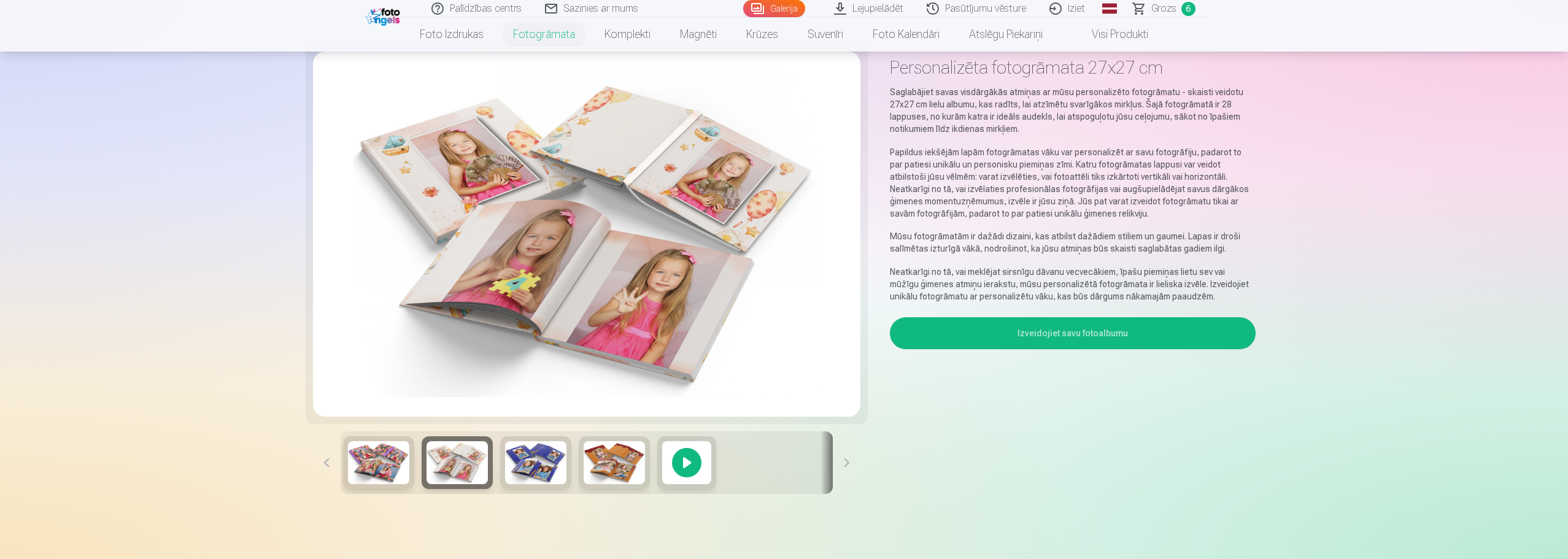
click at [493, 472] on div at bounding box center [587, 462] width 493 height 62
click at [516, 469] on img at bounding box center [536, 462] width 62 height 43
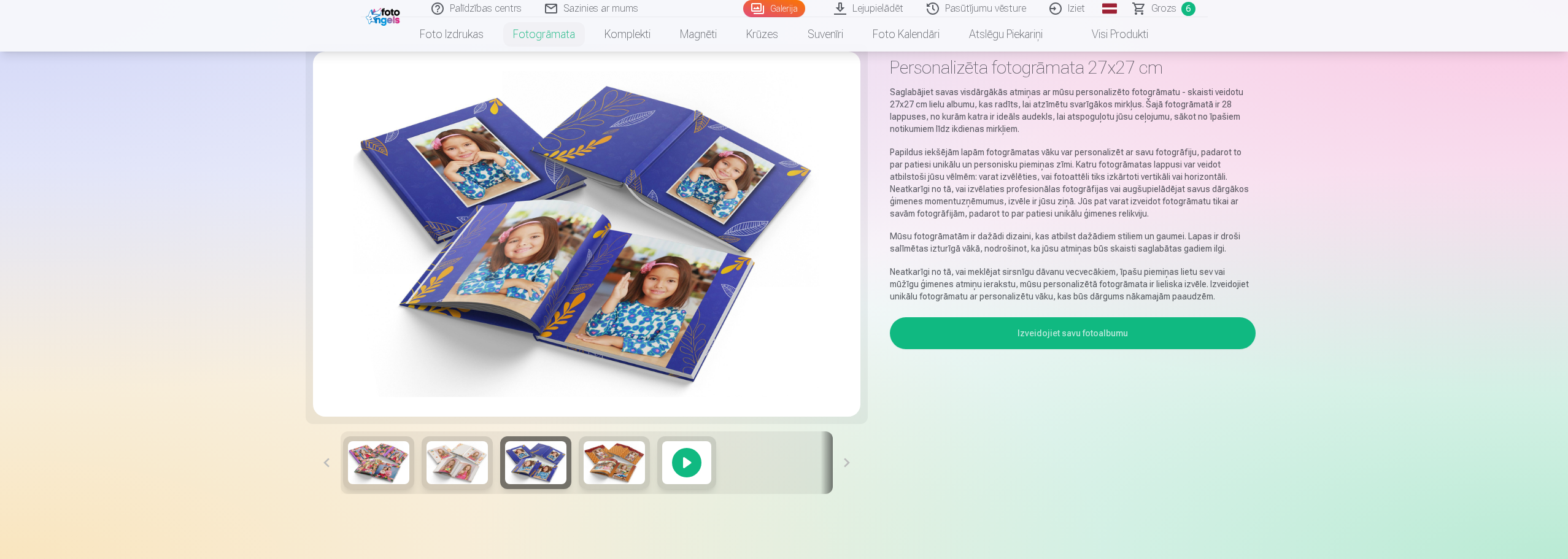
click at [605, 469] on img at bounding box center [614, 462] width 62 height 43
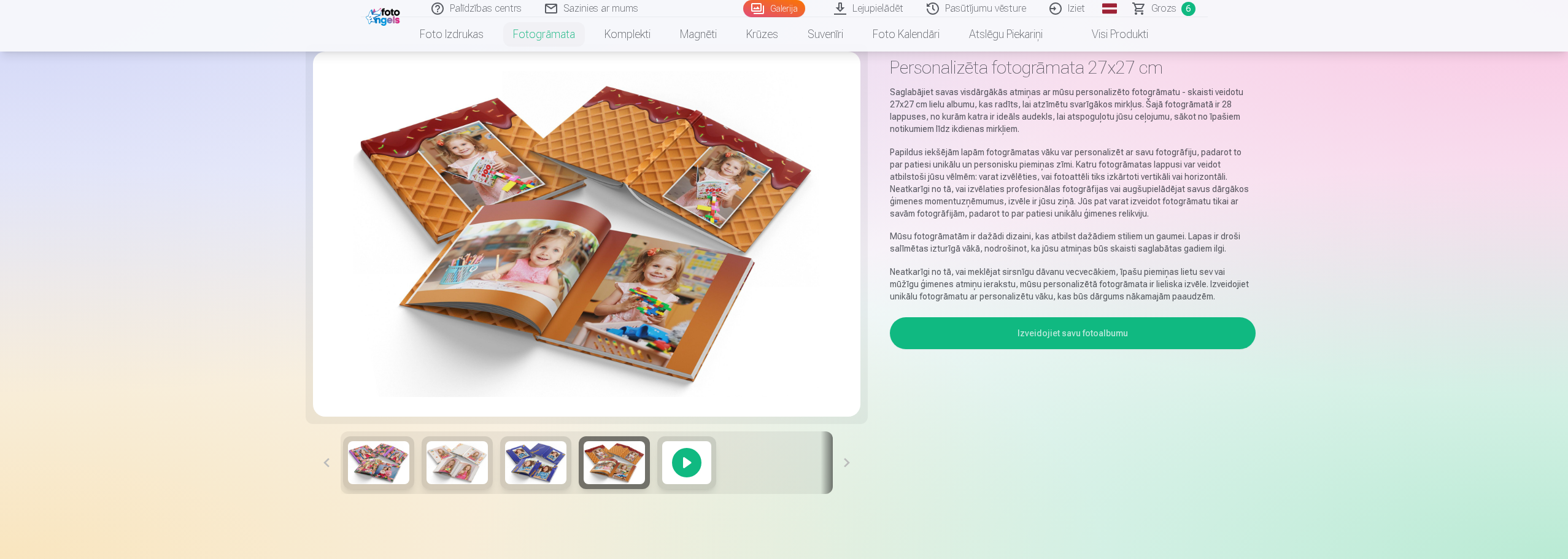
click at [393, 458] on img at bounding box center [379, 462] width 62 height 43
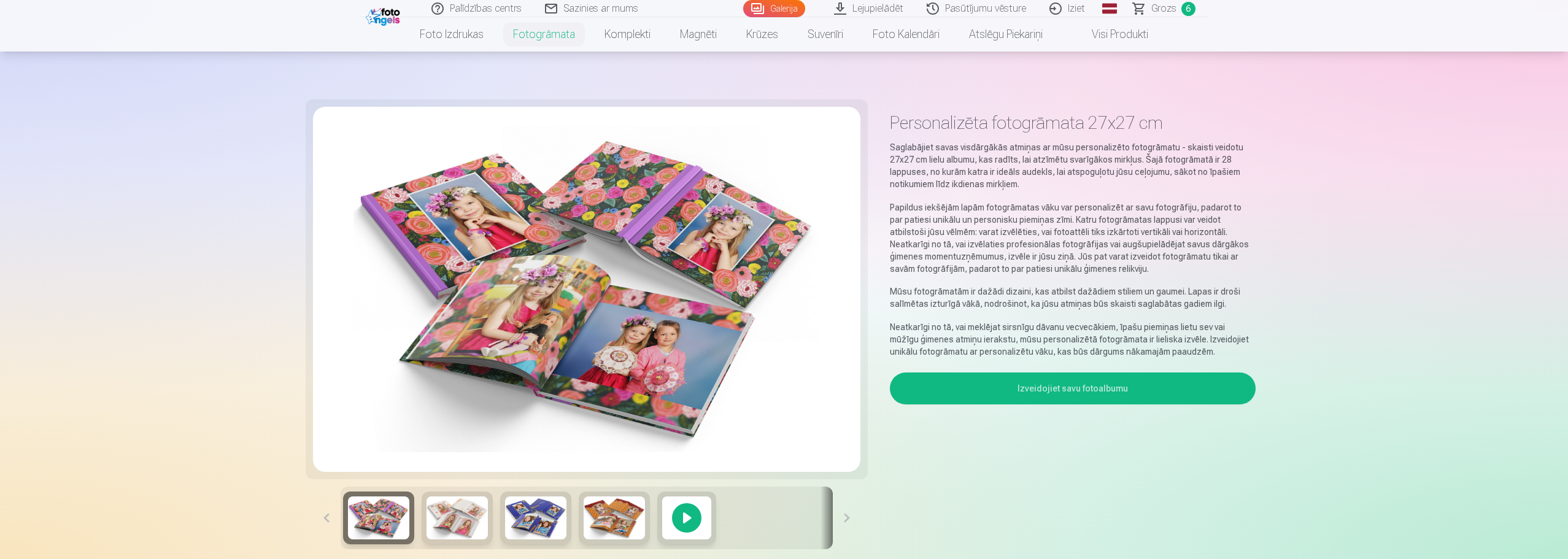
scroll to position [0, 0]
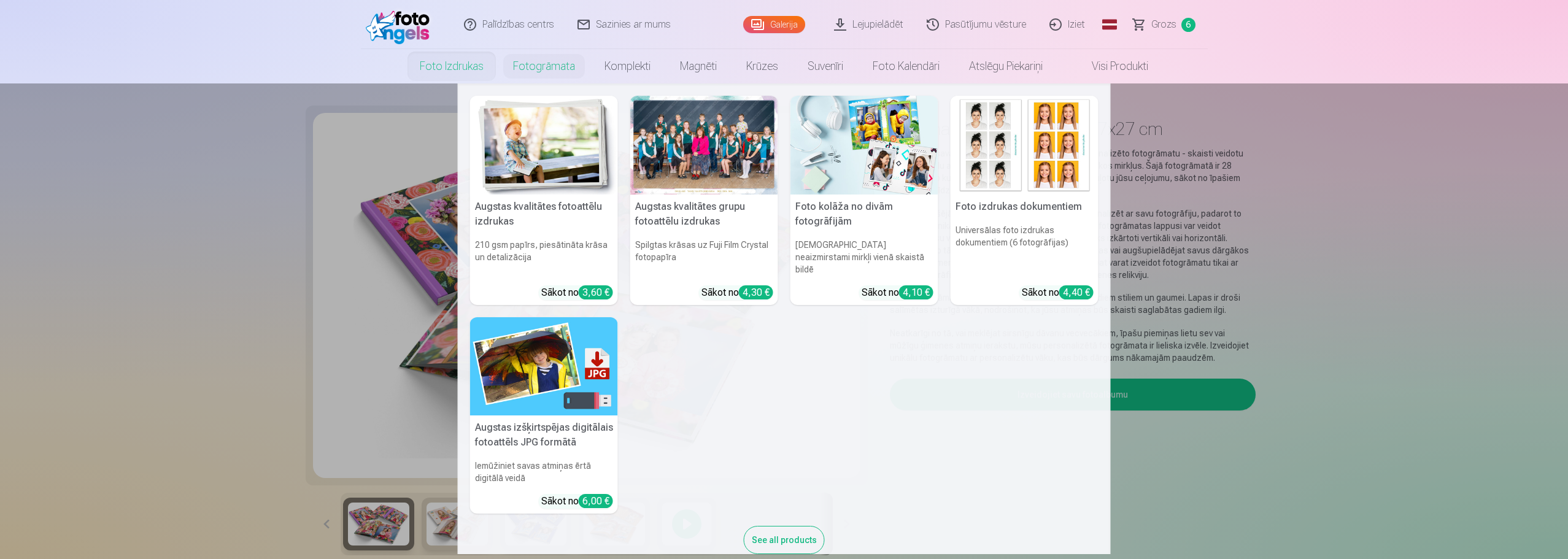
click at [522, 205] on h5 "Augstas kvalitātes fotoattēlu izdrukas" at bounding box center [543, 214] width 148 height 39
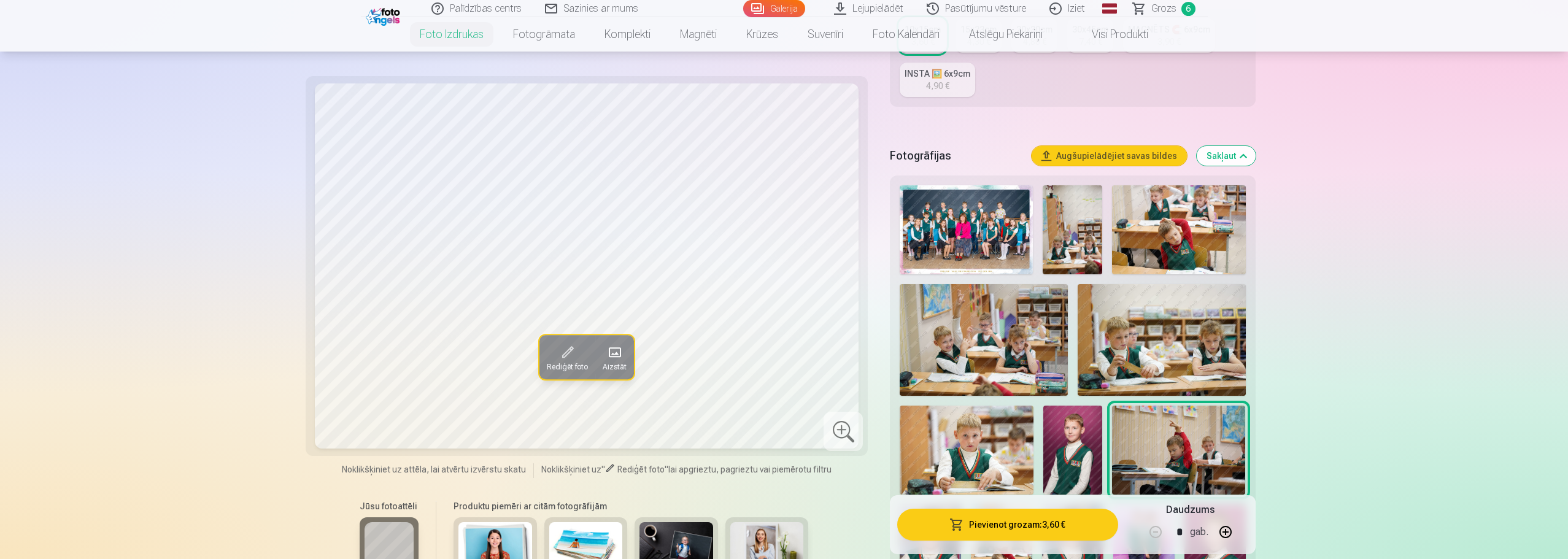
scroll to position [307, 0]
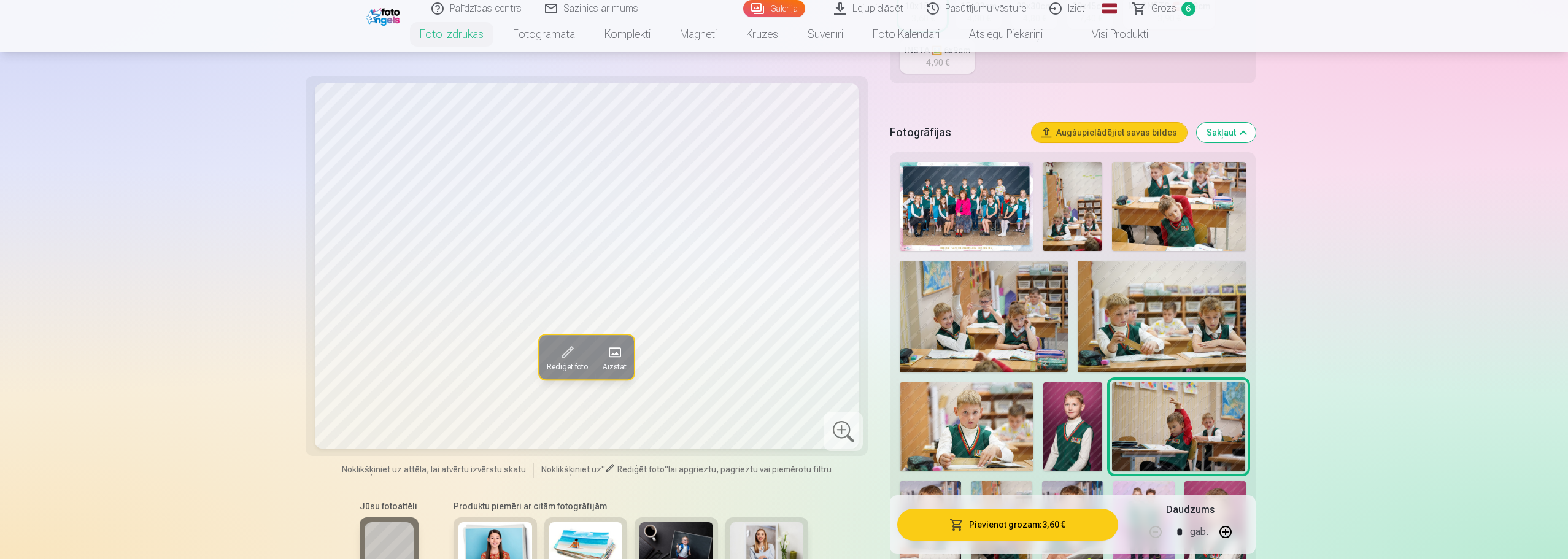
click at [1178, 11] on link "Grozs 6" at bounding box center [1165, 9] width 86 height 17
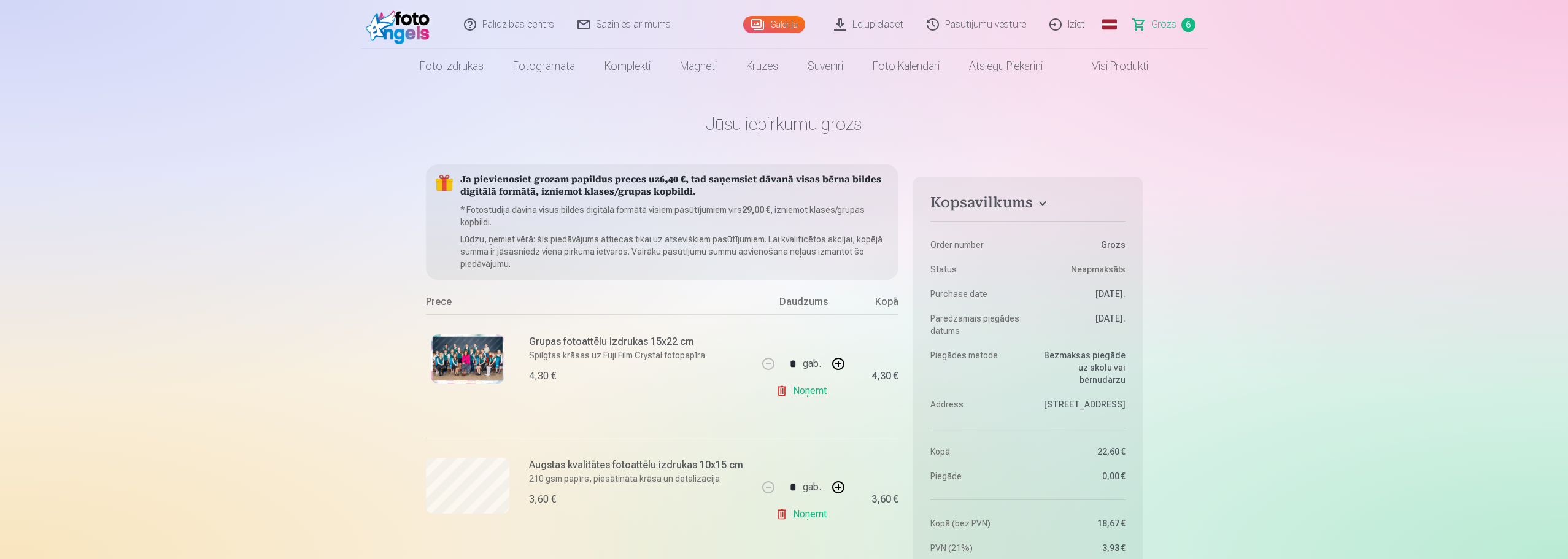
click at [638, 237] on p "Lūdzu, ņemiet vērā: šis piedāvājums attiecas tikai uz atsevišķiem pasūtījumiem.…" at bounding box center [674, 251] width 429 height 37
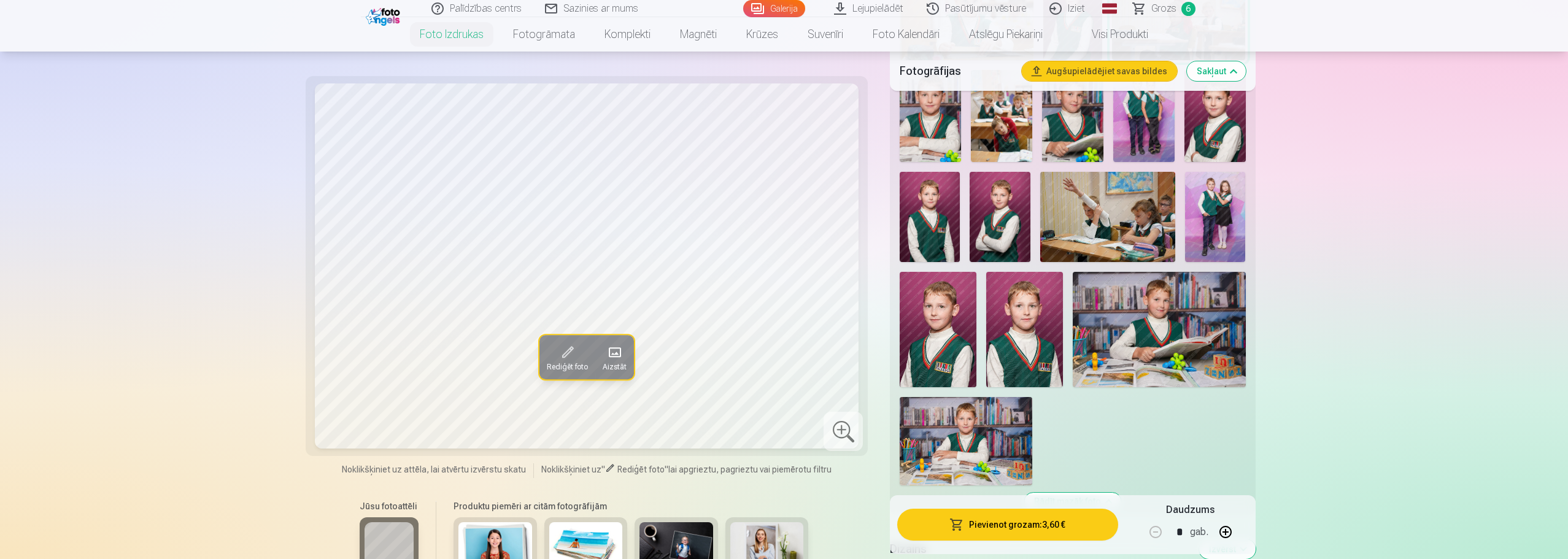
scroll to position [736, 0]
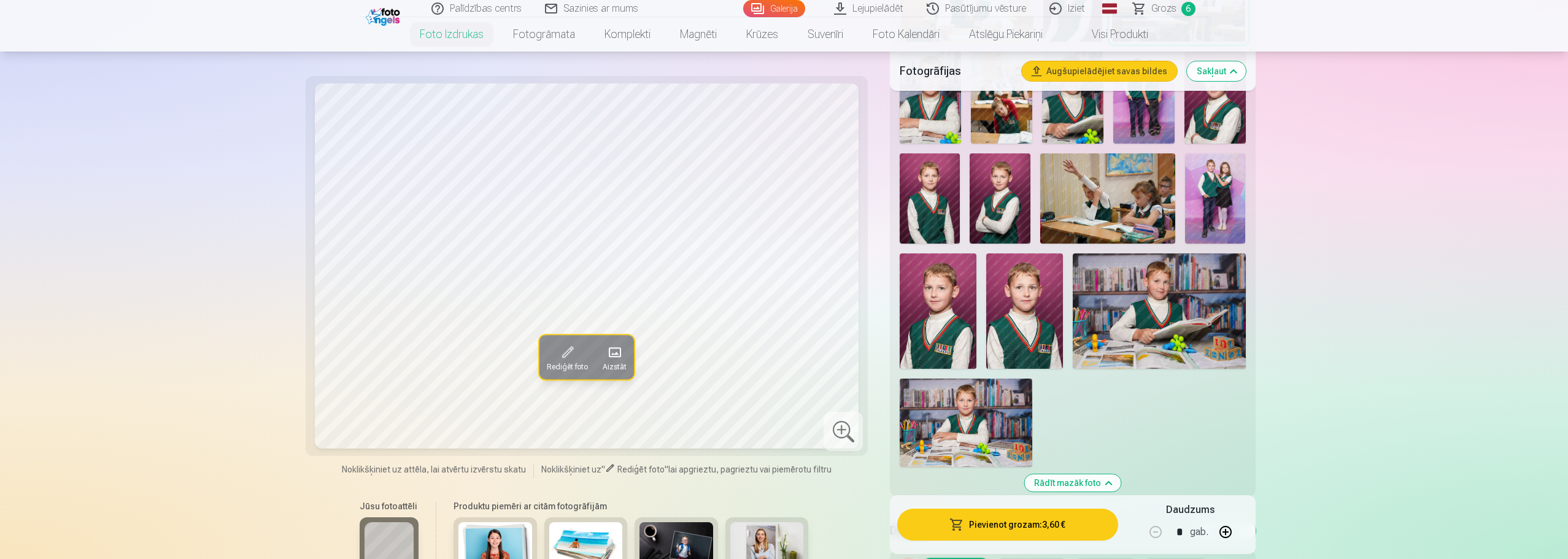
click at [1220, 192] on img at bounding box center [1215, 198] width 60 height 90
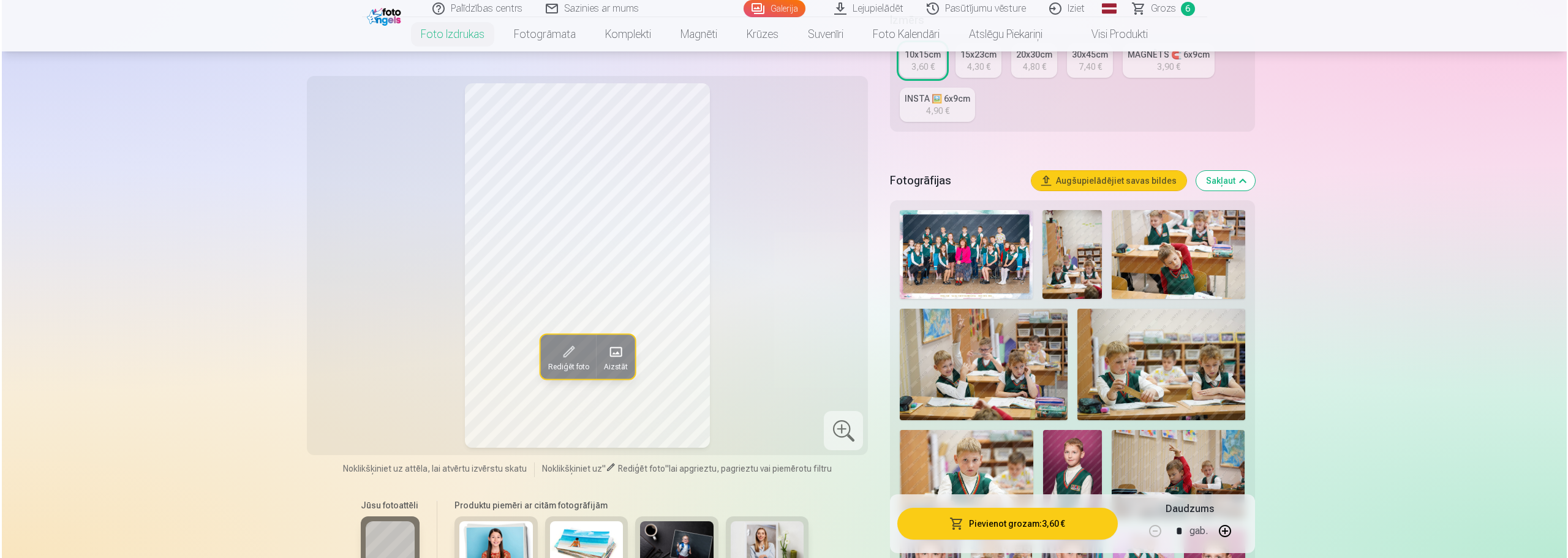
scroll to position [0, 0]
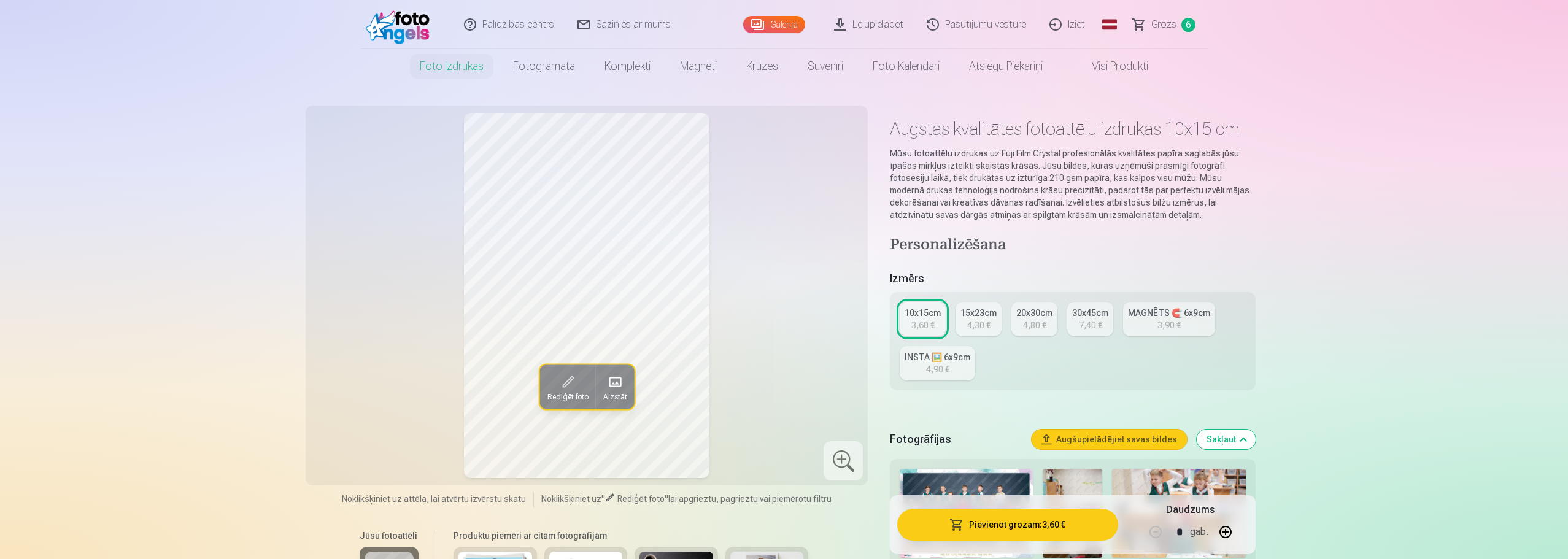
click at [999, 520] on button "Pievienot grozam : 3,60 €" at bounding box center [1007, 524] width 220 height 32
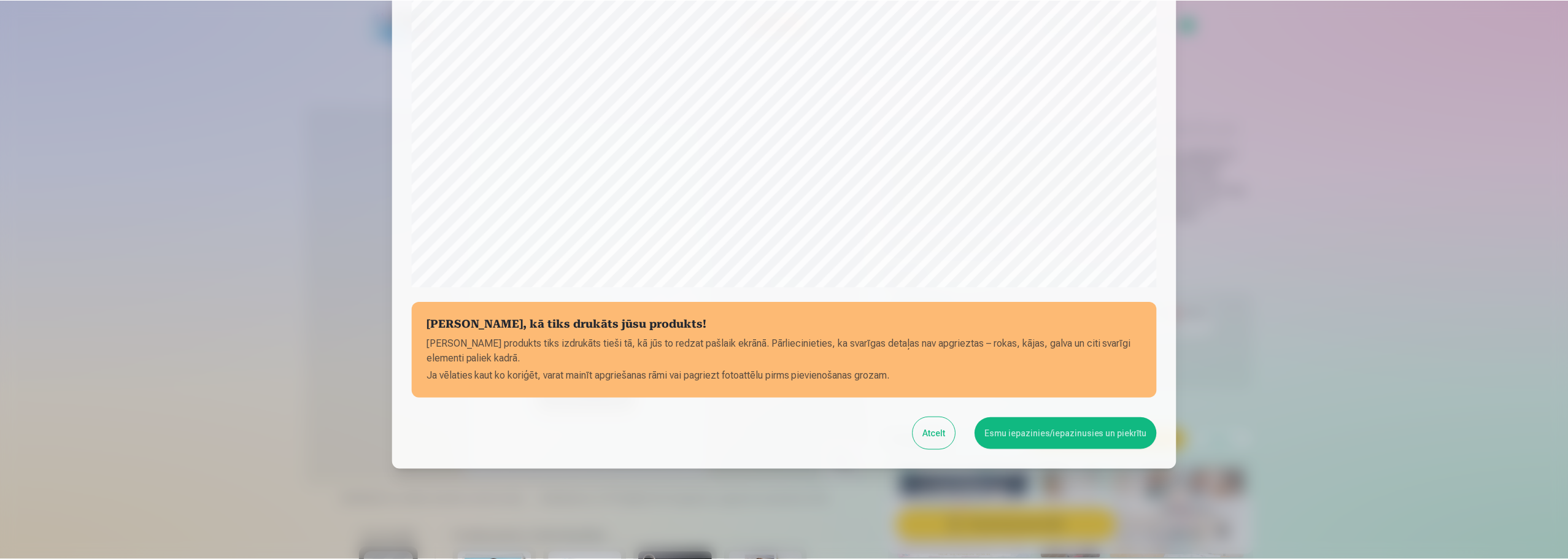
scroll to position [325, 0]
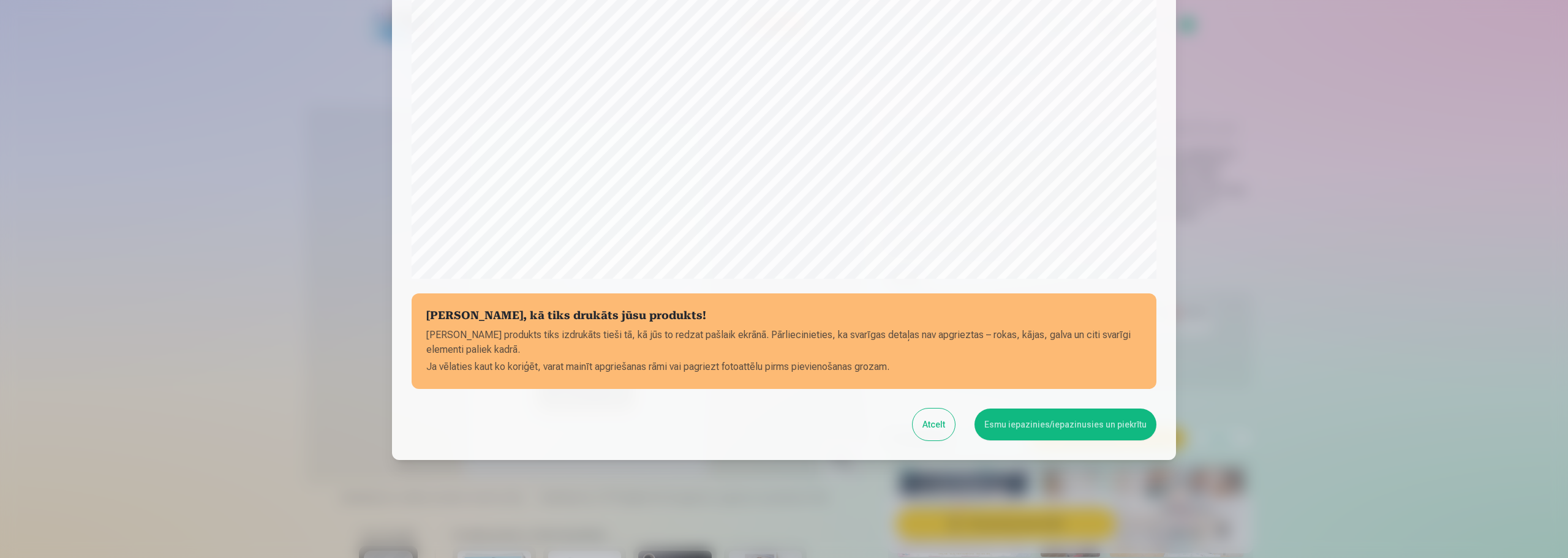
click at [1034, 429] on button "Esmu iepazinies/iepazinusies un piekrītu" at bounding box center [1066, 424] width 182 height 32
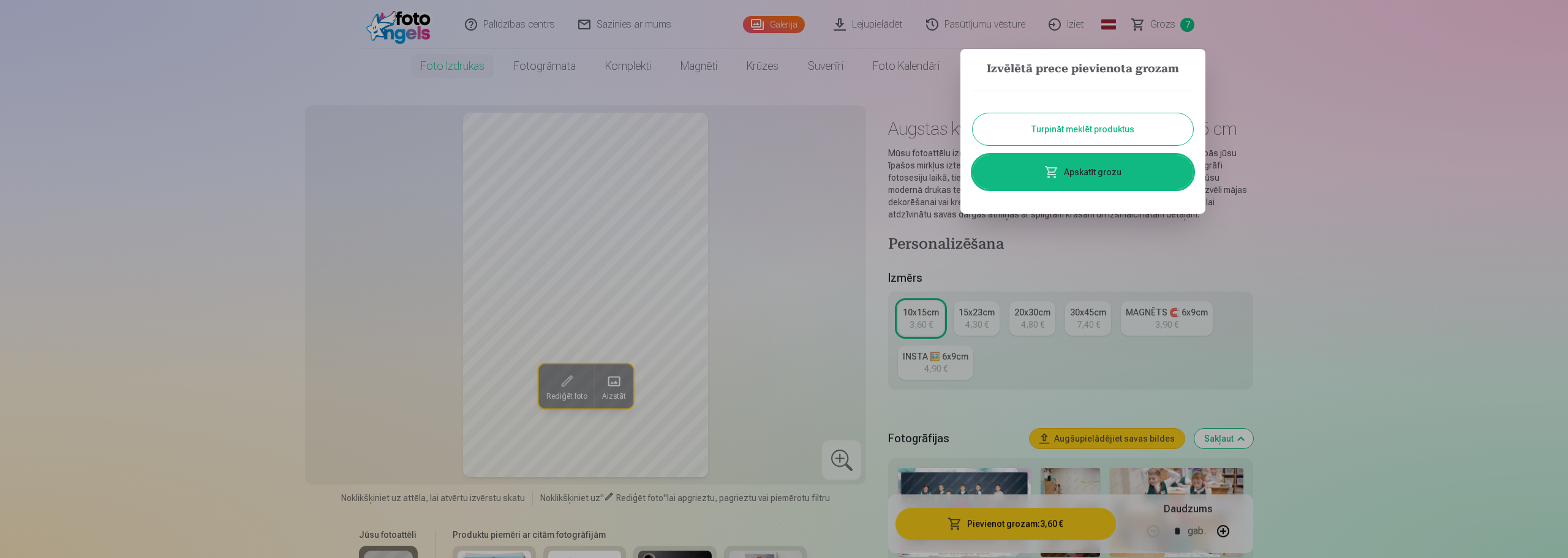
click at [1096, 173] on link "Apskatīt grozu" at bounding box center [1083, 172] width 221 height 34
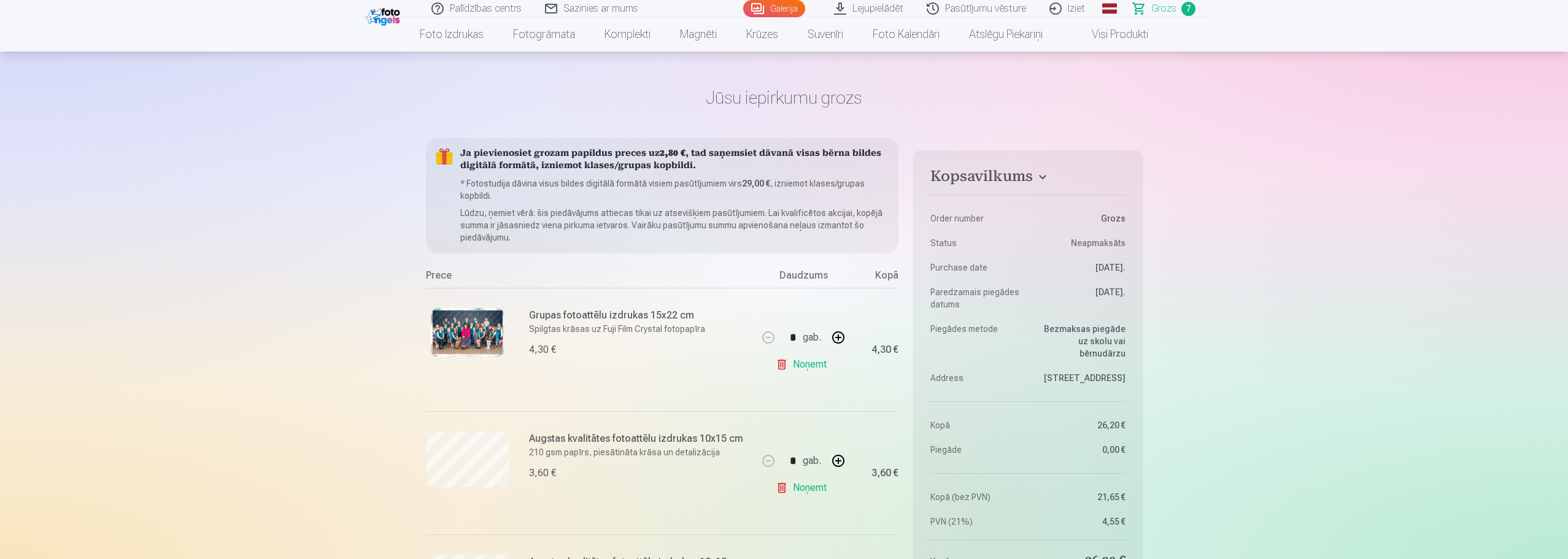
scroll to position [62, 0]
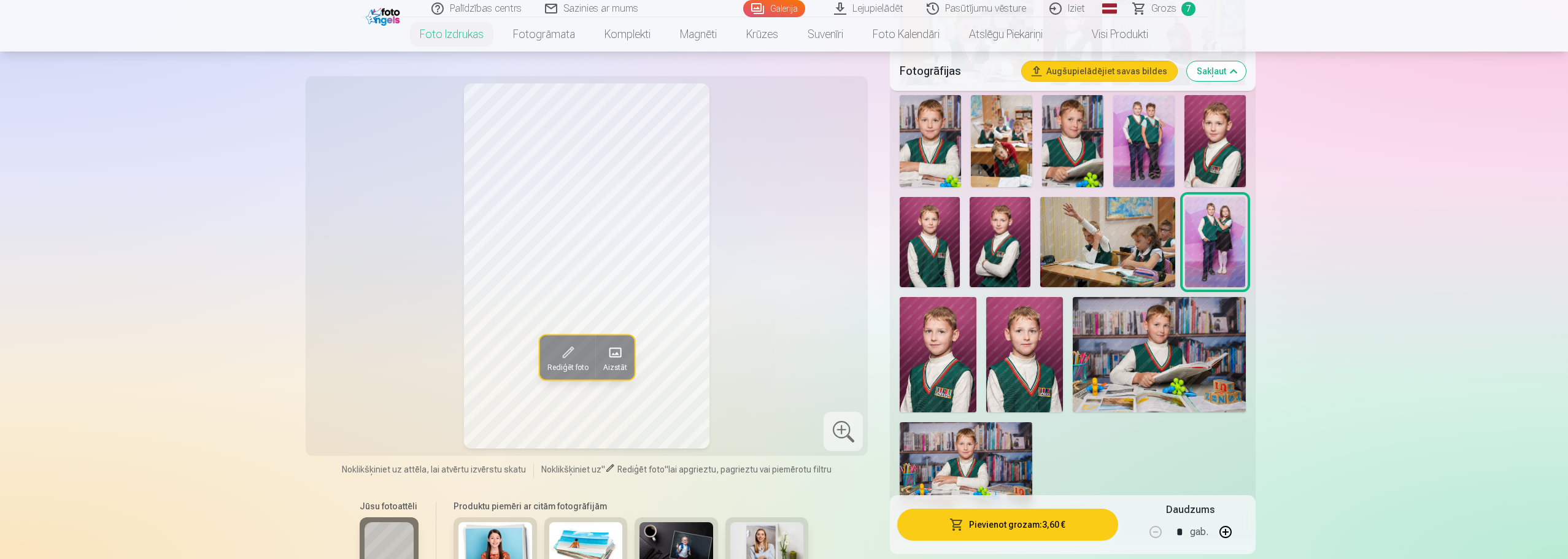
scroll to position [613, 0]
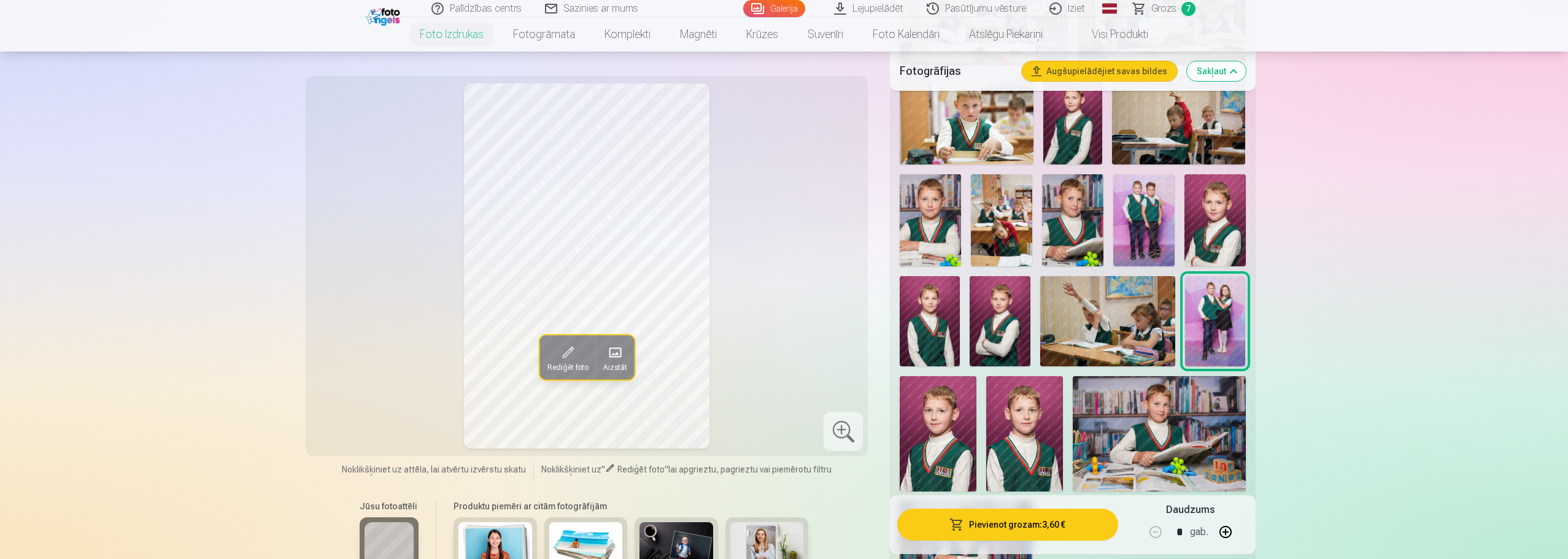
click at [941, 336] on img at bounding box center [930, 321] width 60 height 90
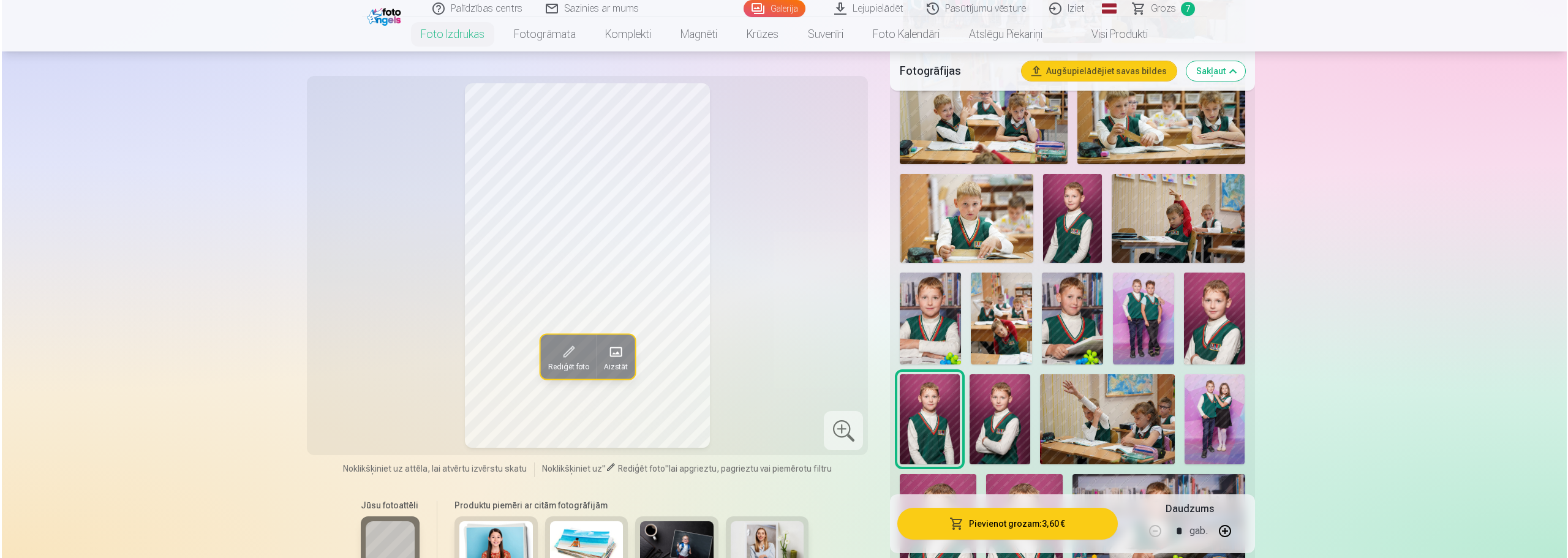
scroll to position [551, 0]
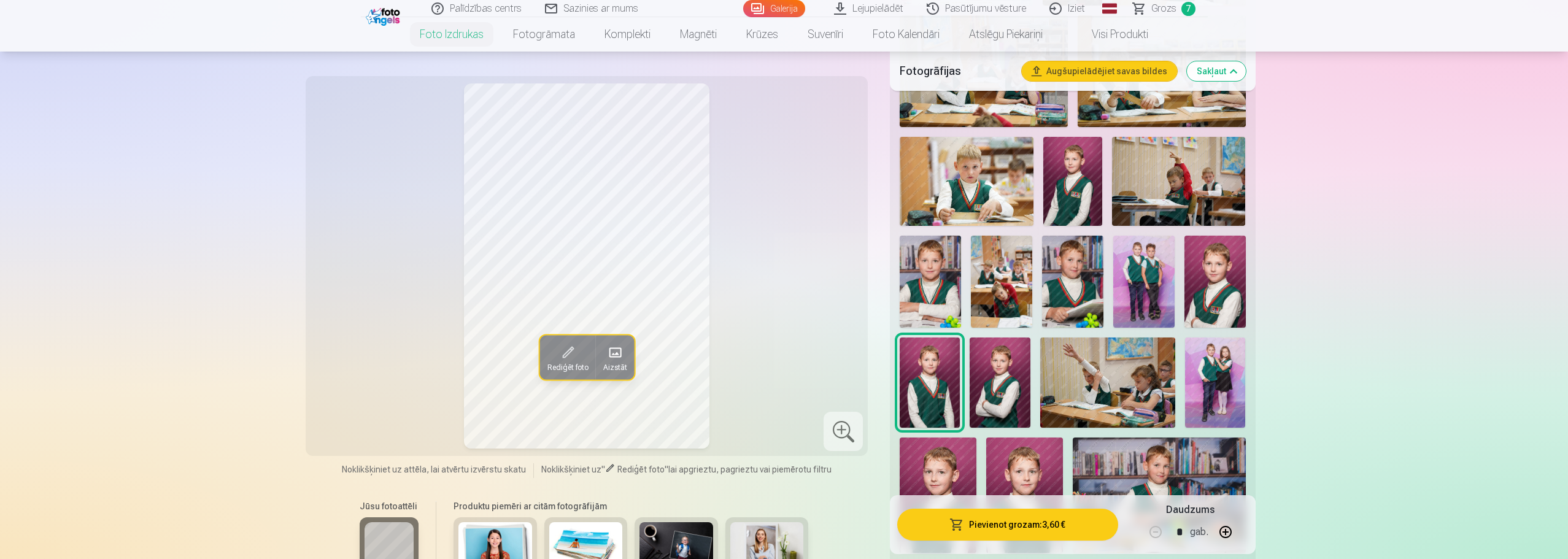
click at [1005, 522] on button "Pievienot grozam : 3,60 €" at bounding box center [1007, 524] width 220 height 32
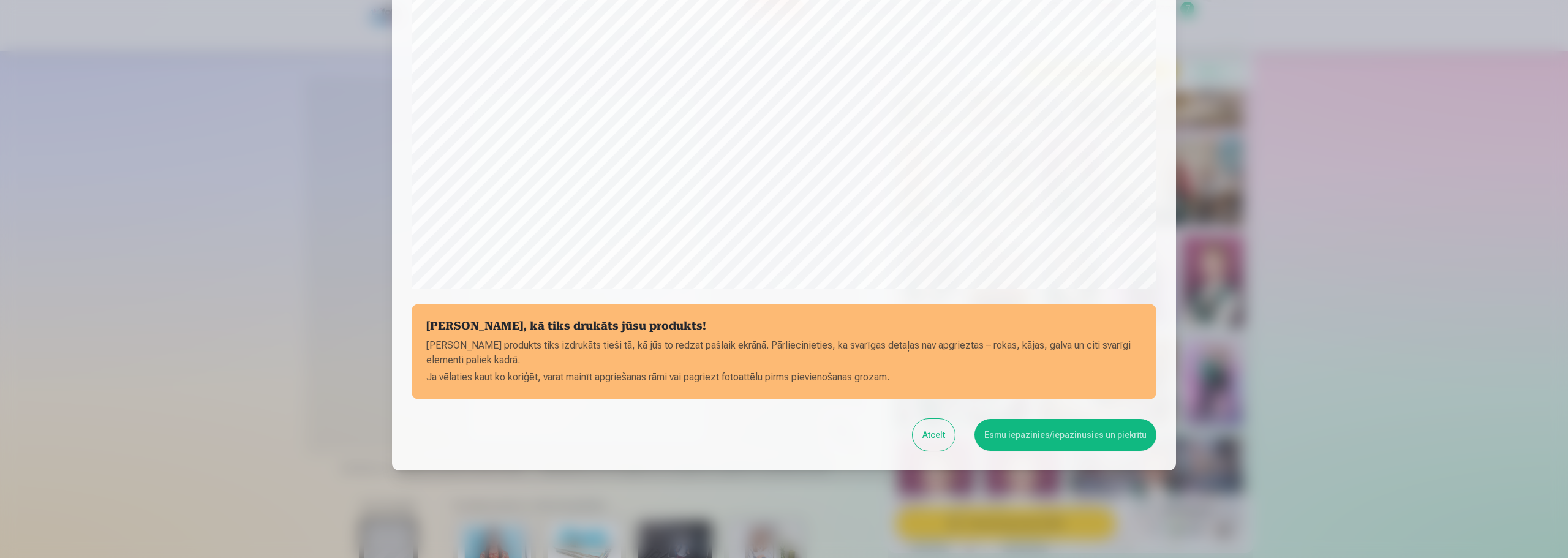
scroll to position [324, 0]
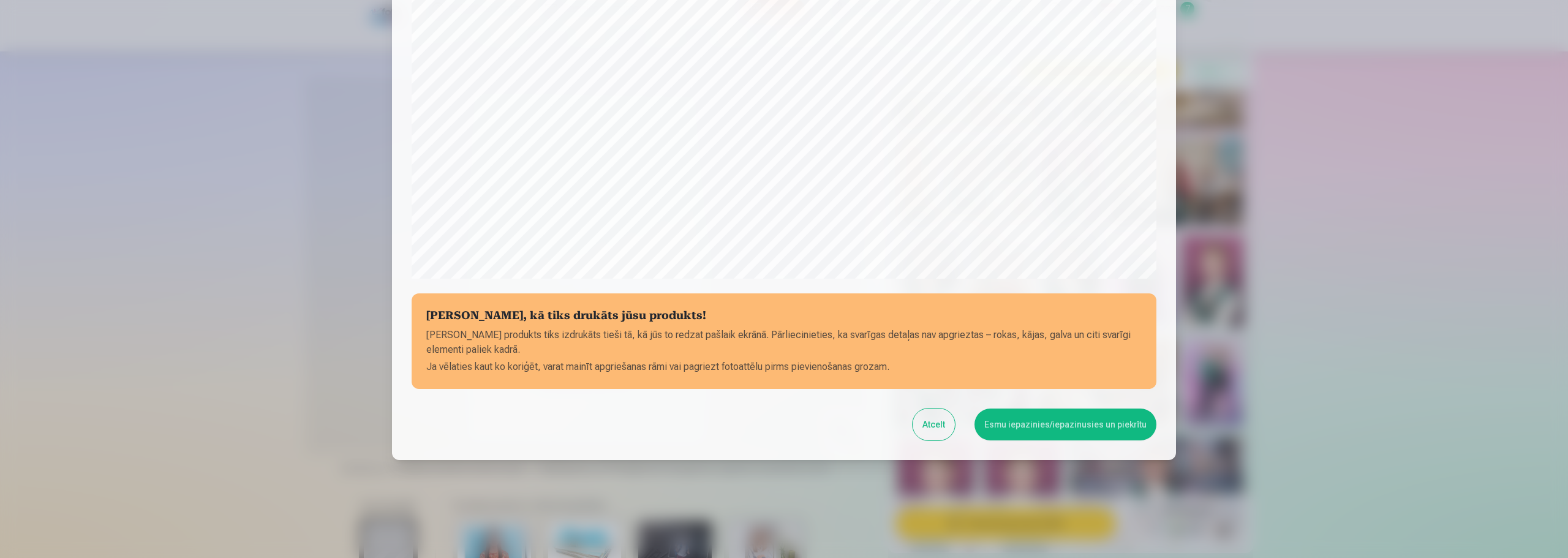
click at [1047, 430] on button "Esmu iepazinies/iepazinusies un piekrītu" at bounding box center [1066, 424] width 182 height 32
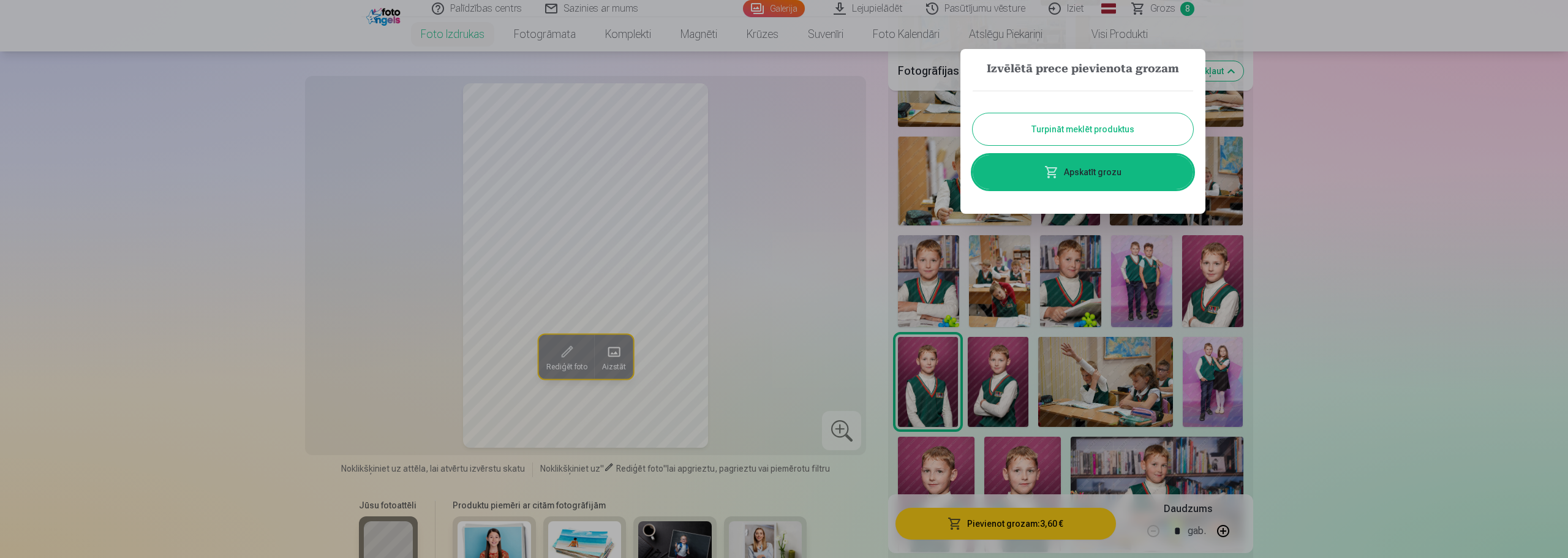
click at [1083, 165] on link "Apskatīt grozu" at bounding box center [1083, 172] width 221 height 34
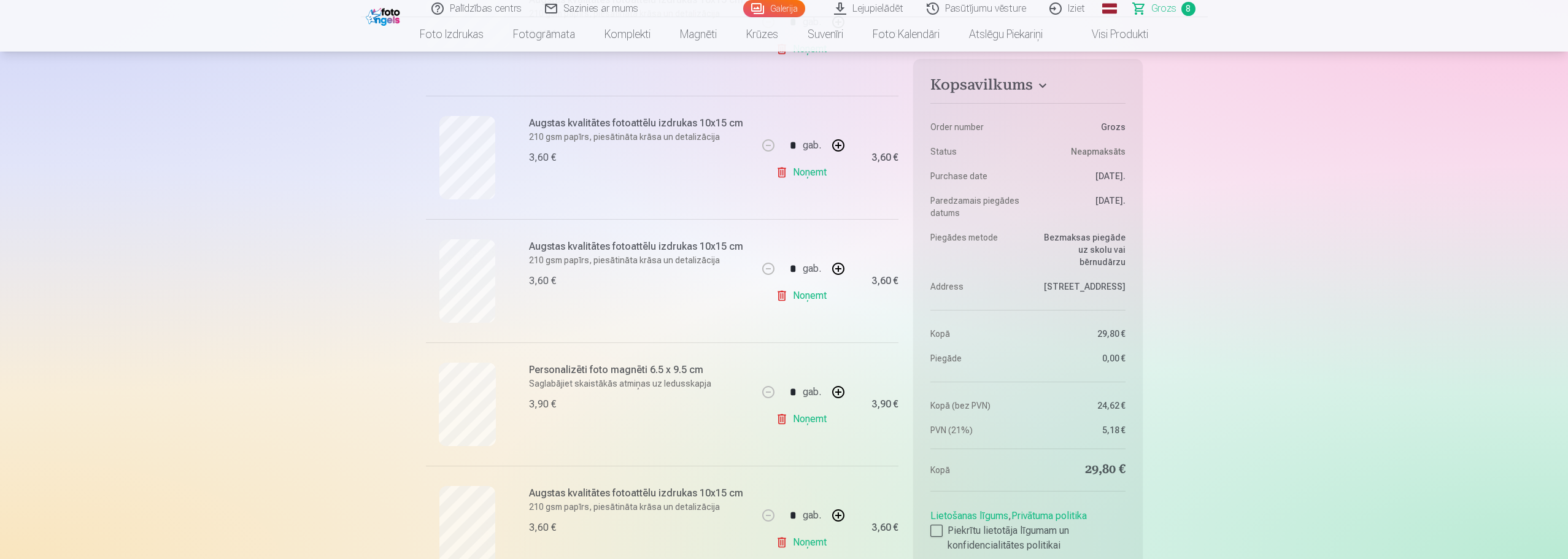
scroll to position [613, 0]
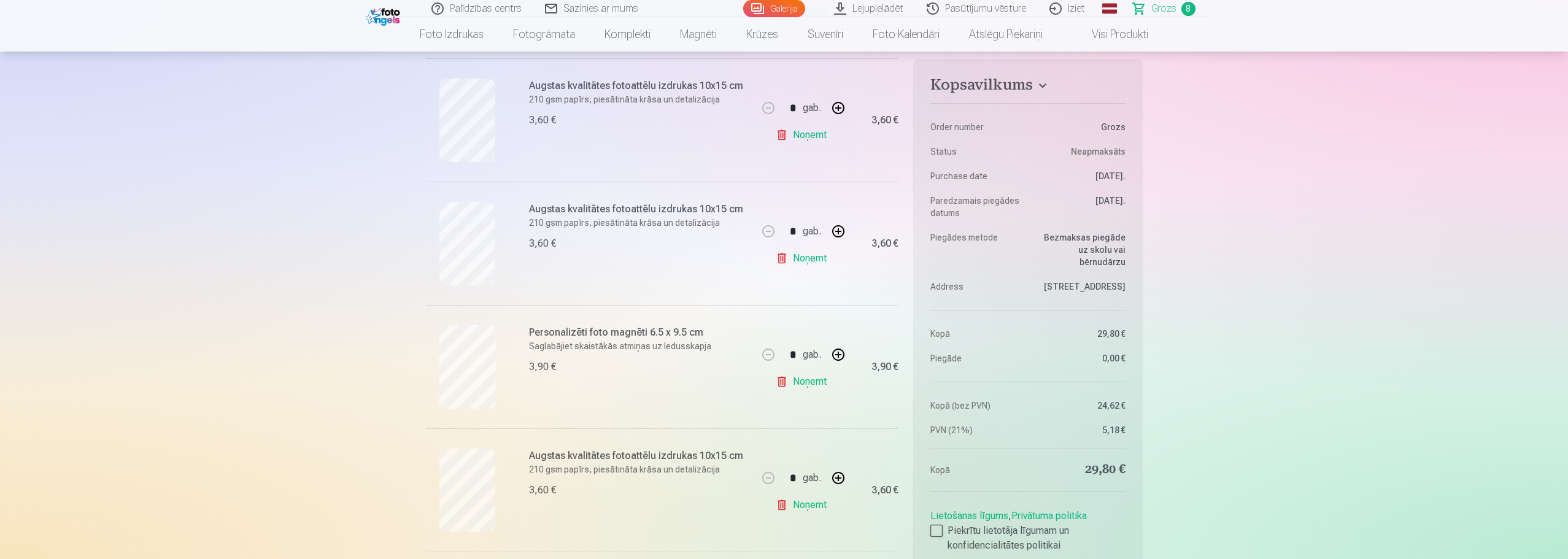
click at [793, 263] on link "Noņemt" at bounding box center [803, 258] width 56 height 24
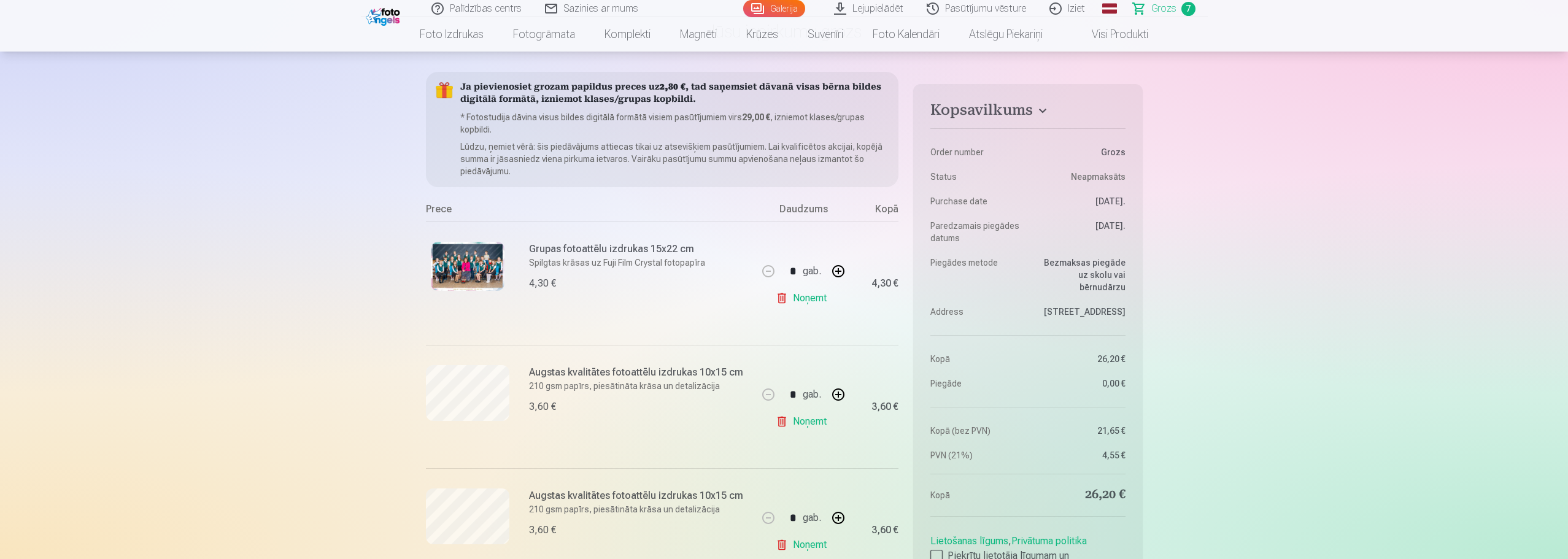
scroll to position [0, 0]
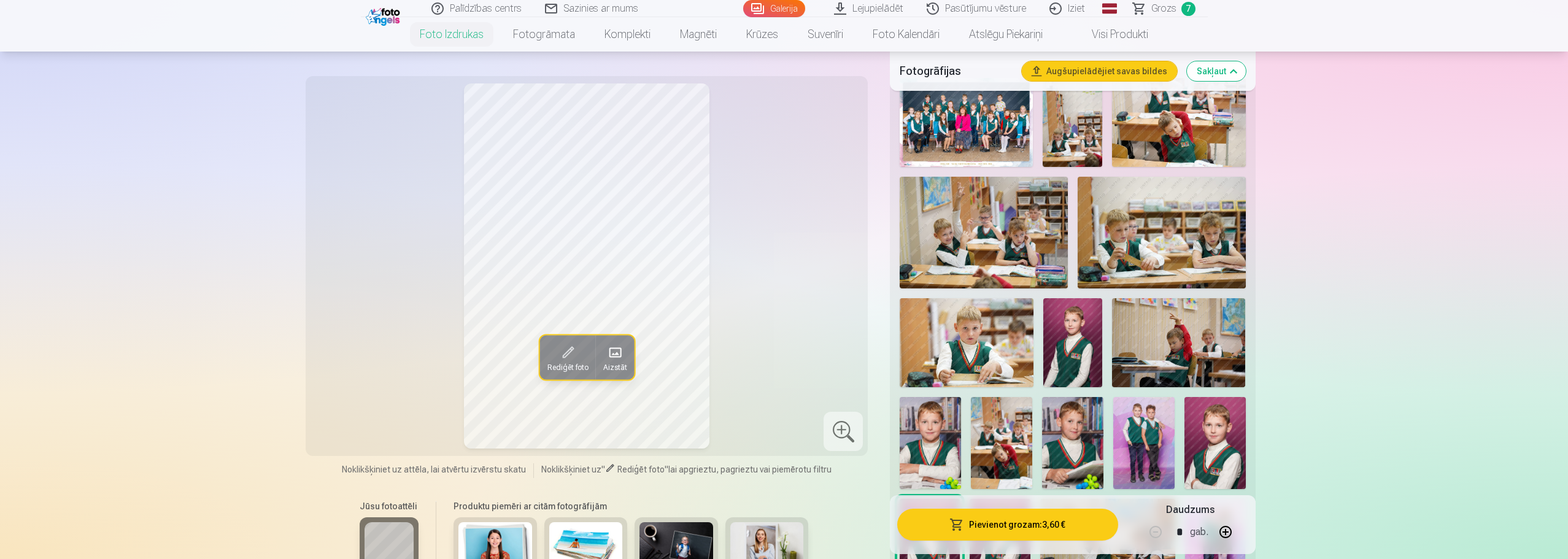
scroll to position [368, 0]
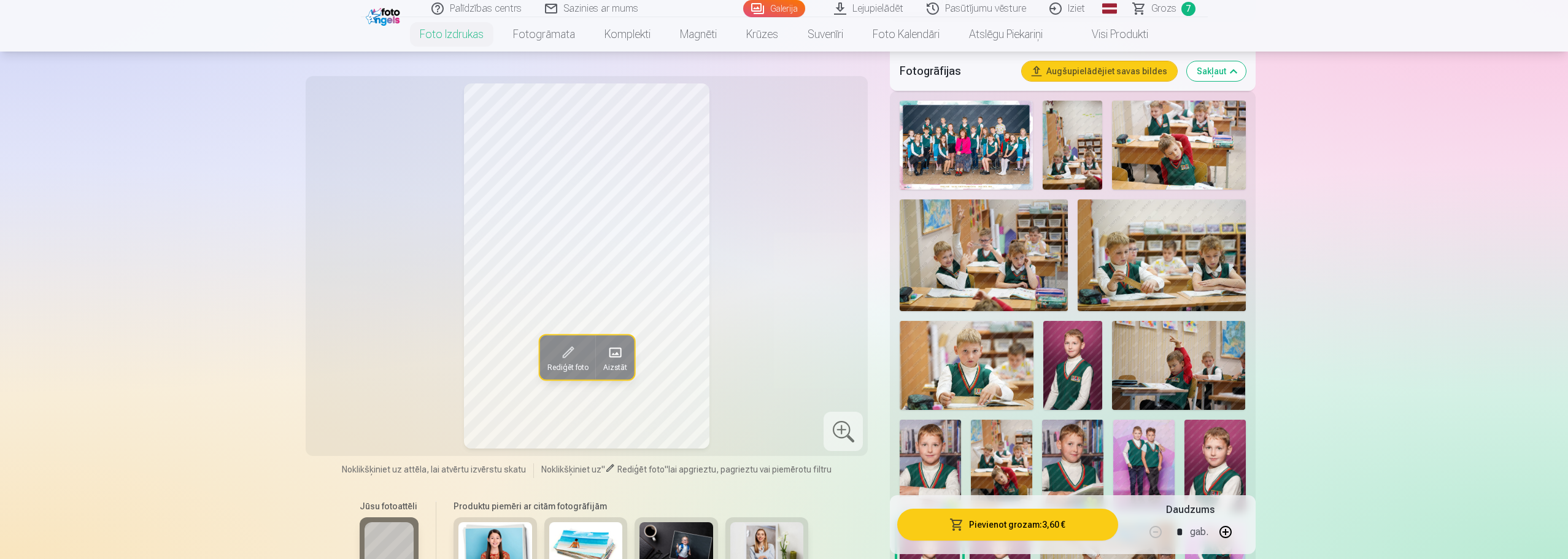
click at [977, 369] on img at bounding box center [966, 365] width 133 height 89
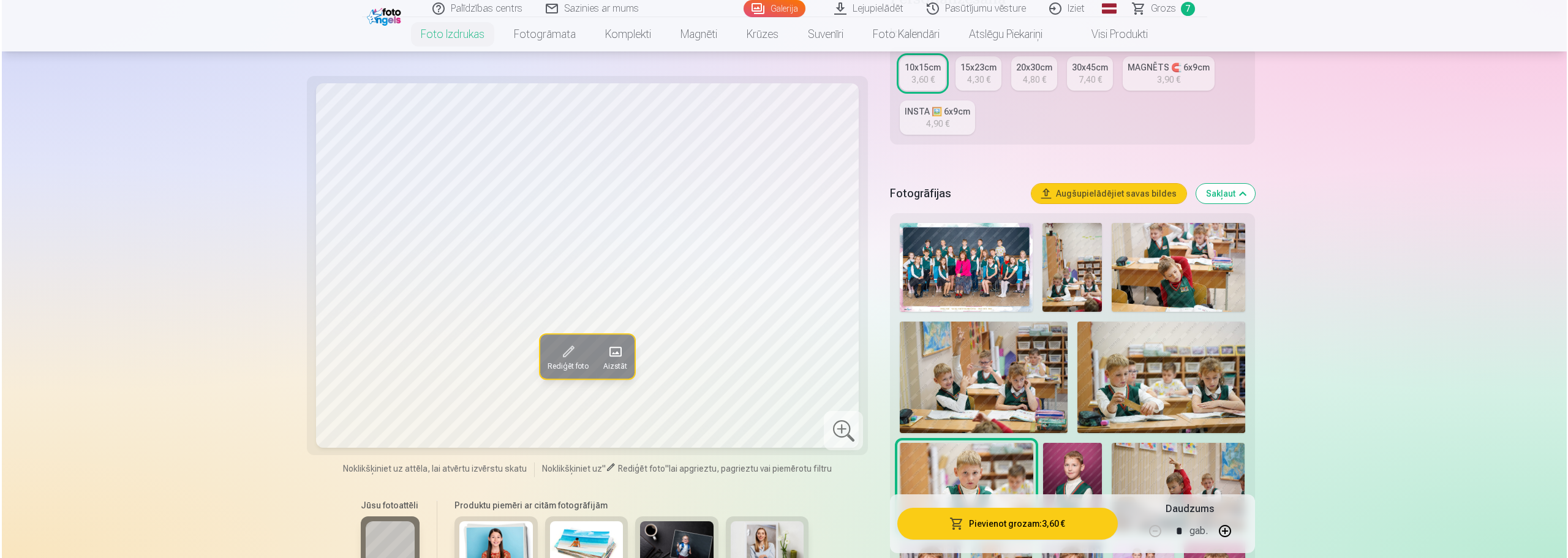
scroll to position [0, 0]
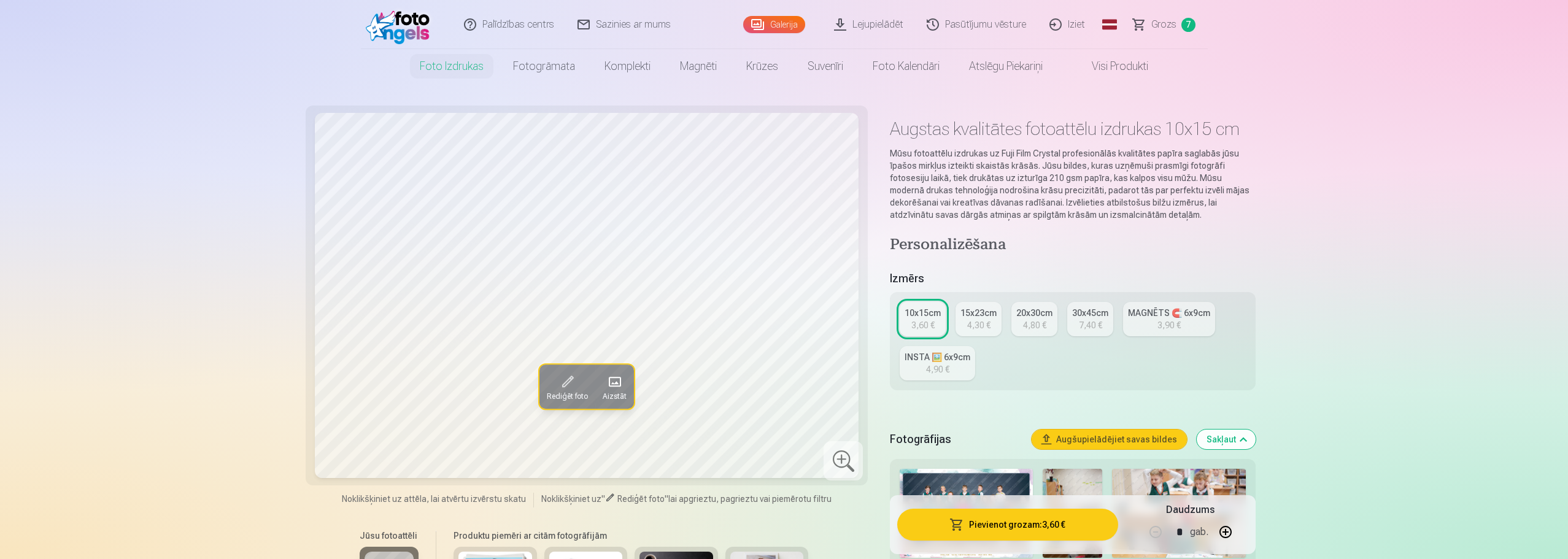
click at [1000, 529] on button "Pievienot grozam : 3,60 €" at bounding box center [1007, 524] width 220 height 32
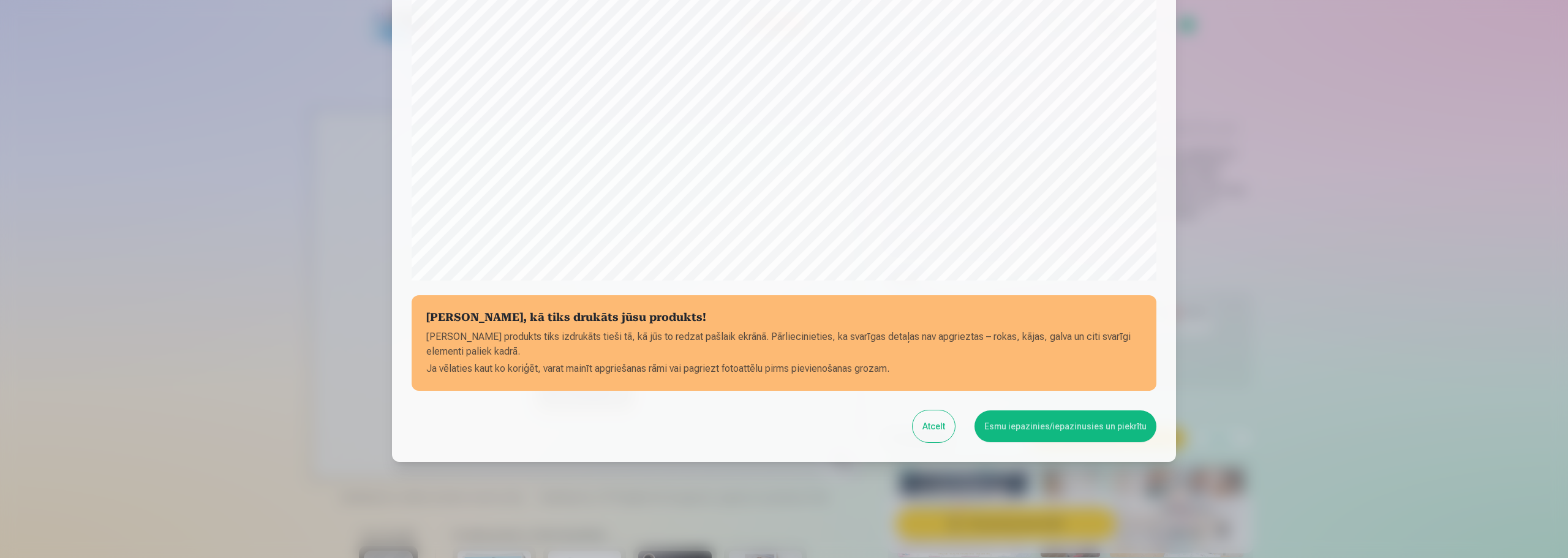
scroll to position [324, 0]
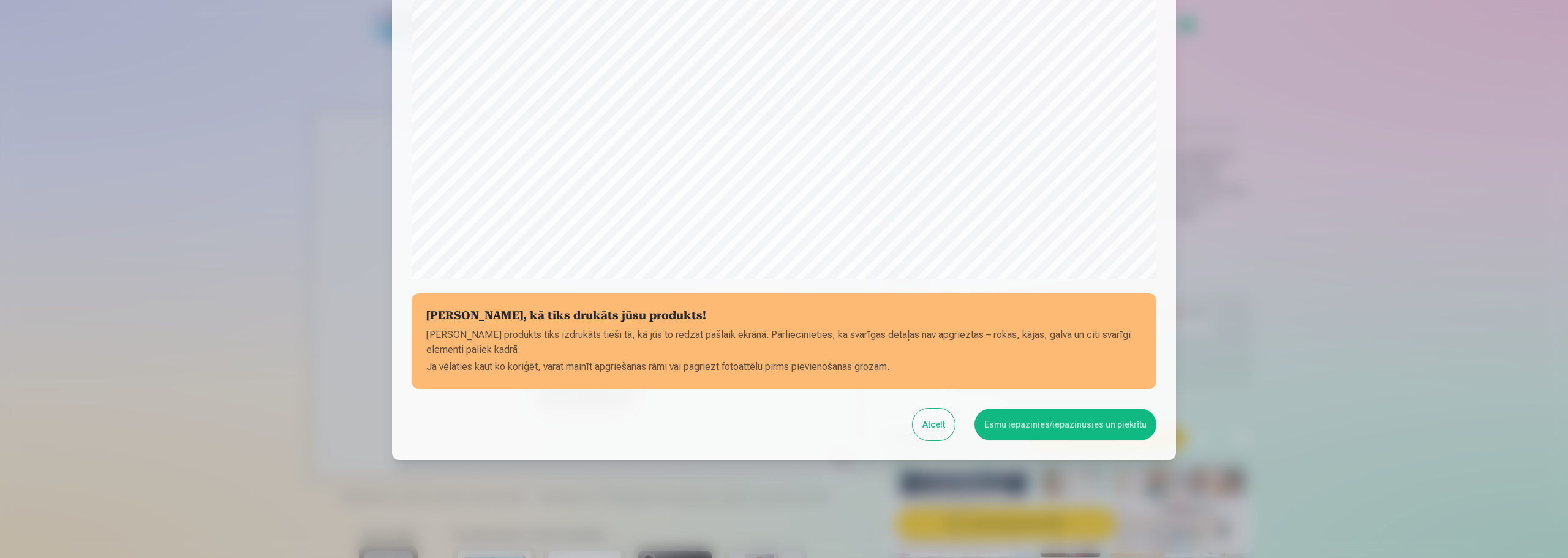
click at [1056, 426] on button "Esmu iepazinies/iepazinusies un piekrītu" at bounding box center [1066, 424] width 182 height 32
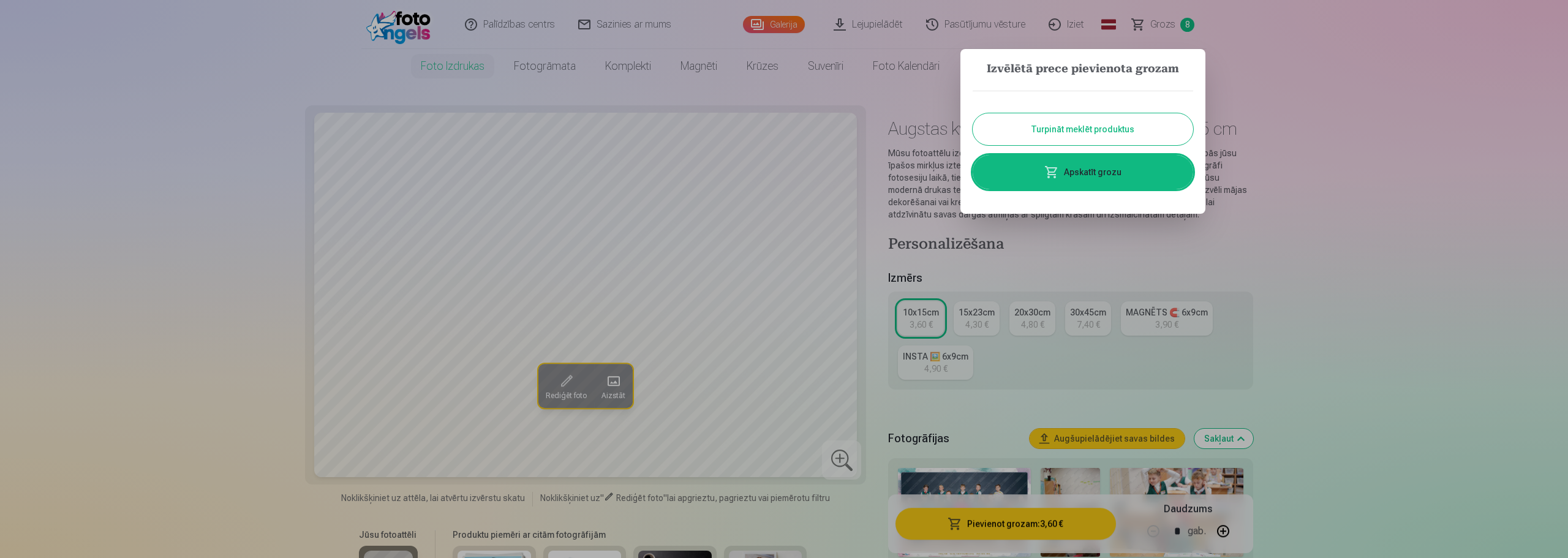
click at [1082, 190] on div "Turpināt meklēt produktus Apskatīt grozu" at bounding box center [1083, 140] width 221 height 123
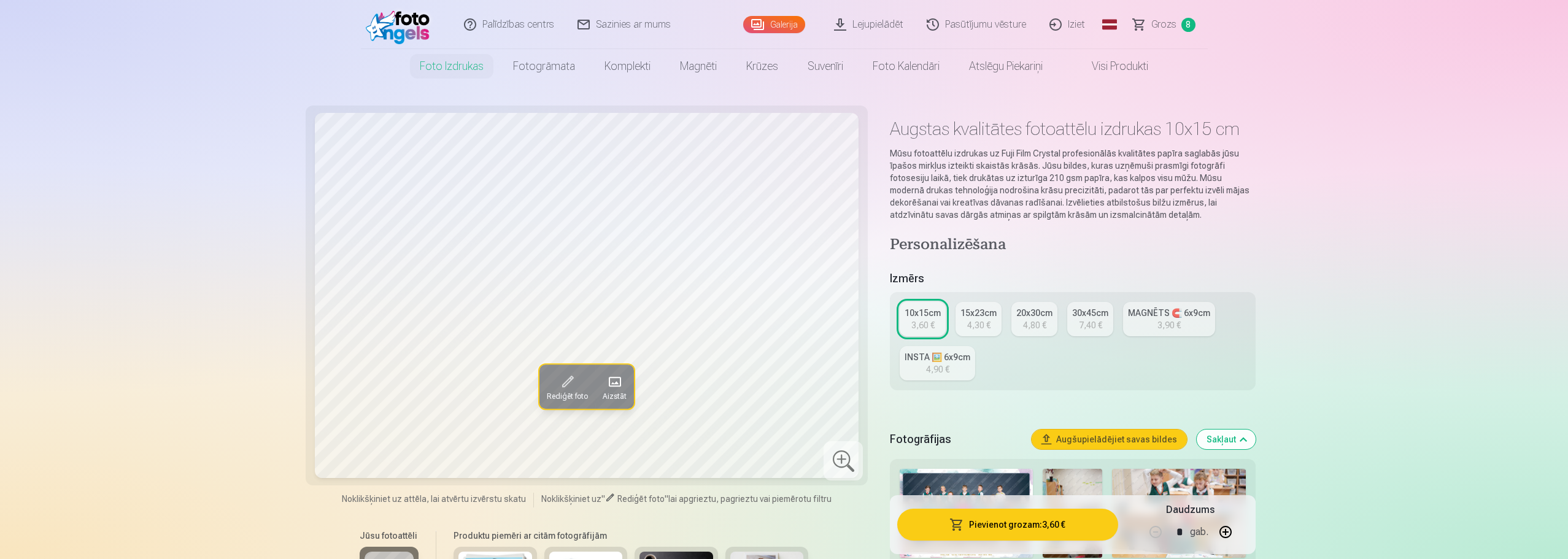
click at [1029, 526] on button "Pievienot grozam : 3,60 €" at bounding box center [1007, 524] width 220 height 32
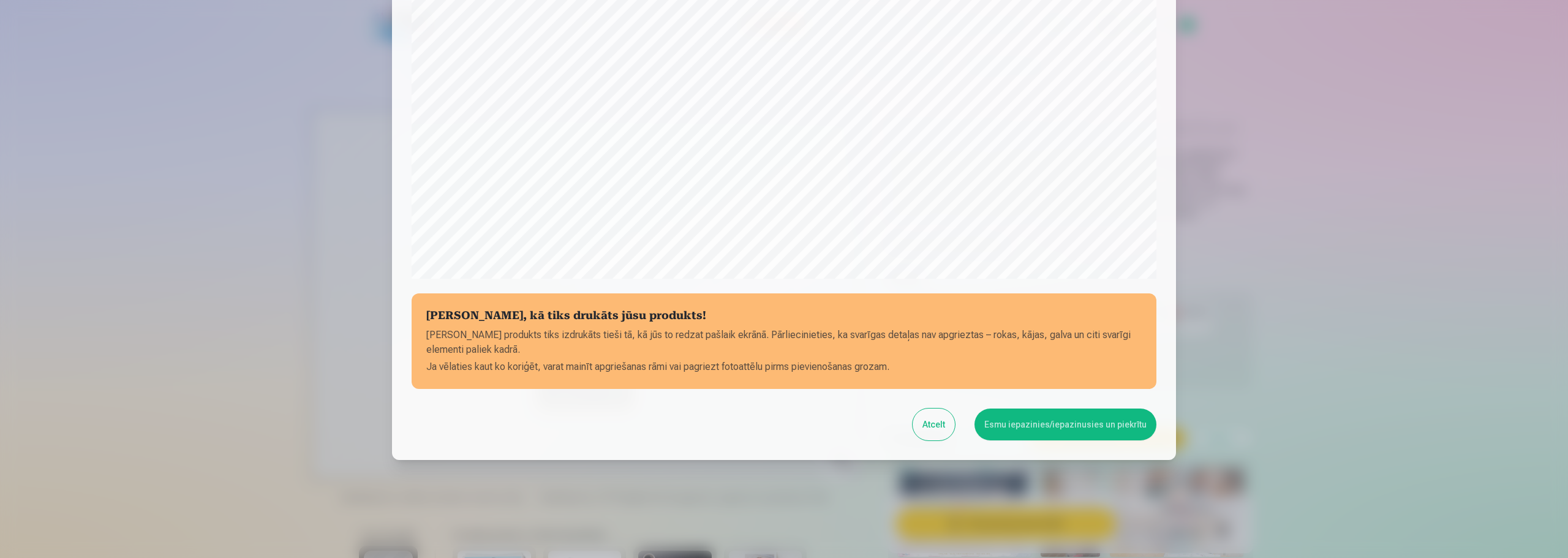
click at [1032, 427] on button "Esmu iepazinies/iepazinusies un piekrītu" at bounding box center [1066, 424] width 182 height 32
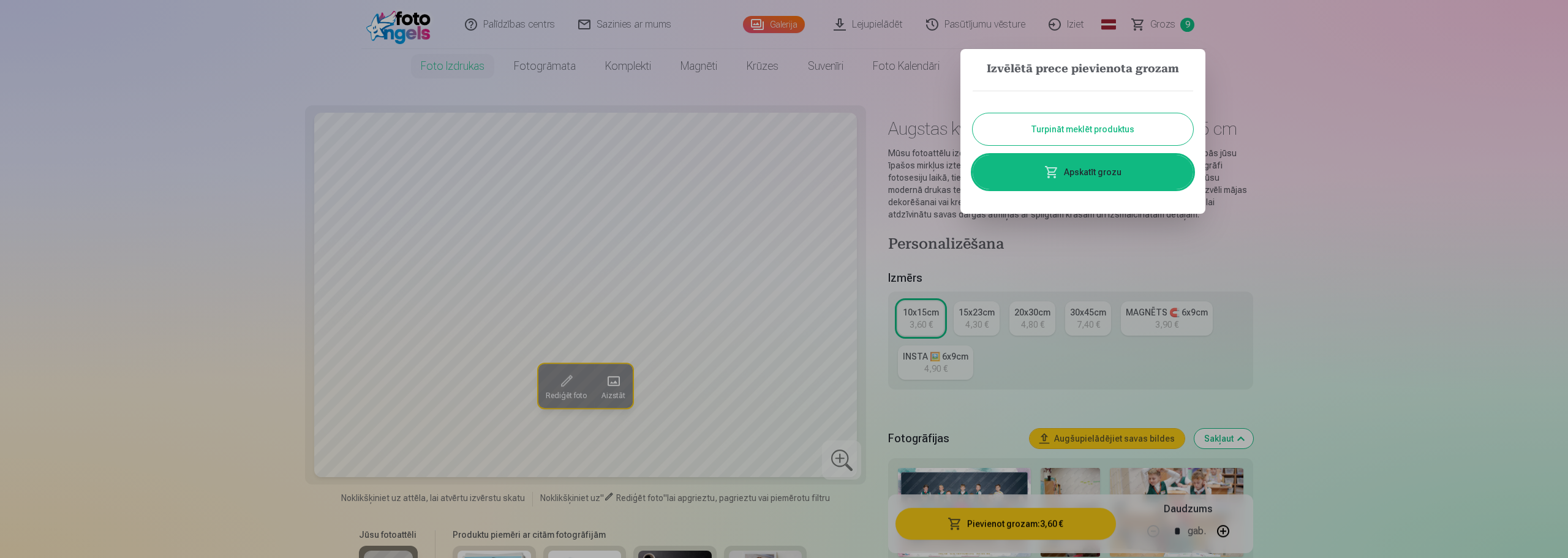
click at [1083, 178] on link "Apskatīt grozu" at bounding box center [1083, 172] width 221 height 34
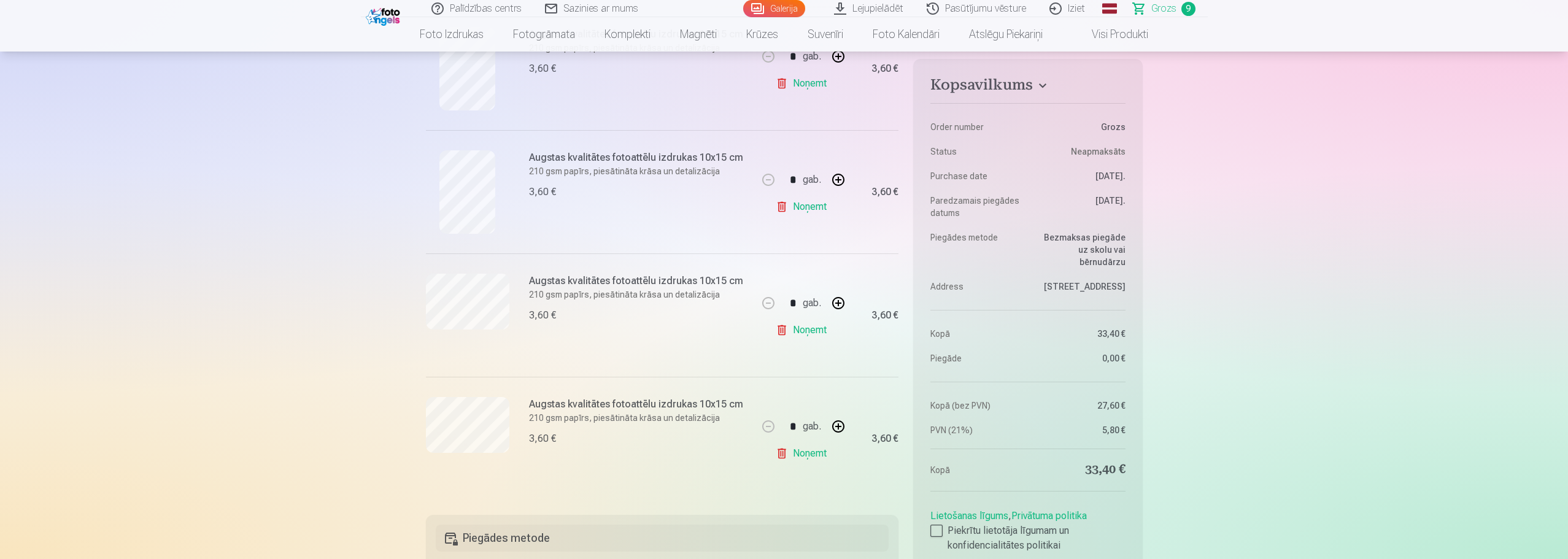
scroll to position [982, 0]
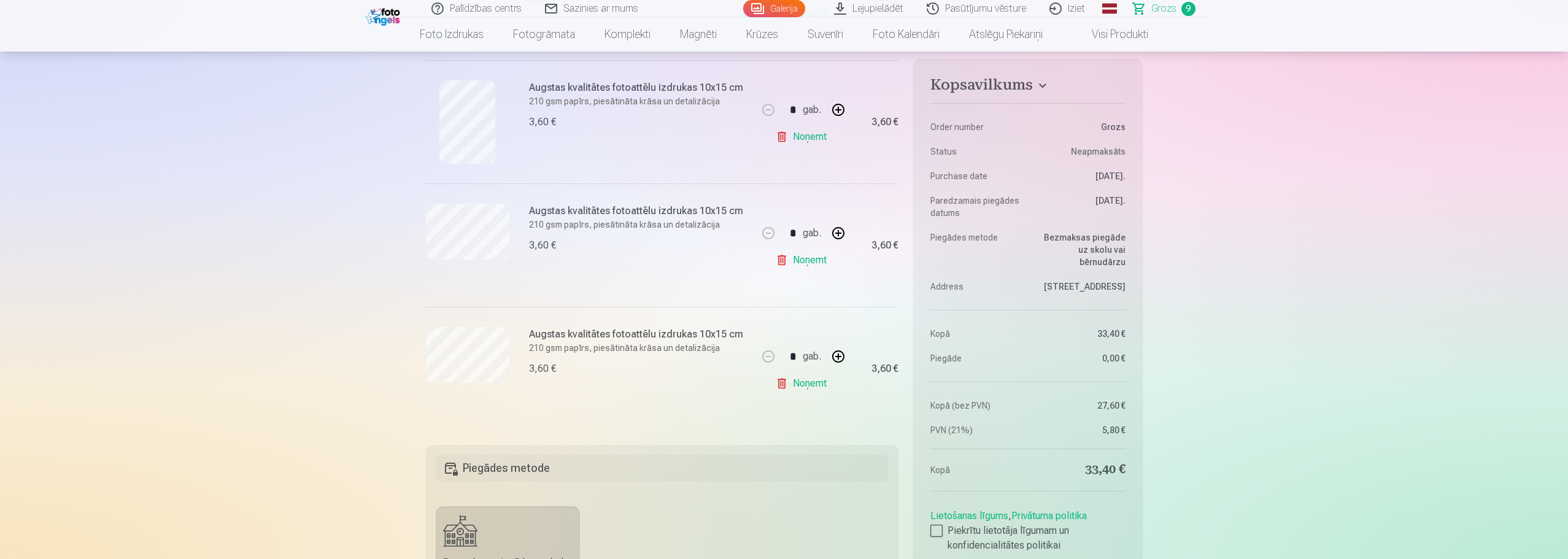
click at [808, 381] on link "Noņemt" at bounding box center [803, 383] width 56 height 24
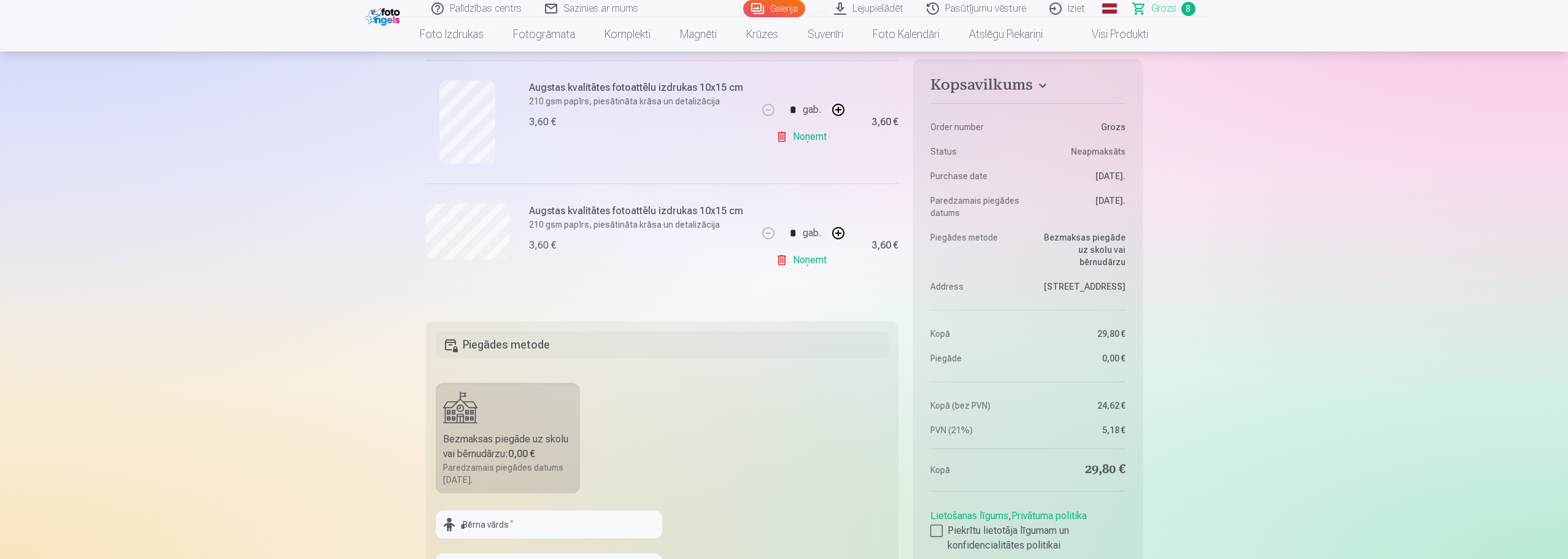
click at [426, 488] on fieldset "Piegādes metode Bezmaksas piegāde uz skolu vai bērnudārzu : 0,00 € Paredzamais …" at bounding box center [662, 467] width 473 height 292
click at [495, 454] on div "Bezmaksas piegāde uz skolu vai bērnudārzu : 0,00 €" at bounding box center [508, 446] width 130 height 30
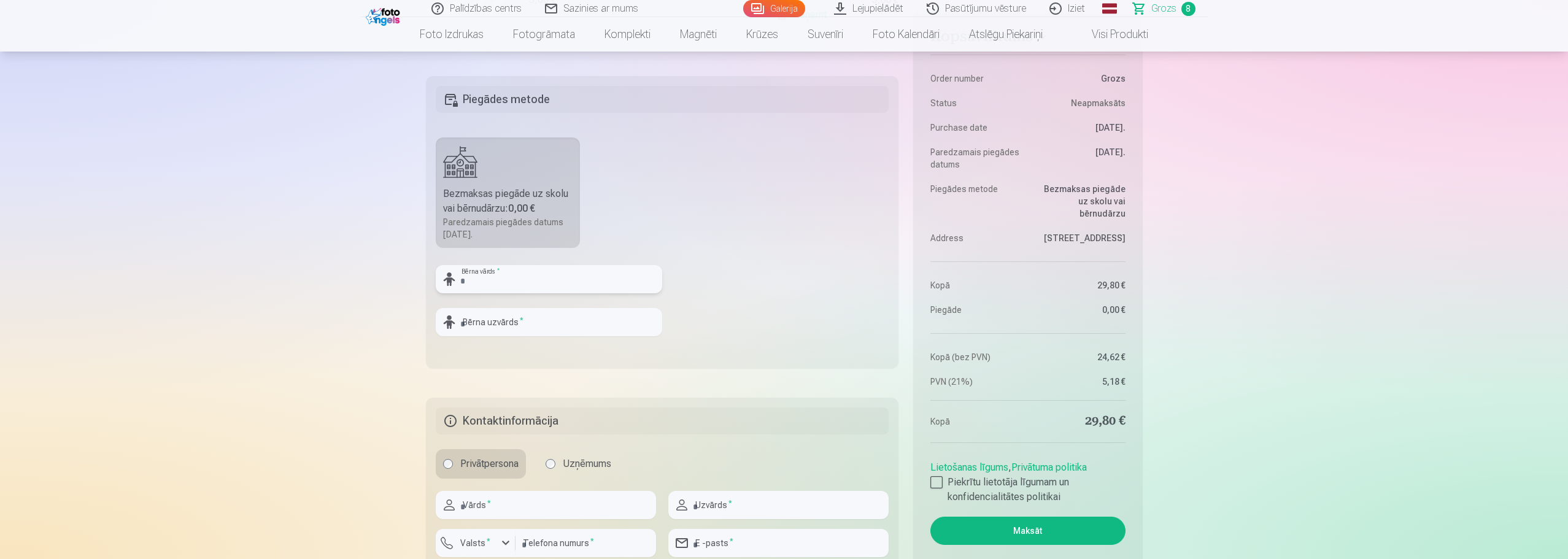
click at [497, 276] on input "text" at bounding box center [548, 279] width 226 height 28
click at [498, 289] on input "text" at bounding box center [548, 279] width 226 height 28
drag, startPoint x: 448, startPoint y: 277, endPoint x: 404, endPoint y: 273, distance: 44.2
type input "*"
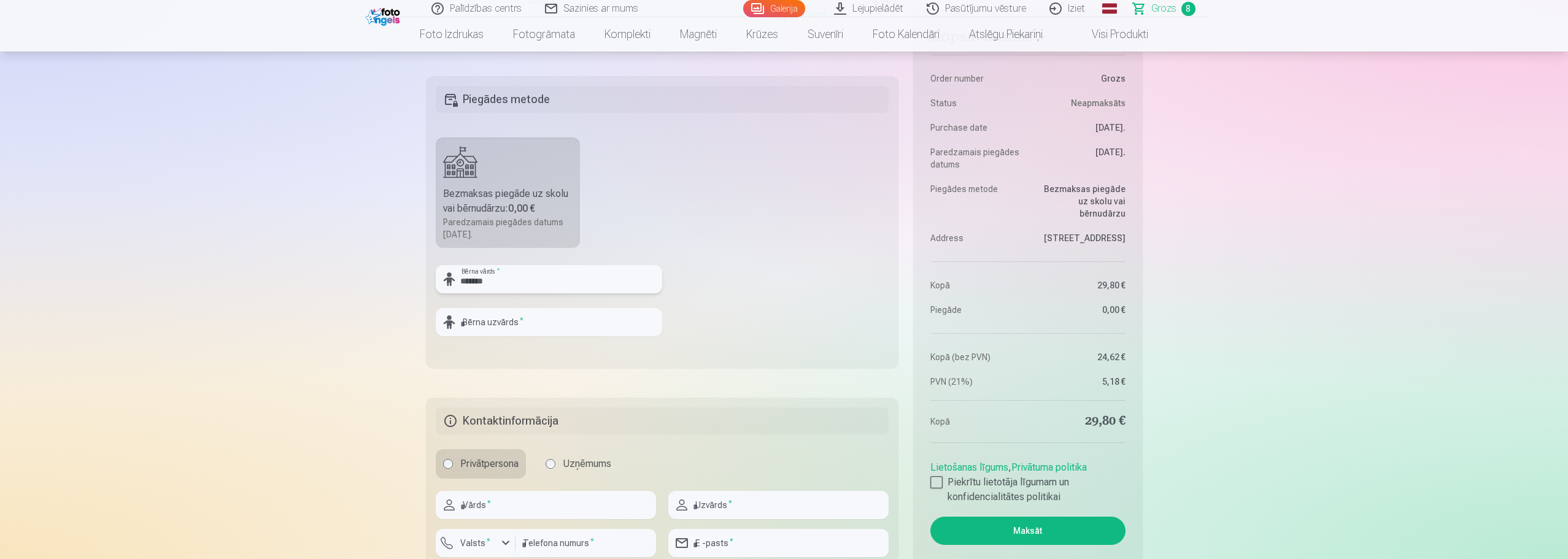
type input "*******"
click at [485, 329] on input "text" at bounding box center [548, 321] width 226 height 28
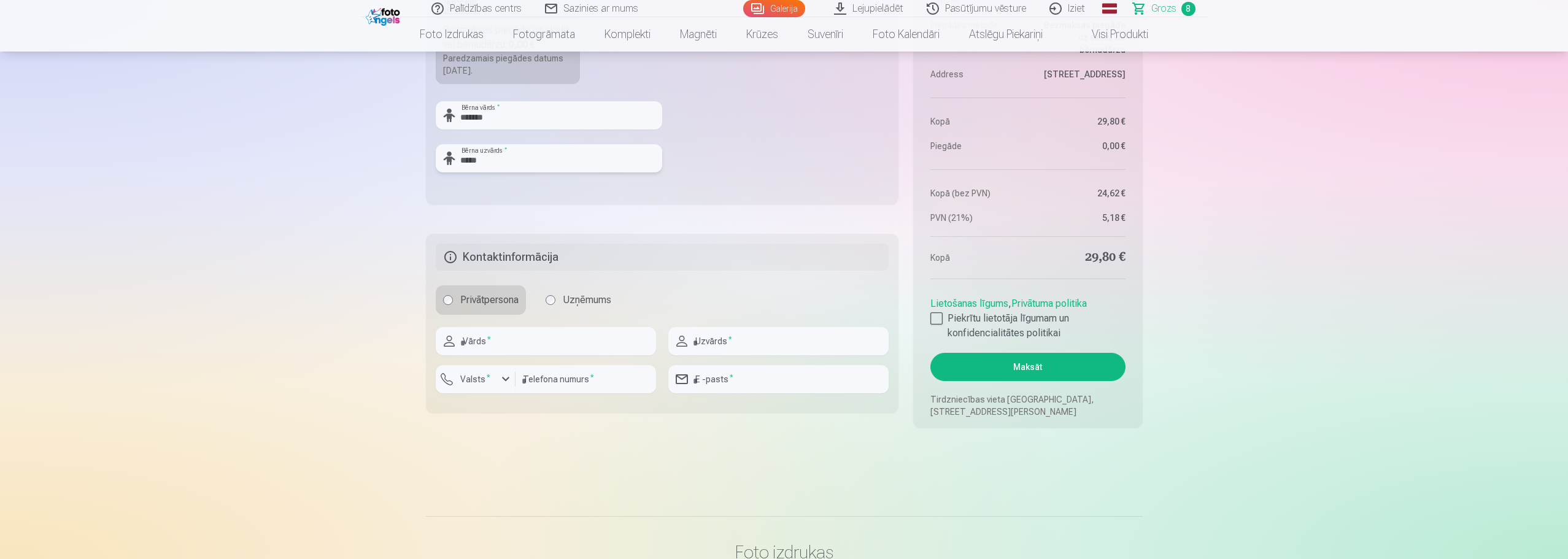
scroll to position [1411, 0]
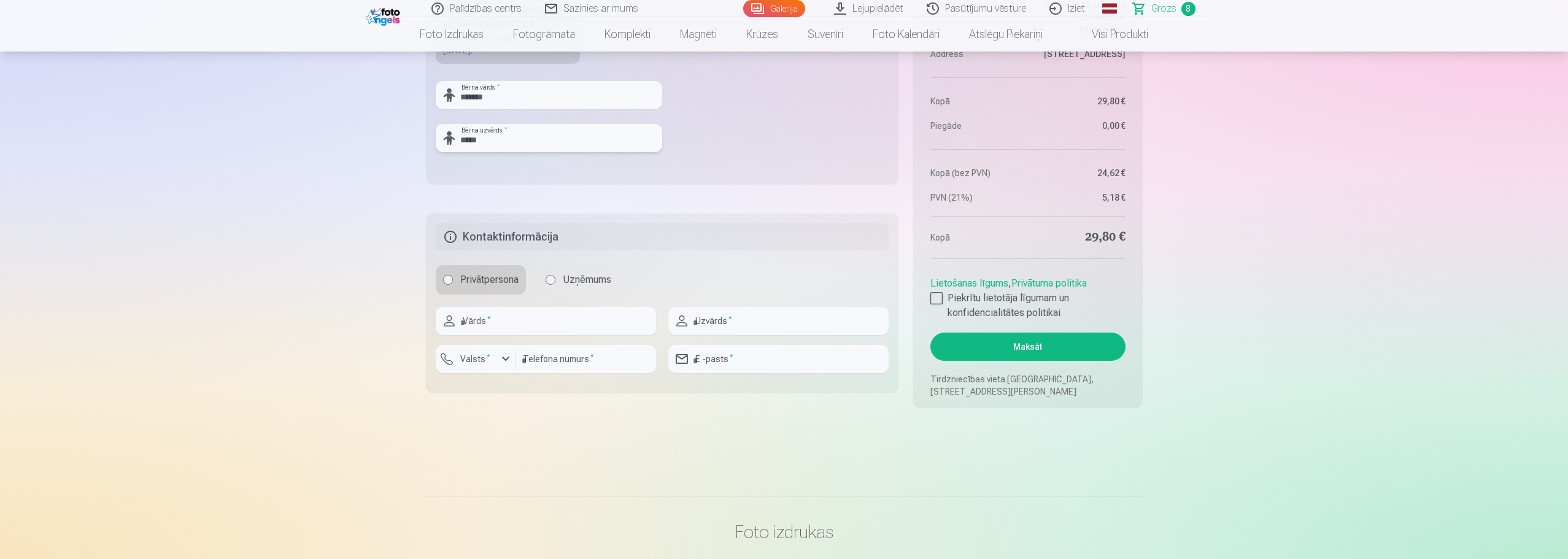
type input "*****"
click at [533, 337] on div at bounding box center [546, 340] width 220 height 10
click at [531, 323] on input "text" at bounding box center [546, 321] width 220 height 28
type input "*"
type input "*******"
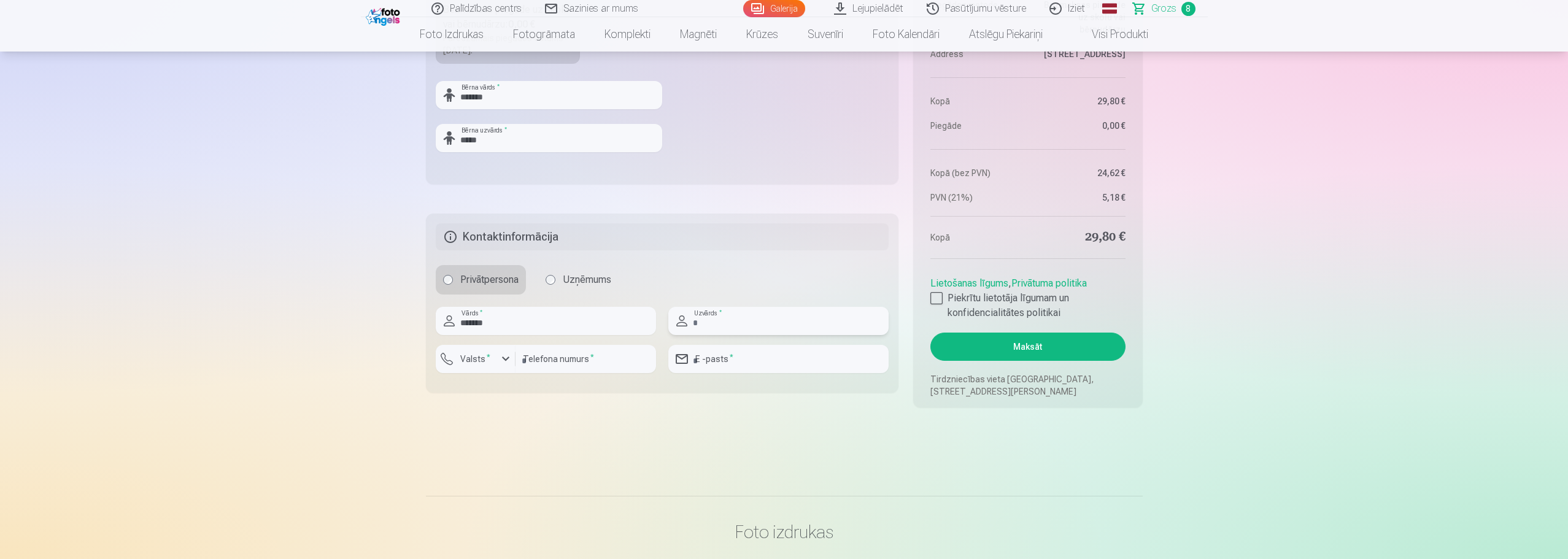
click at [700, 324] on input "text" at bounding box center [778, 321] width 220 height 28
type input "*********"
click at [545, 358] on input "number" at bounding box center [586, 359] width 140 height 28
type input "********"
click at [509, 358] on div "button" at bounding box center [505, 359] width 14 height 14
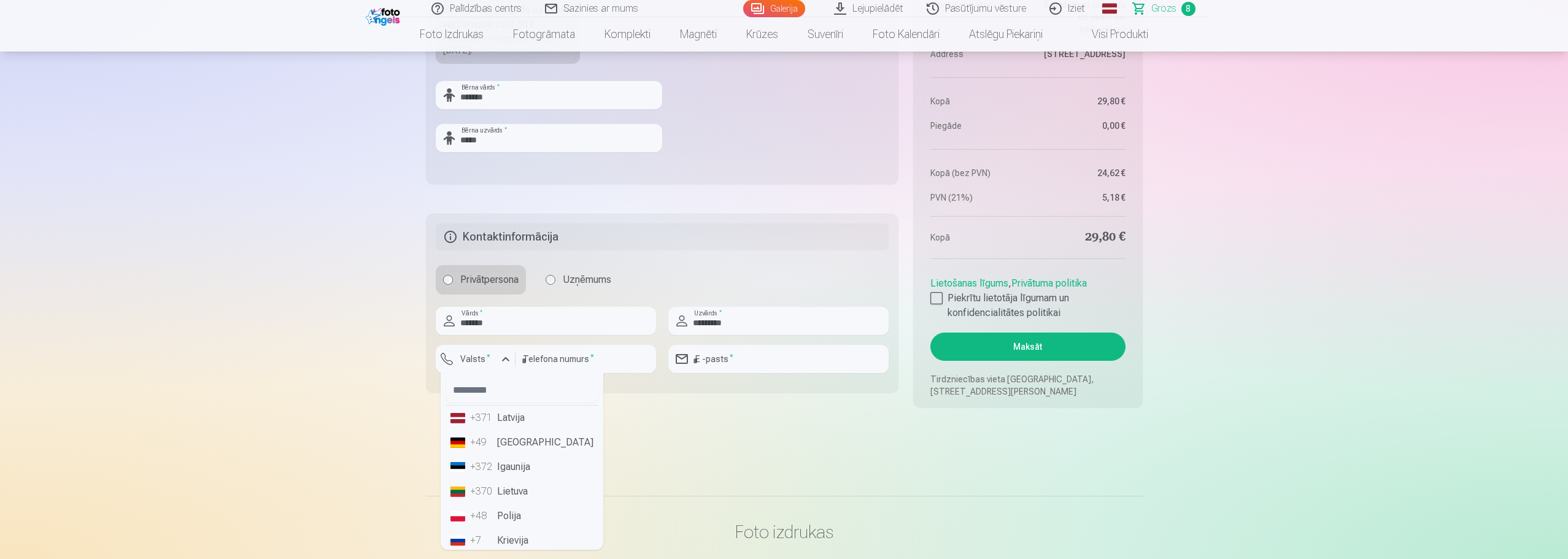
click at [499, 414] on li "+371 Latvija" at bounding box center [522, 417] width 153 height 24
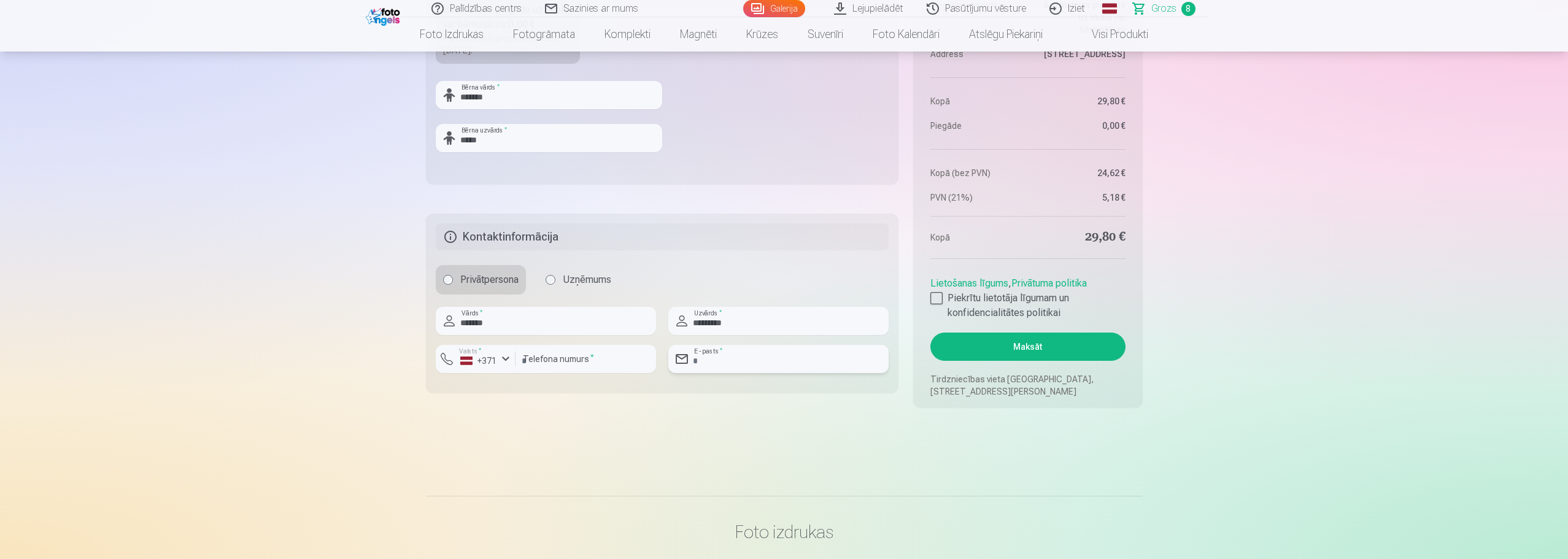
click at [709, 364] on input "email" at bounding box center [778, 359] width 220 height 28
type input "**********"
click at [940, 299] on div at bounding box center [936, 298] width 12 height 12
click at [1042, 339] on button "Maksāt" at bounding box center [1027, 346] width 194 height 28
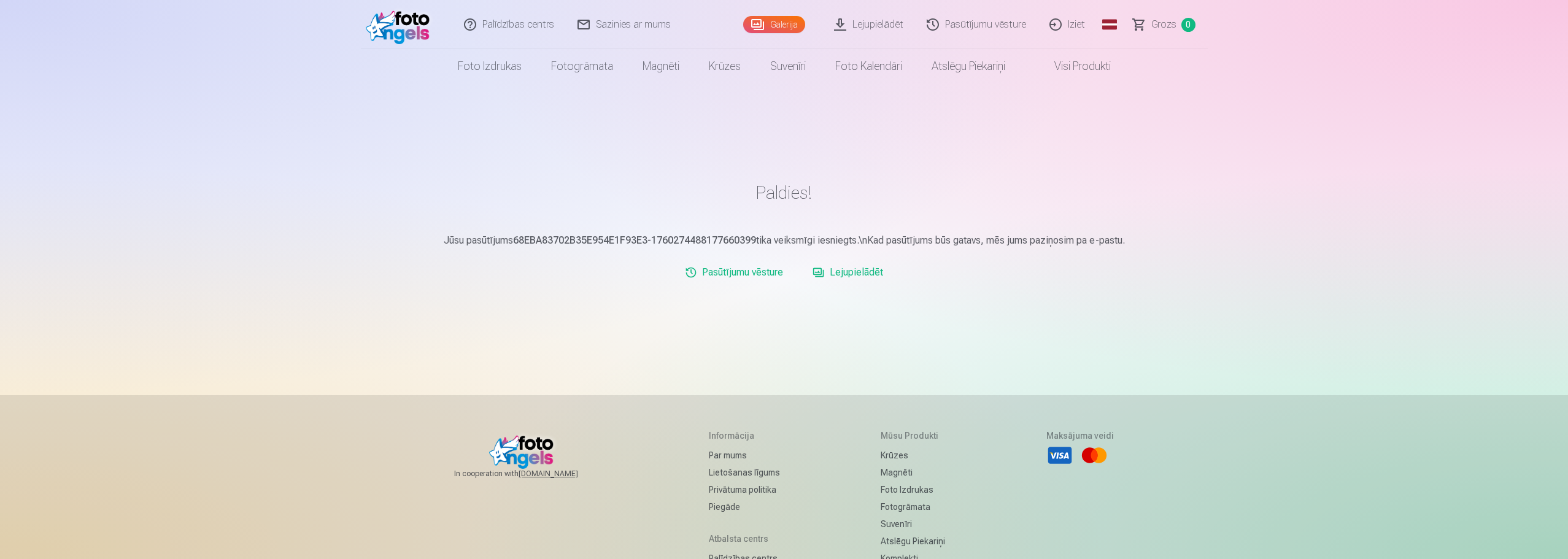
click at [865, 270] on link "Lejupielādēt" at bounding box center [848, 272] width 81 height 24
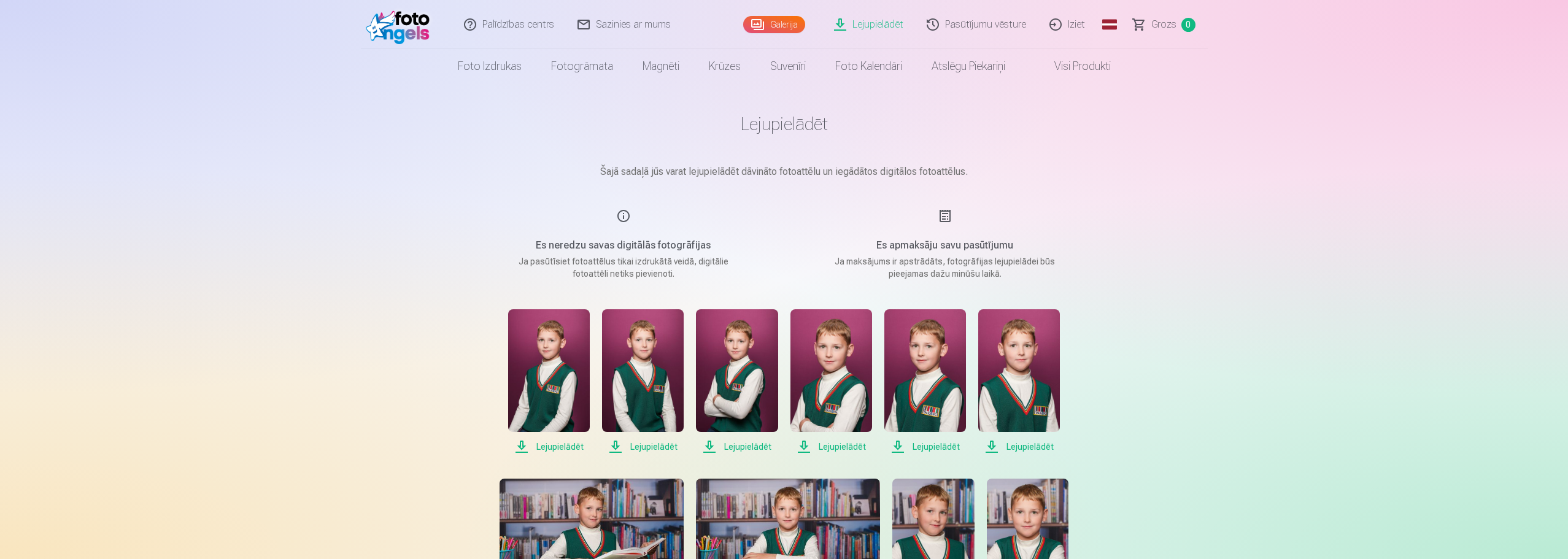
click at [869, 15] on link "Lejupielādēt" at bounding box center [869, 24] width 93 height 49
click at [863, 29] on link "Lejupielādēt" at bounding box center [869, 24] width 93 height 49
click at [881, 33] on link "Lejupielādēt" at bounding box center [869, 24] width 93 height 49
click at [882, 26] on link "Lejupielādēt" at bounding box center [869, 24] width 93 height 49
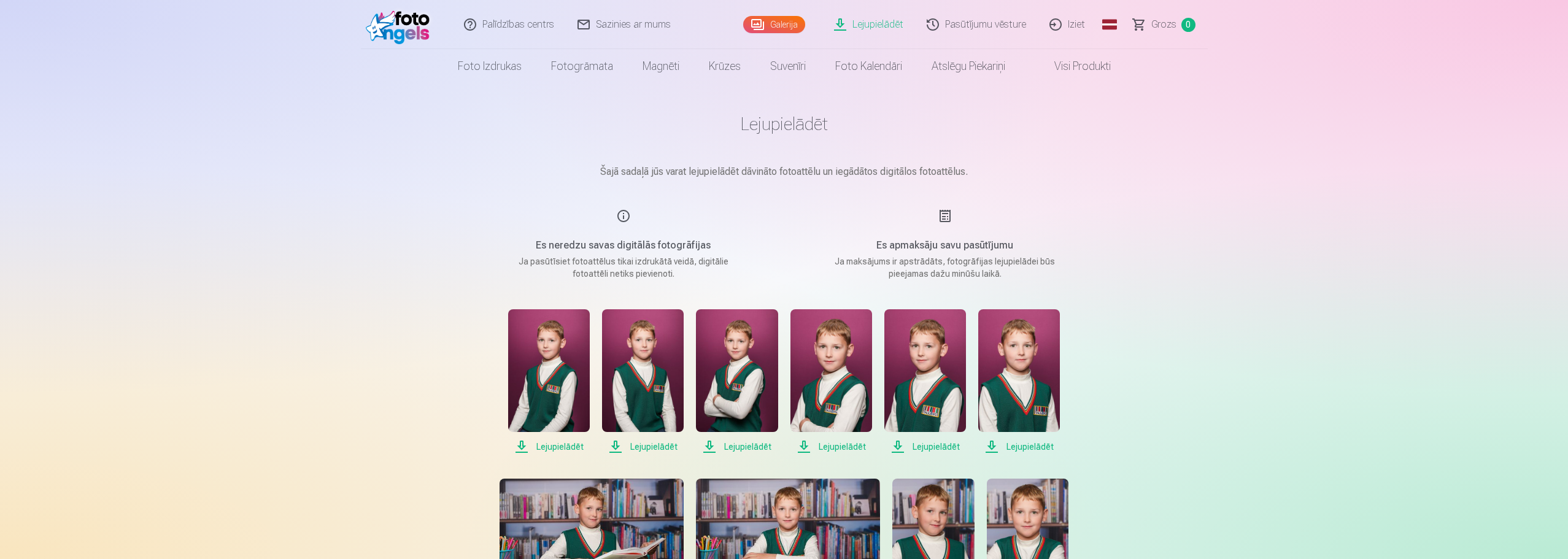
click at [882, 26] on link "Lejupielādēt" at bounding box center [869, 24] width 93 height 49
click at [794, 26] on link "Galerija" at bounding box center [774, 24] width 62 height 17
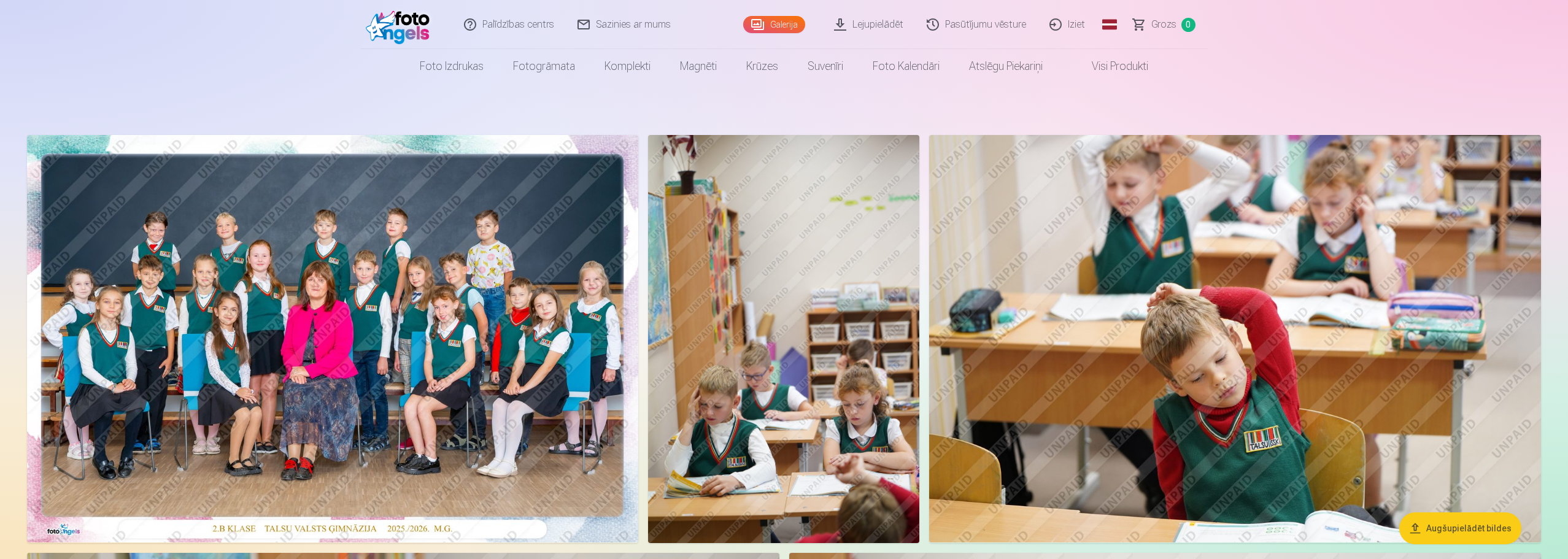
click at [908, 27] on link "Lejupielādēt" at bounding box center [869, 24] width 93 height 49
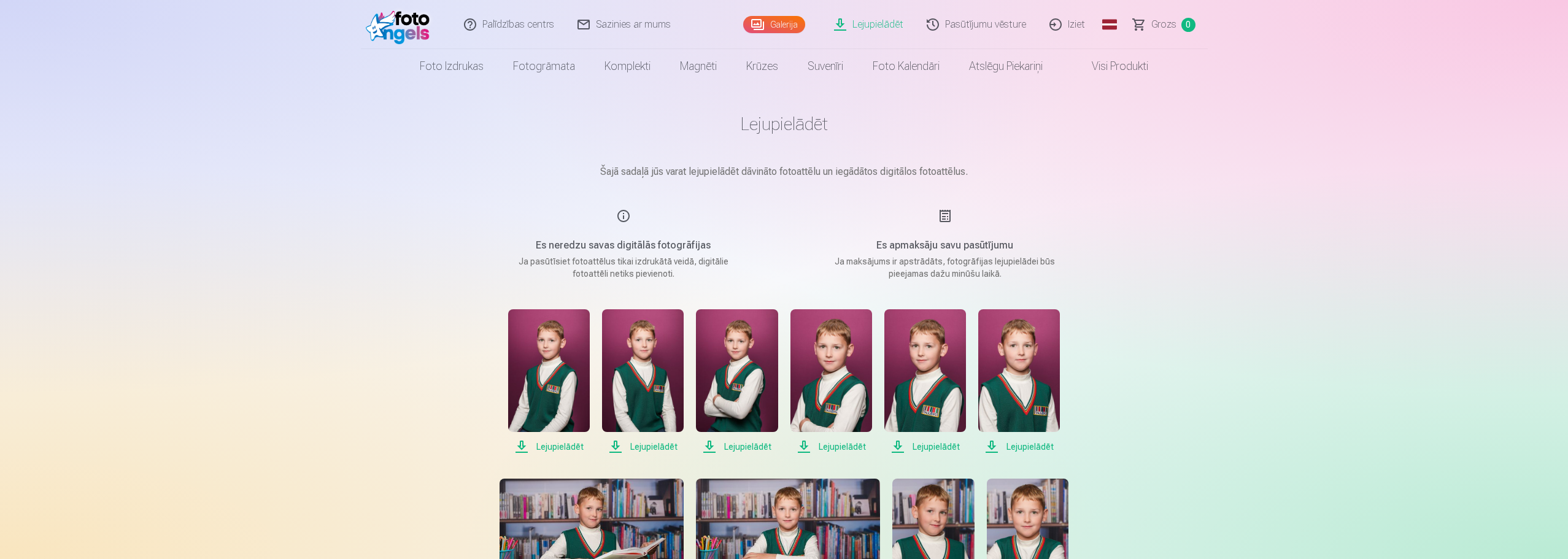
click at [972, 235] on div "Es apmaksāju savu pasūtījumu Ja maksājums ir apstrādāts, fotogrāfijas lejupielā…" at bounding box center [945, 244] width 292 height 71
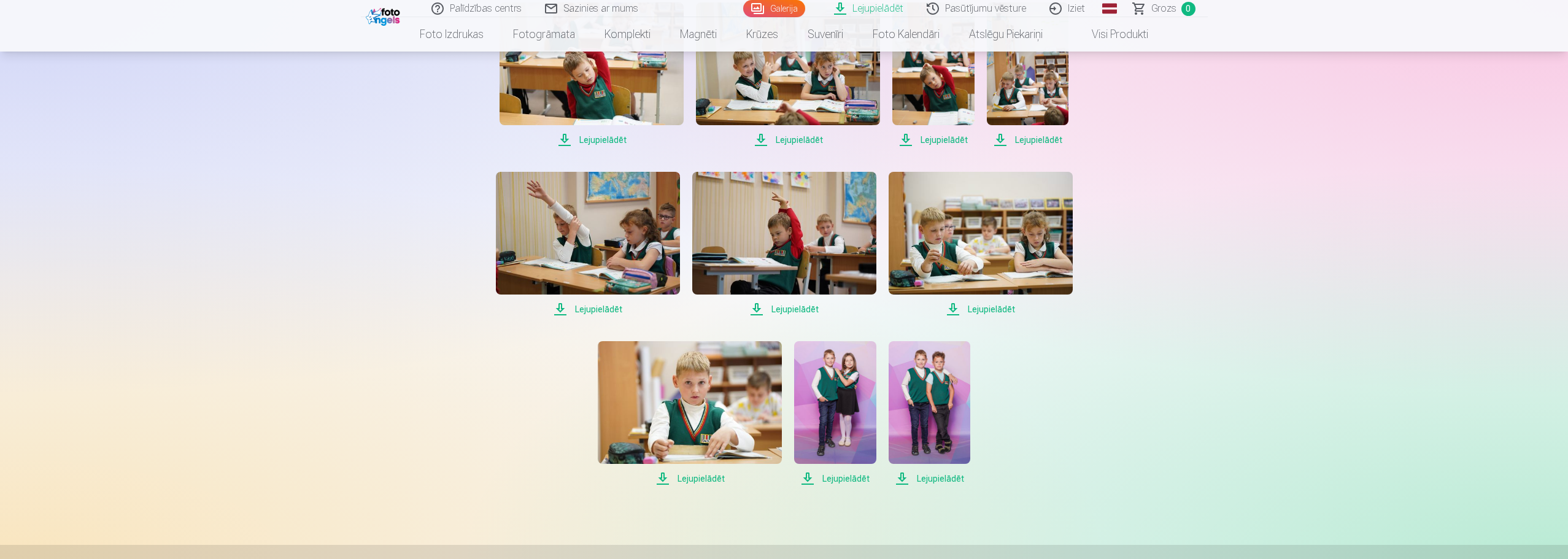
scroll to position [675, 0]
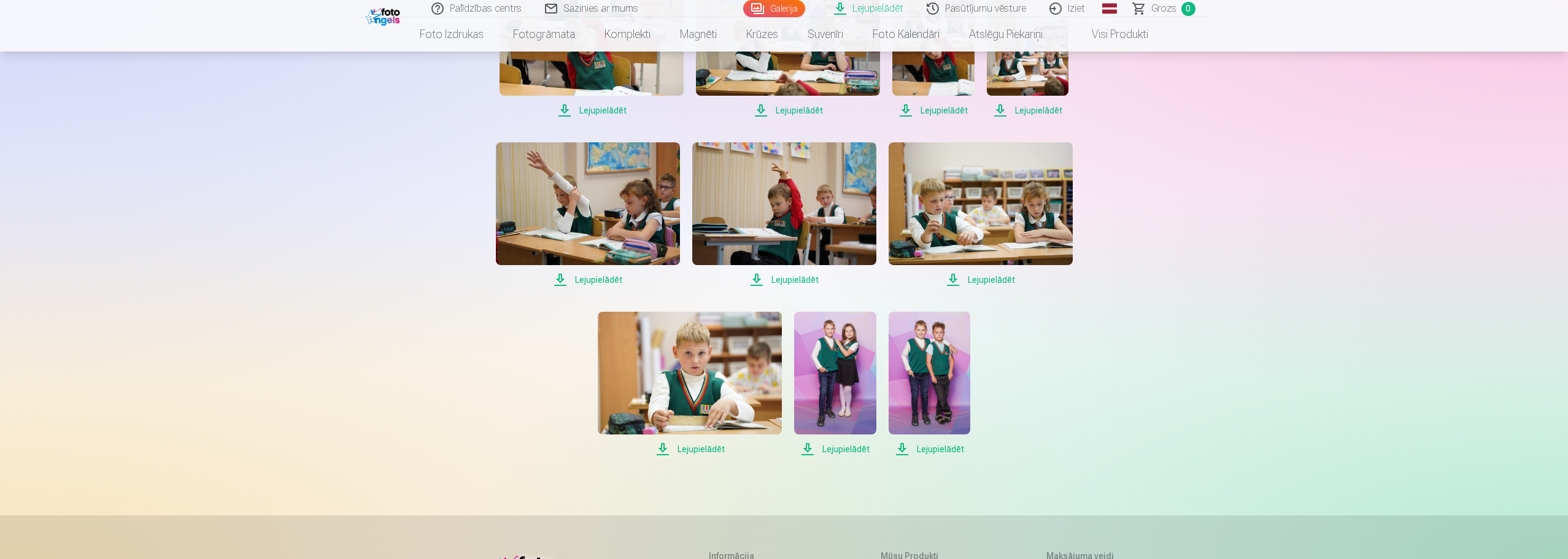
click at [901, 450] on span "Lejupielādēt" at bounding box center [929, 449] width 81 height 14
click at [815, 450] on span "Lejupielādēt" at bounding box center [835, 449] width 81 height 14
click at [657, 450] on span "Lejupielādēt" at bounding box center [690, 449] width 184 height 14
click at [954, 281] on span "Lejupielādēt" at bounding box center [980, 280] width 184 height 14
click at [777, 278] on span "Lejupielādēt" at bounding box center [784, 280] width 184 height 14
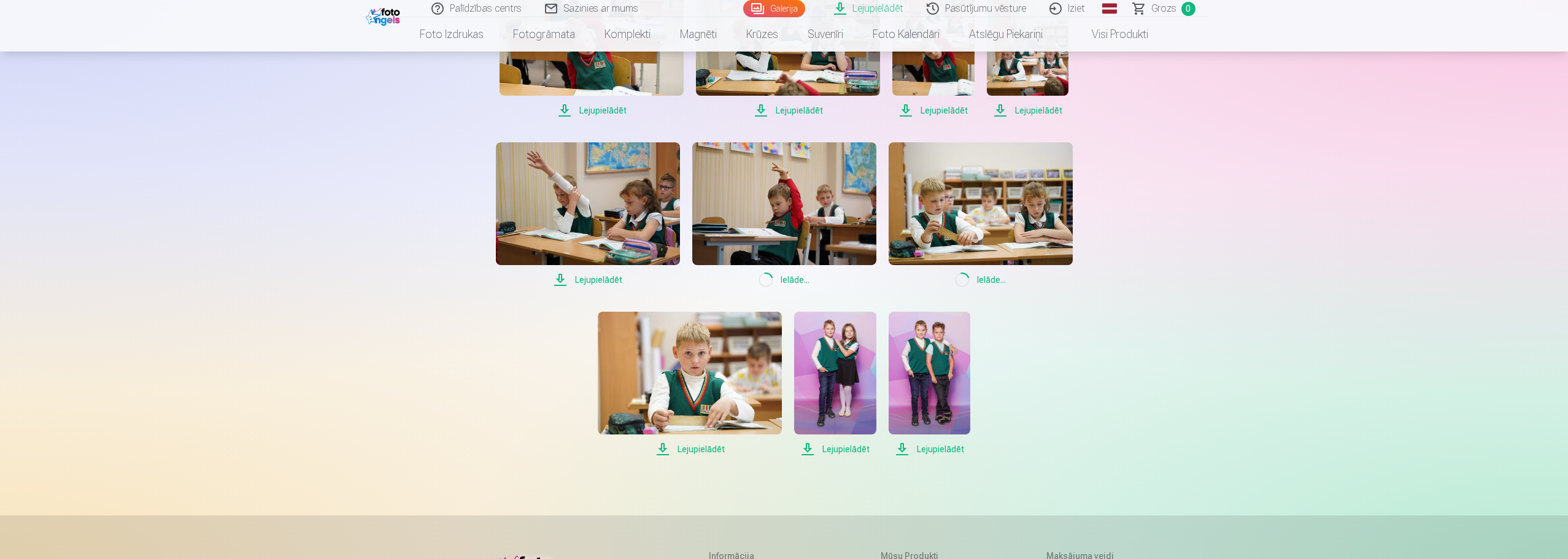
click at [611, 280] on span "Lejupielādēt" at bounding box center [588, 280] width 184 height 14
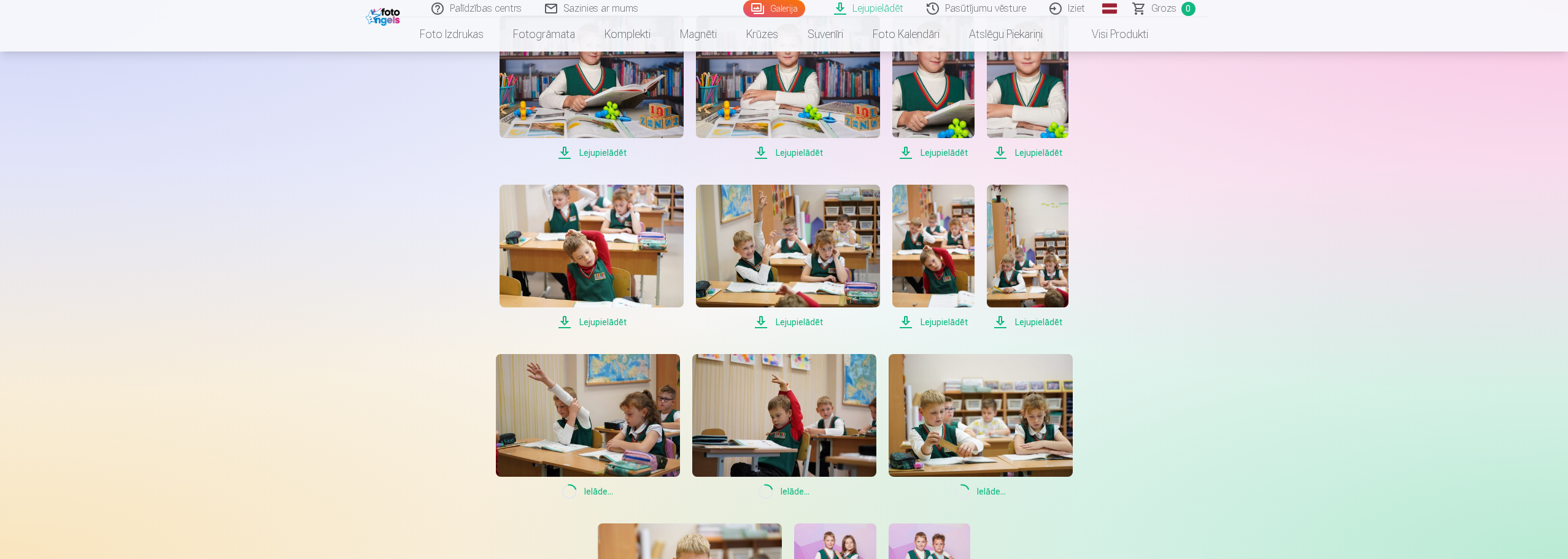
scroll to position [430, 0]
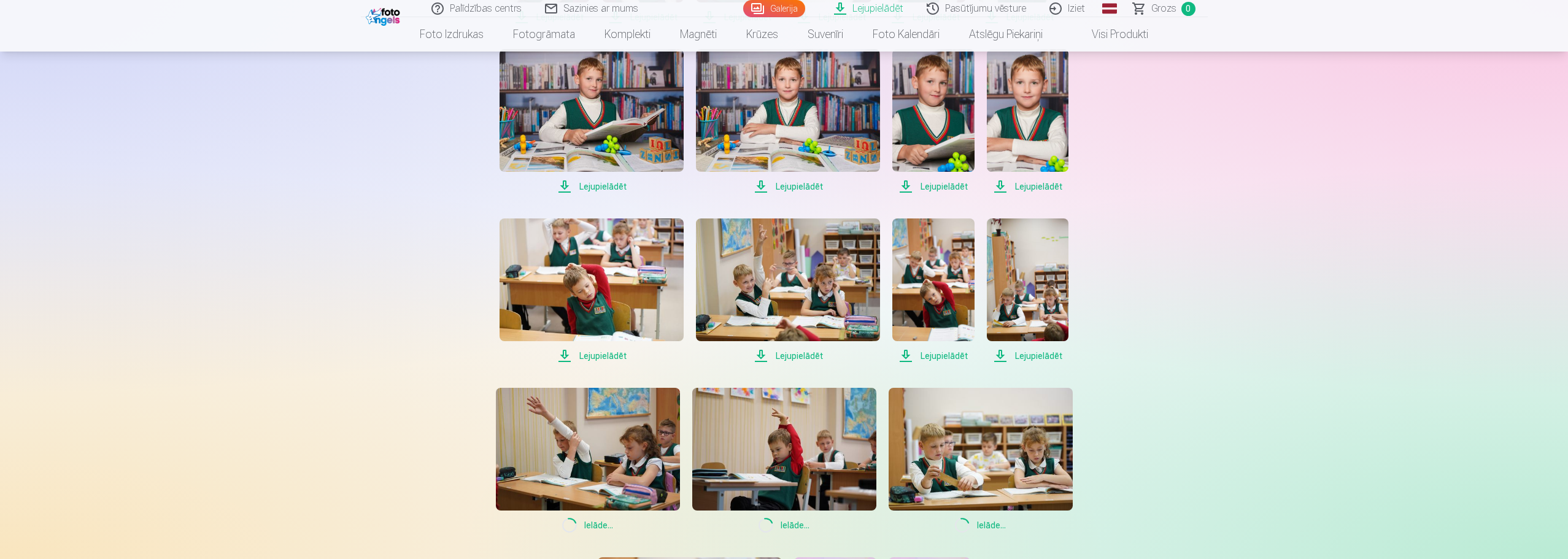
click at [1012, 351] on span "Lejupielādēt" at bounding box center [1027, 356] width 81 height 14
click at [924, 350] on span "Lejupielādēt" at bounding box center [933, 356] width 81 height 14
click at [788, 355] on span "Lejupielādēt" at bounding box center [788, 356] width 184 height 14
click at [611, 350] on span "Lejupielādēt" at bounding box center [591, 356] width 184 height 14
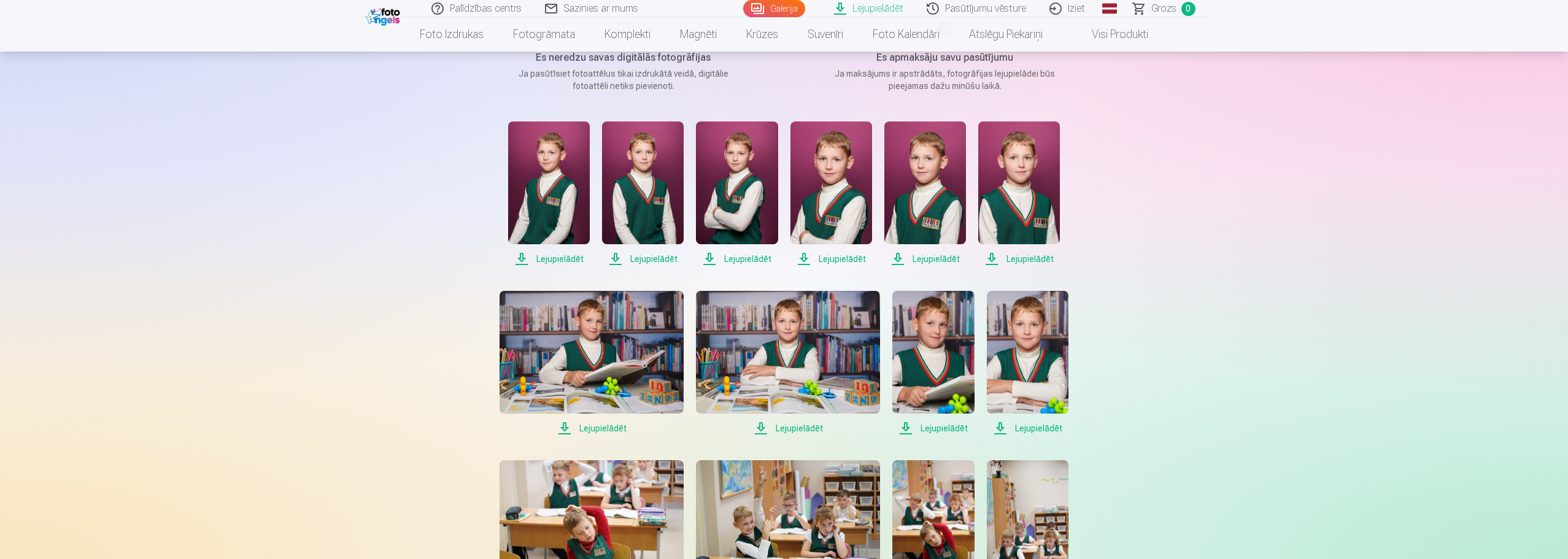
scroll to position [184, 0]
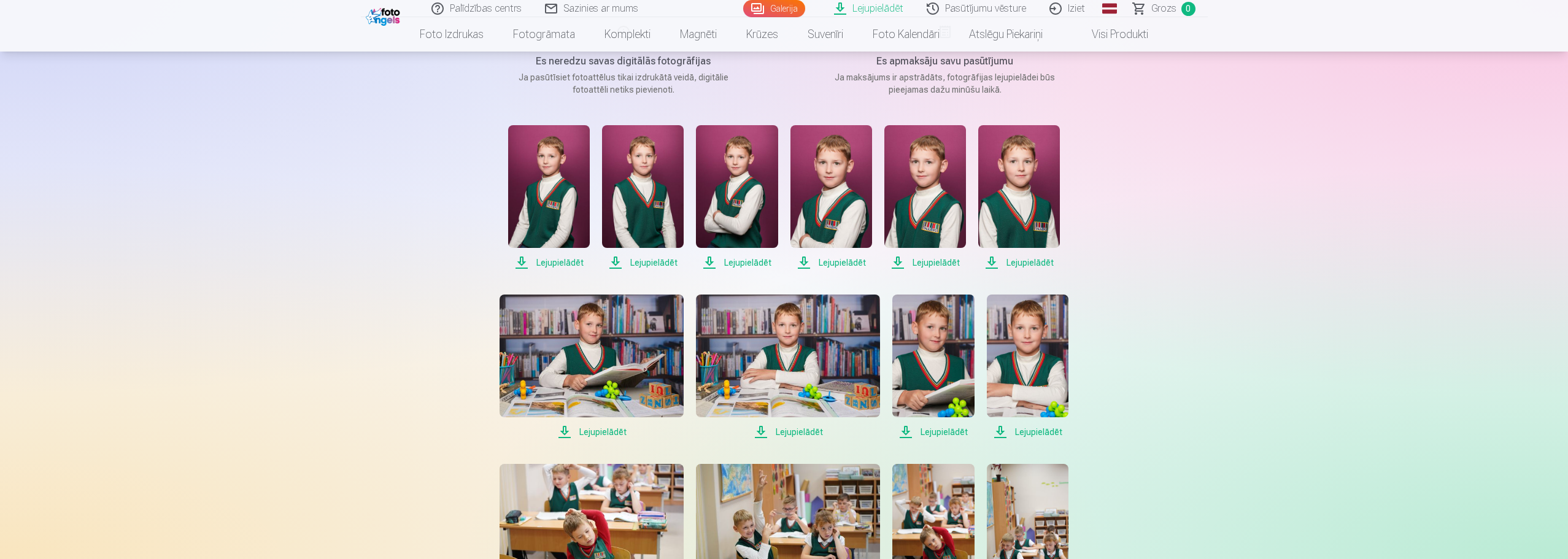
click at [593, 435] on span "Lejupielādēt" at bounding box center [591, 432] width 184 height 14
click at [770, 428] on span "Lejupielādēt" at bounding box center [788, 432] width 184 height 14
click at [917, 430] on span "Lejupielādēt" at bounding box center [933, 432] width 81 height 14
click at [1005, 432] on span "Lejupielādēt" at bounding box center [1027, 432] width 81 height 14
click at [1008, 260] on span "Lejupielādēt" at bounding box center [1019, 262] width 81 height 14
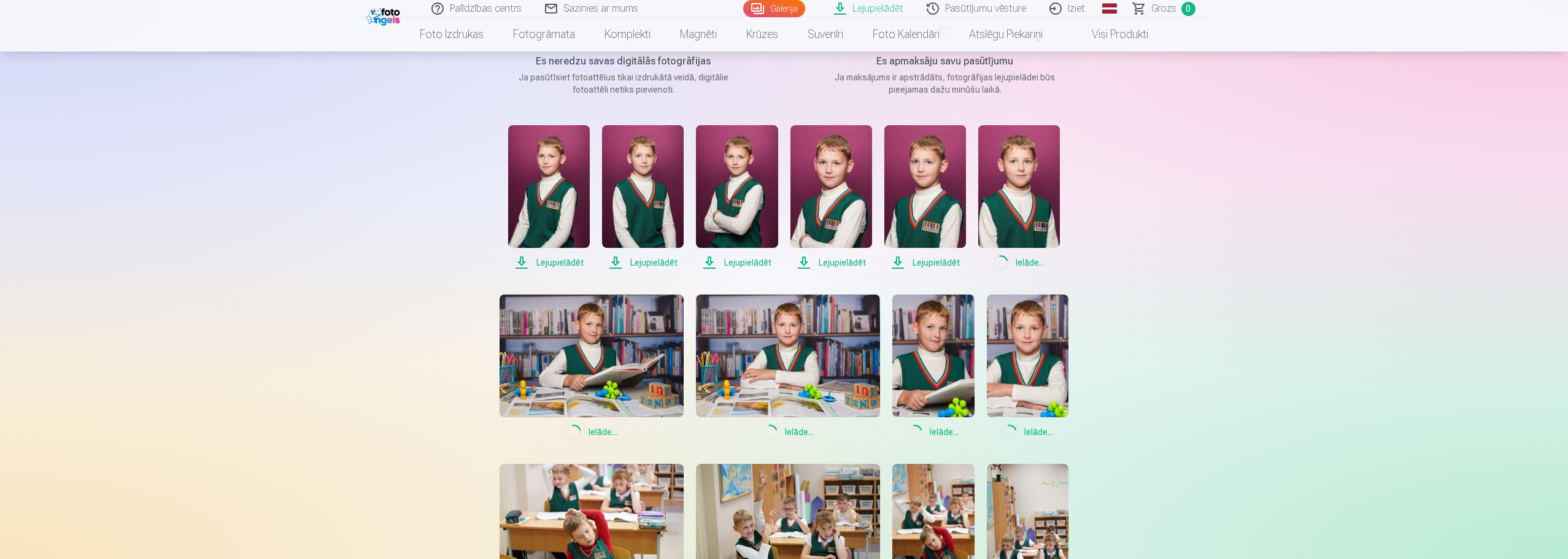
click at [927, 265] on span "Lejupielādēt" at bounding box center [925, 262] width 81 height 14
click at [832, 263] on span "Lejupielādēt" at bounding box center [831, 262] width 81 height 14
click at [731, 264] on span "Lejupielādēt" at bounding box center [737, 262] width 81 height 14
click at [645, 264] on span "Lejupielādēt" at bounding box center [642, 262] width 81 height 14
click at [557, 265] on span "Lejupielādēt" at bounding box center [548, 262] width 81 height 14
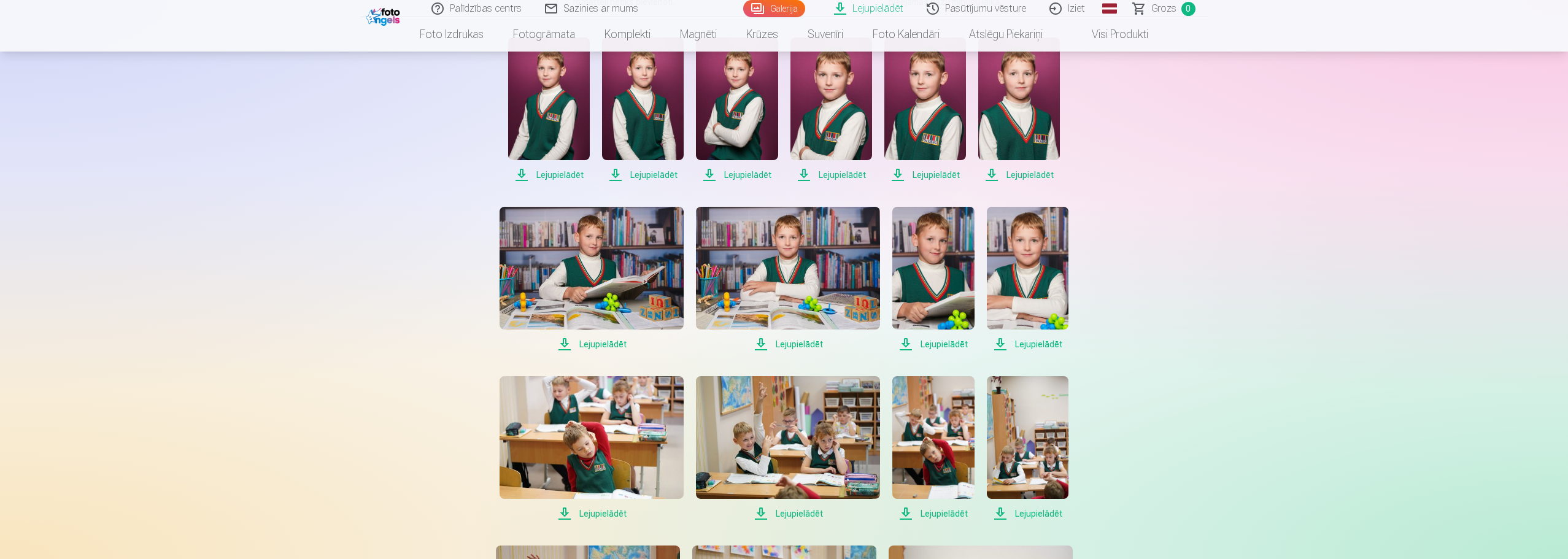
scroll to position [0, 0]
